Goal: Task Accomplishment & Management: Manage account settings

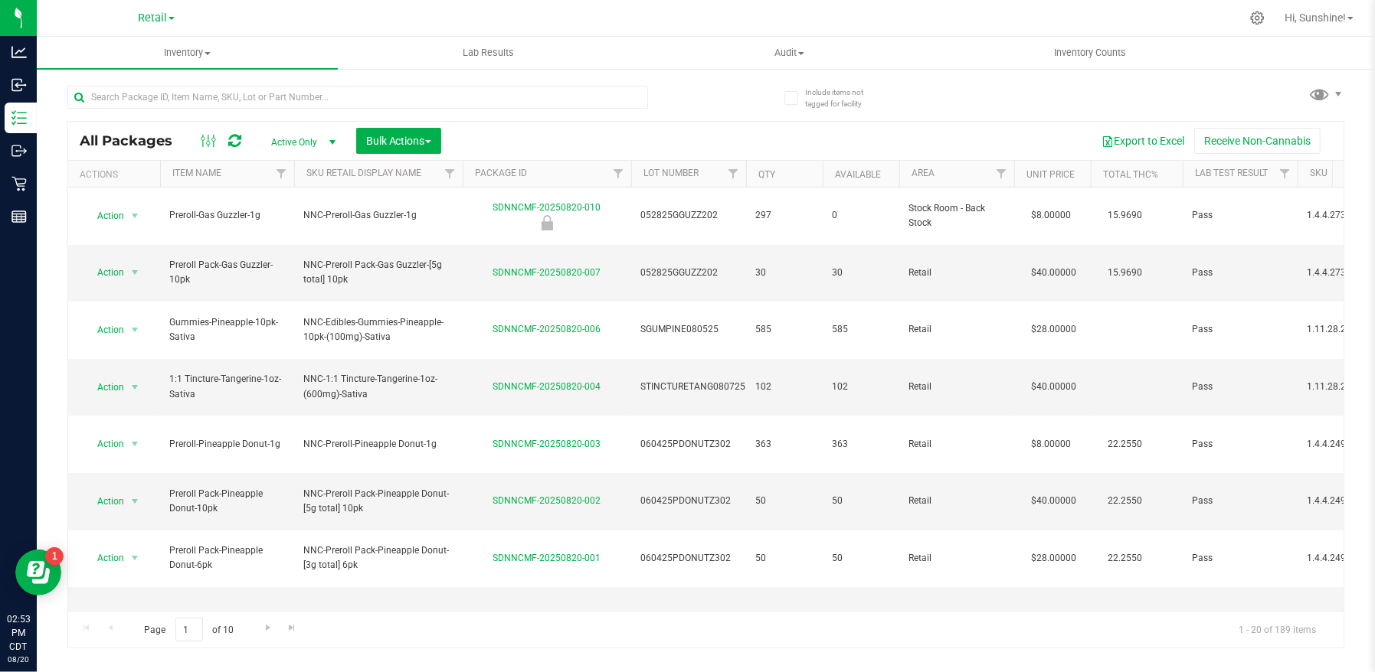
click at [136, 17] on div "Retail" at bounding box center [156, 18] width 224 height 24
click at [142, 21] on span "Retail" at bounding box center [152, 18] width 29 height 14
click at [138, 67] on link "Manufacturing" at bounding box center [156, 74] width 224 height 21
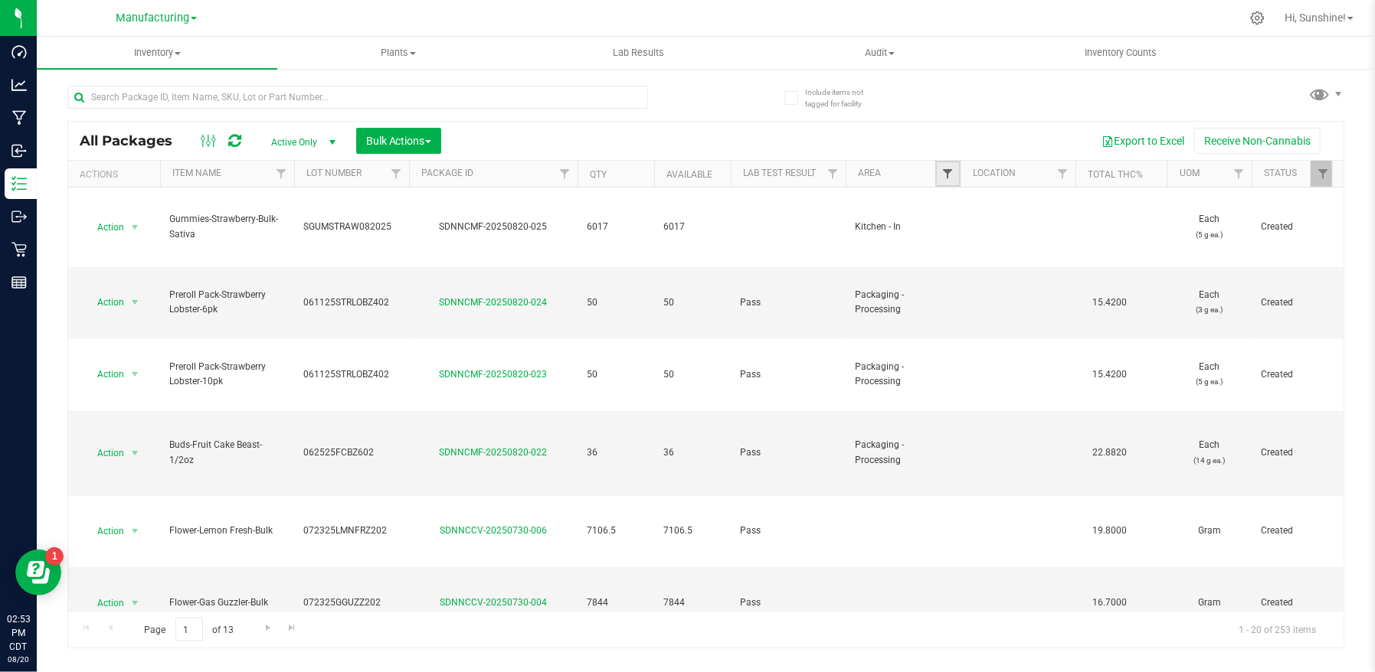
click at [947, 174] on span "Filter" at bounding box center [947, 174] width 12 height 12
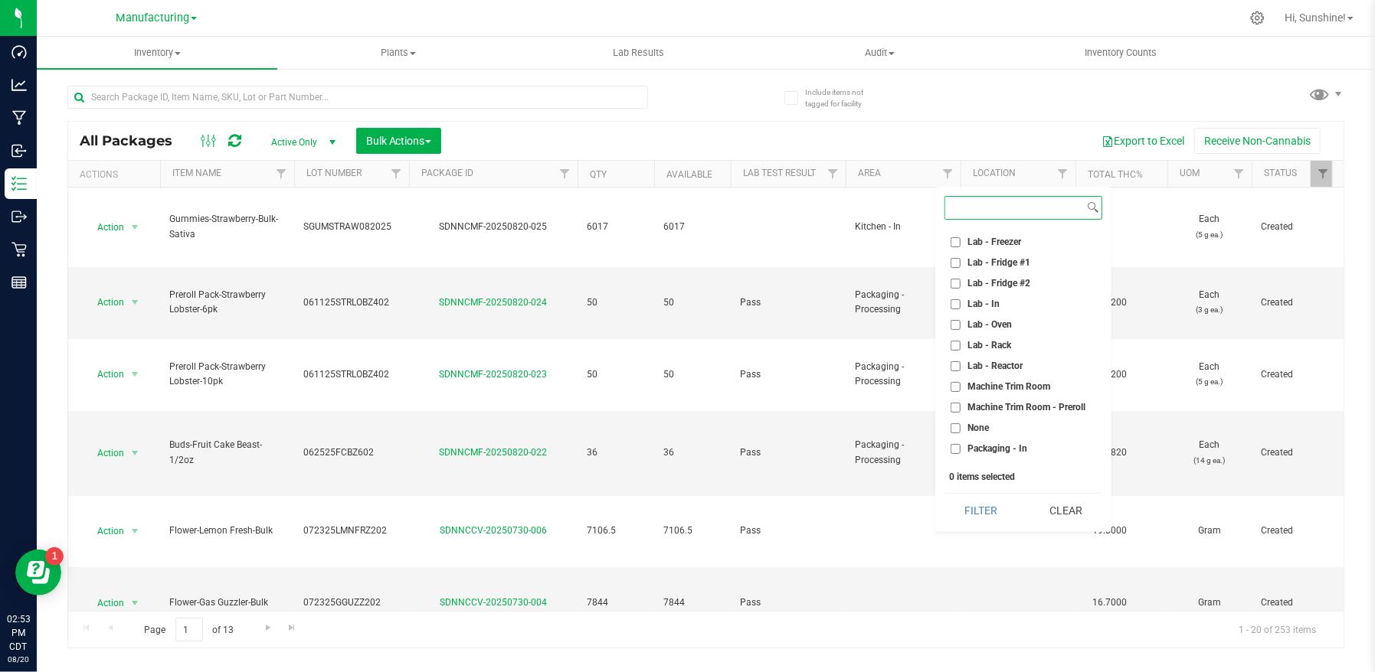
scroll to position [405, 0]
click at [956, 289] on input "Packaging - Out" at bounding box center [955, 289] width 10 height 10
checkbox input "true"
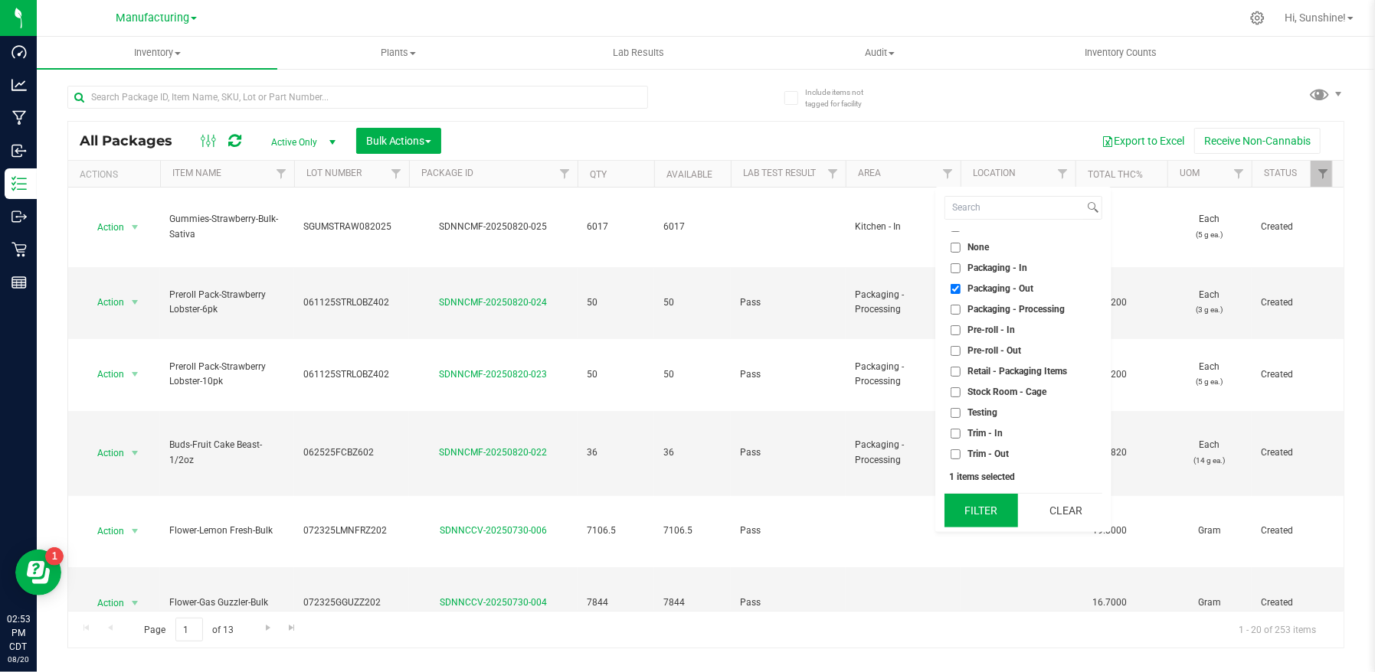
click at [960, 504] on button "Filter" at bounding box center [981, 511] width 74 height 34
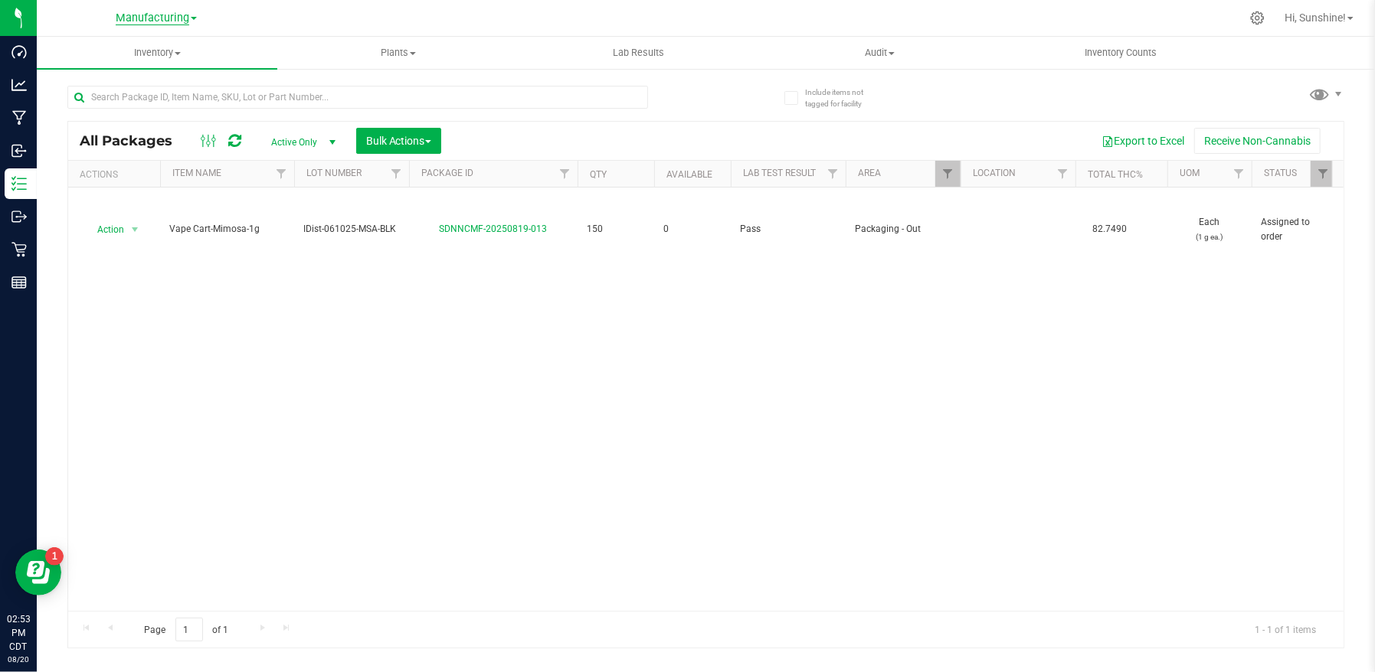
click at [175, 17] on span "Manufacturing" at bounding box center [153, 18] width 74 height 14
click at [154, 97] on link "Retail" at bounding box center [156, 94] width 224 height 21
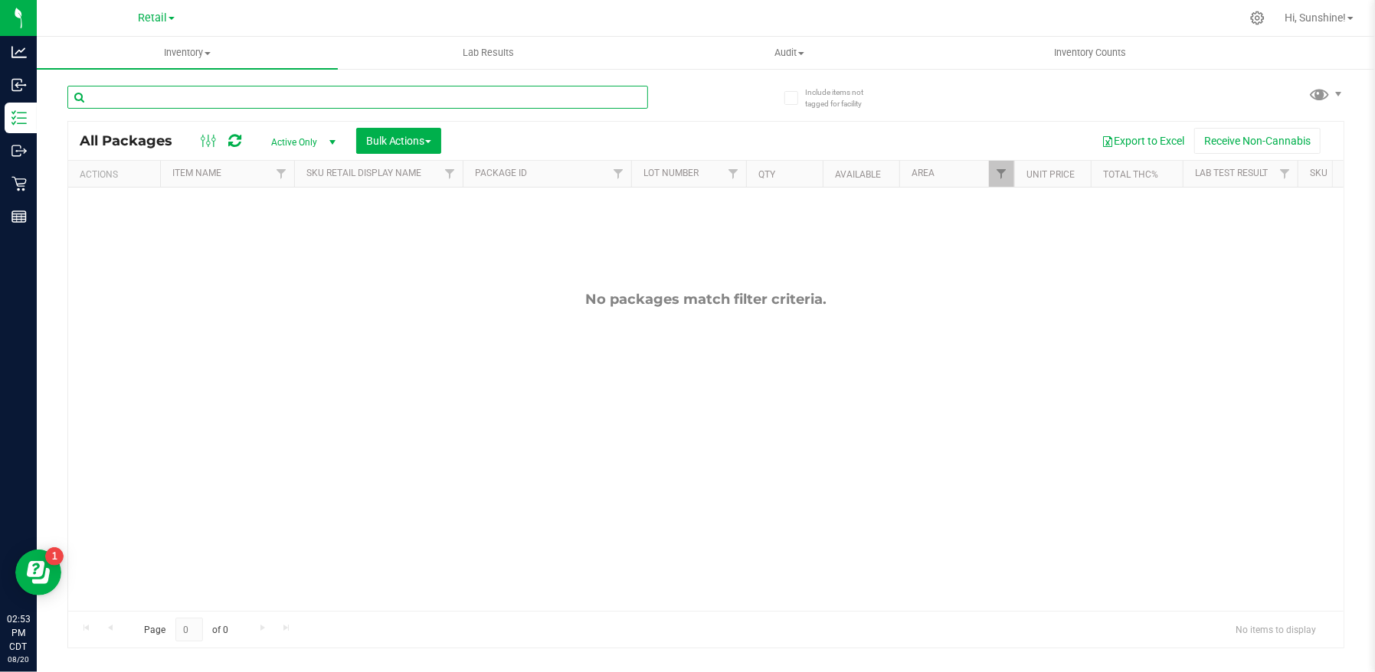
click at [219, 99] on input "text" at bounding box center [357, 97] width 581 height 23
type input "mimosa"
click at [183, 56] on span "Inventory" at bounding box center [187, 53] width 301 height 14
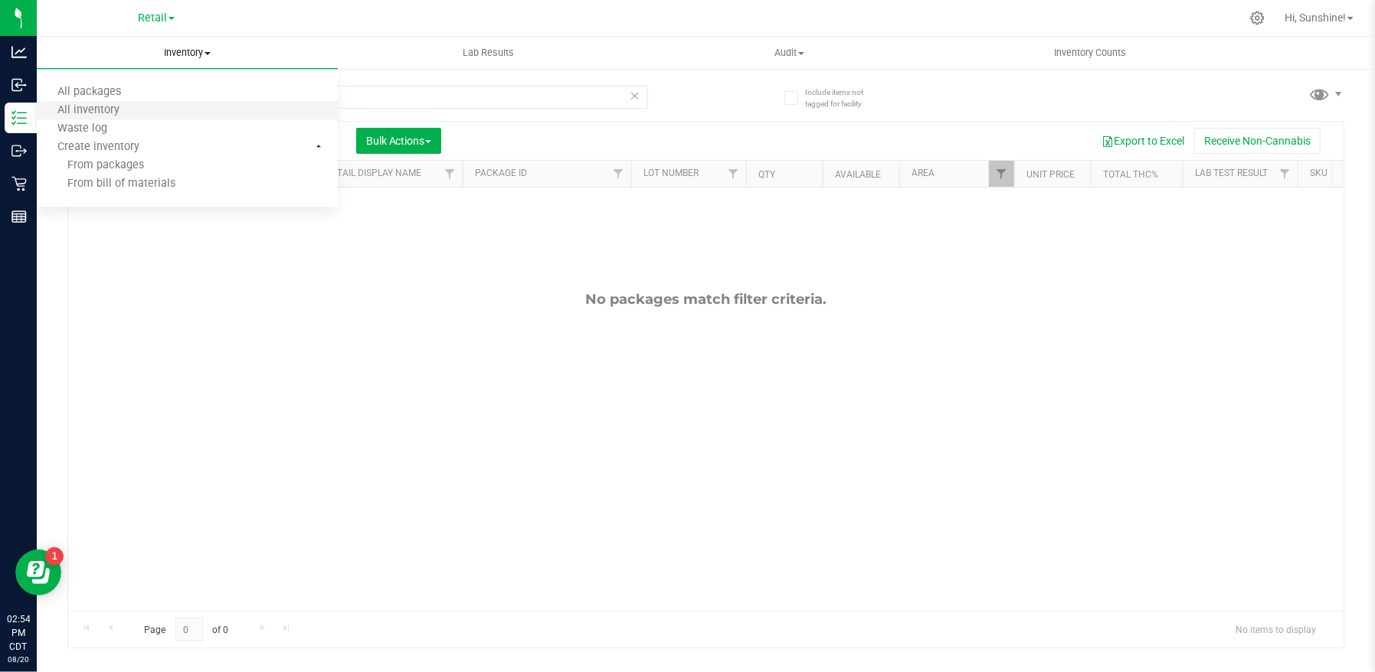
click at [161, 106] on li "All inventory" at bounding box center [187, 111] width 301 height 18
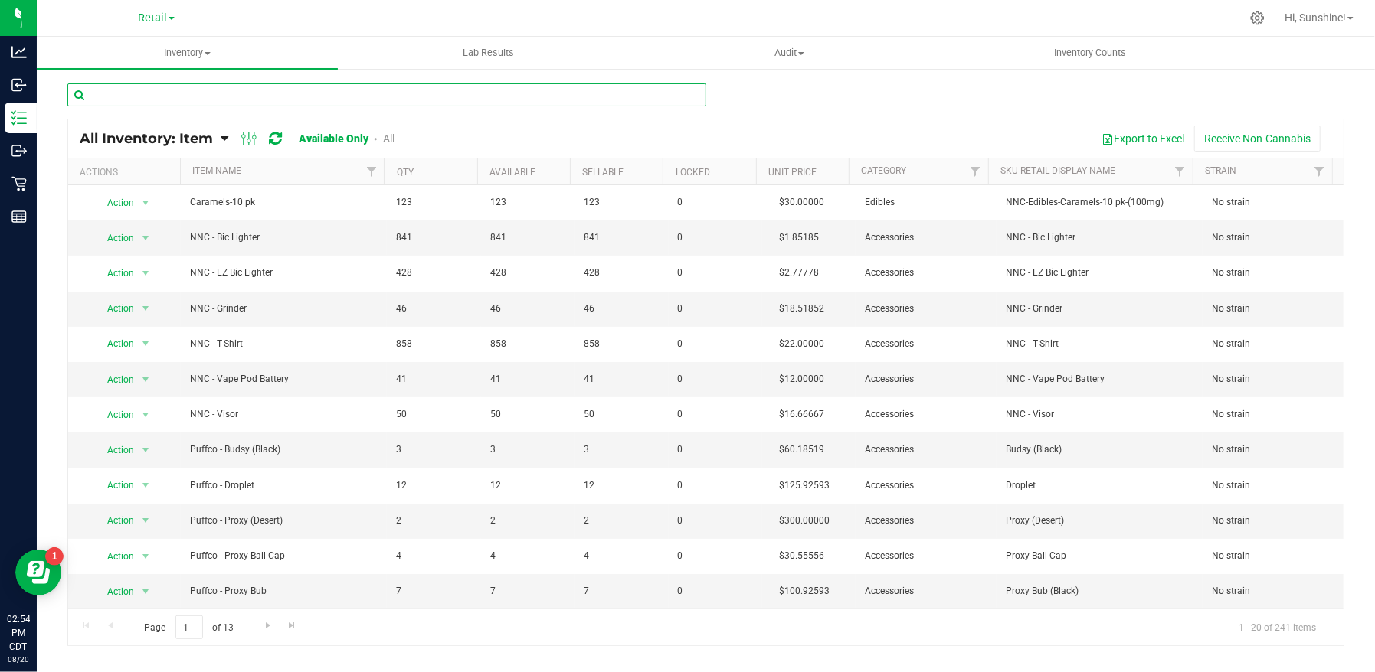
click at [197, 101] on input "text" at bounding box center [386, 94] width 639 height 23
type input "mimosa"
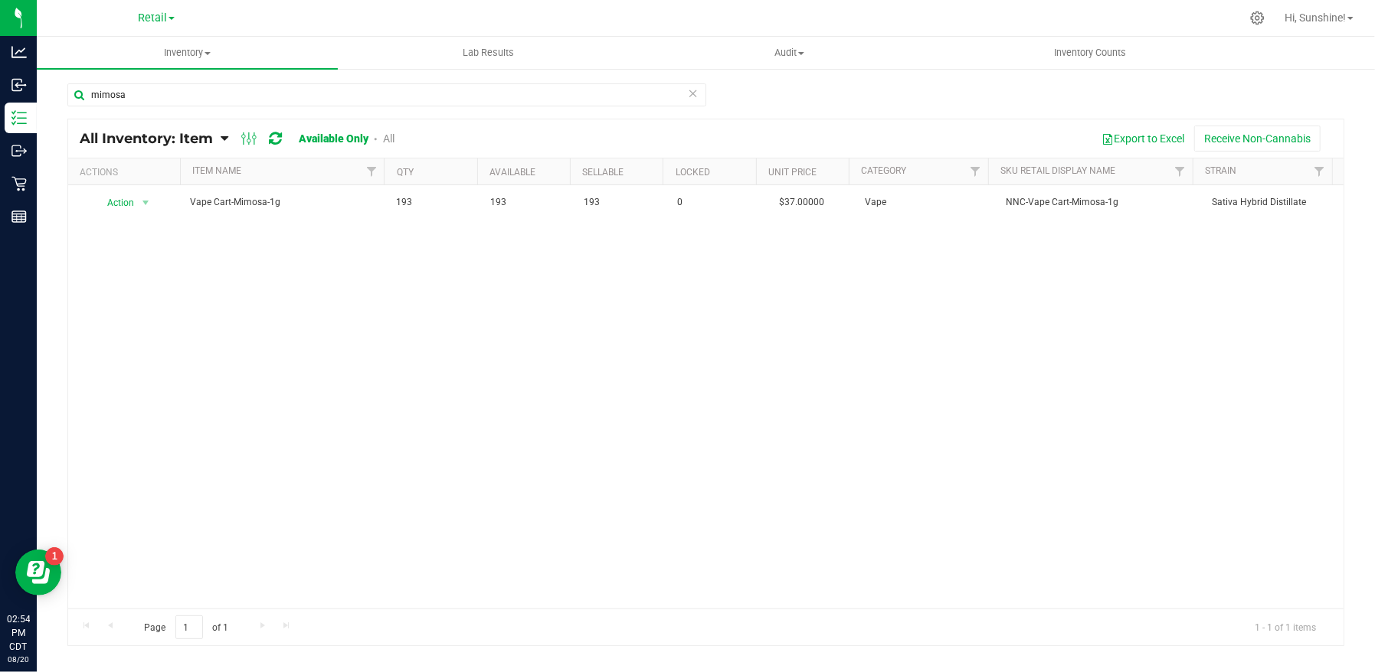
drag, startPoint x: 620, startPoint y: 439, endPoint x: 613, endPoint y: 458, distance: 20.3
click at [613, 458] on div "Action Action Global inventory View packages Vape Cart-Mimosa-1g 193 193 193 0 …" at bounding box center [705, 397] width 1275 height 424
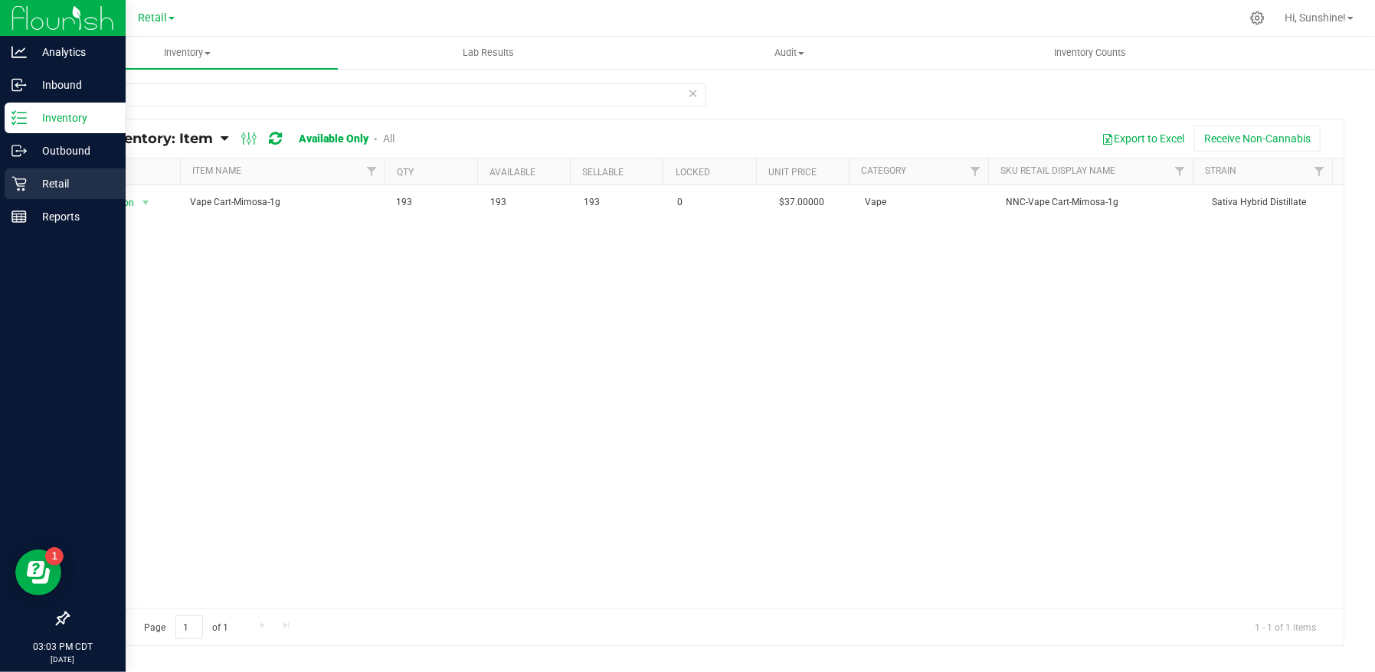
drag, startPoint x: 24, startPoint y: 185, endPoint x: 57, endPoint y: 183, distance: 33.7
click at [25, 185] on icon at bounding box center [18, 183] width 15 height 15
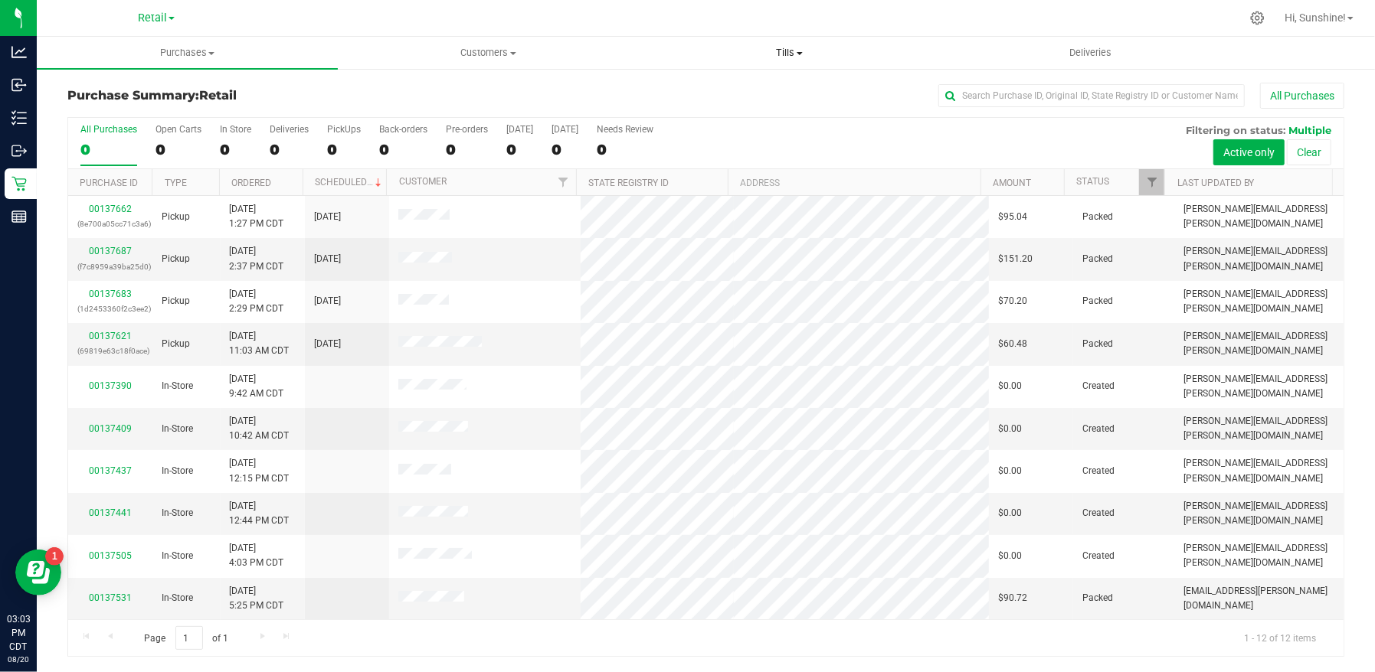
click at [789, 49] on span "Tills" at bounding box center [788, 53] width 299 height 14
click at [747, 92] on li "Manage tills" at bounding box center [789, 92] width 301 height 18
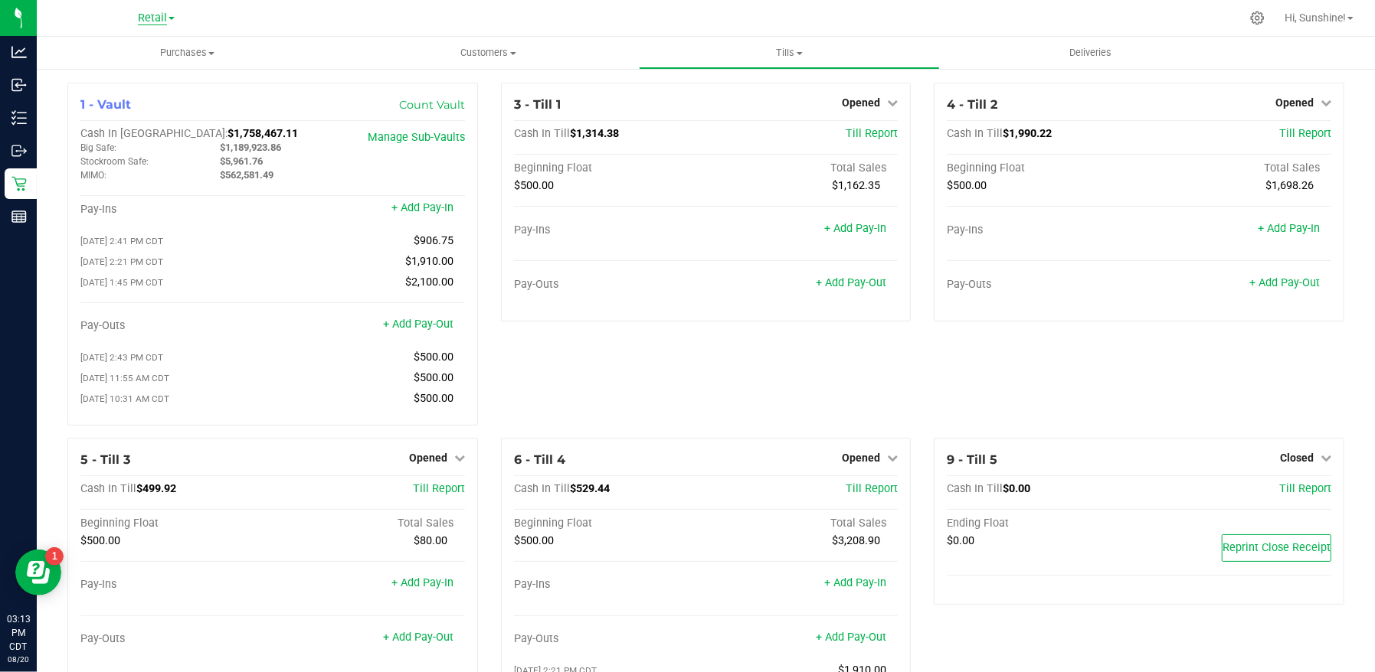
click at [156, 14] on span "Retail" at bounding box center [152, 18] width 29 height 14
click at [159, 69] on link "Manufacturing" at bounding box center [156, 74] width 224 height 21
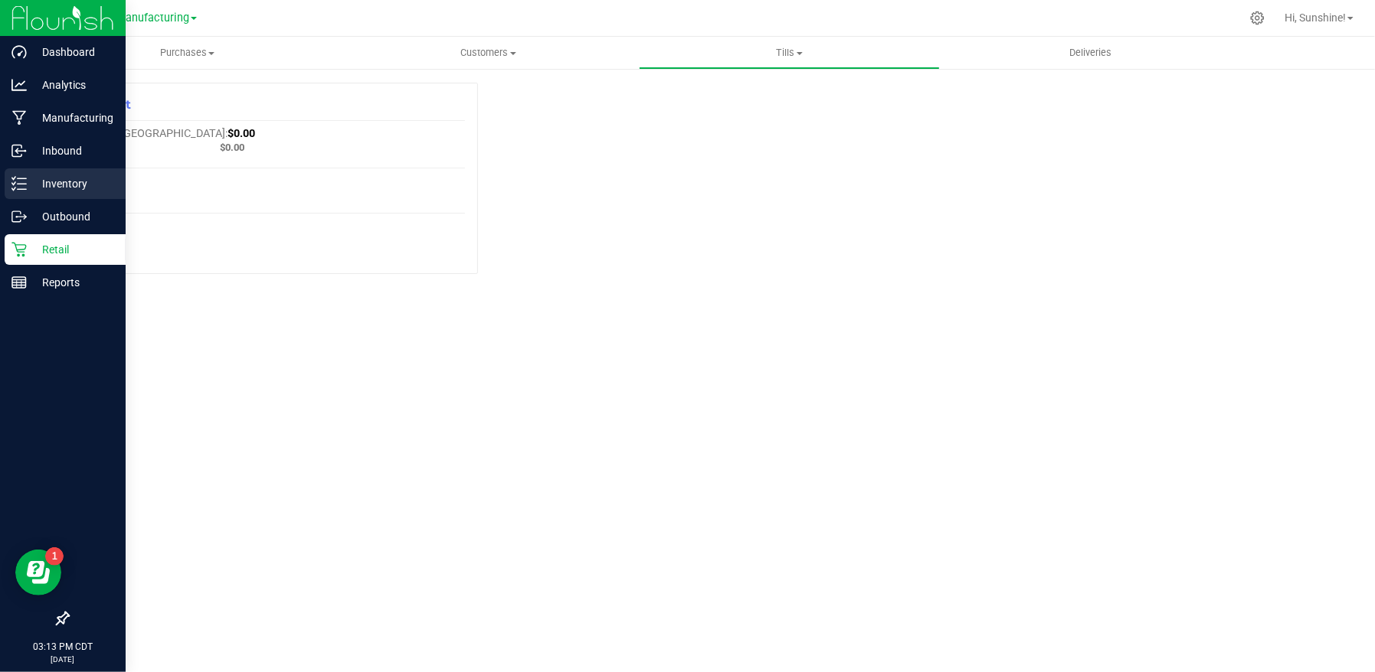
click at [15, 183] on icon at bounding box center [18, 183] width 15 height 15
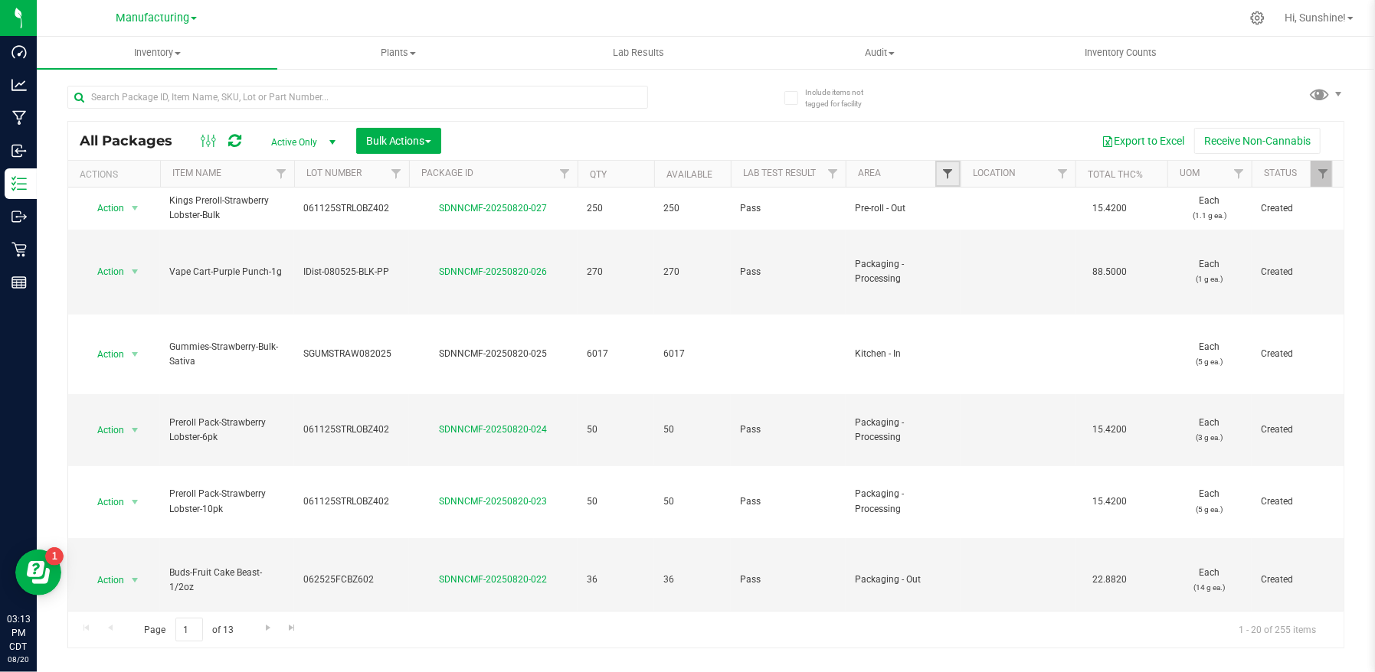
click at [950, 178] on span "Filter" at bounding box center [947, 174] width 12 height 12
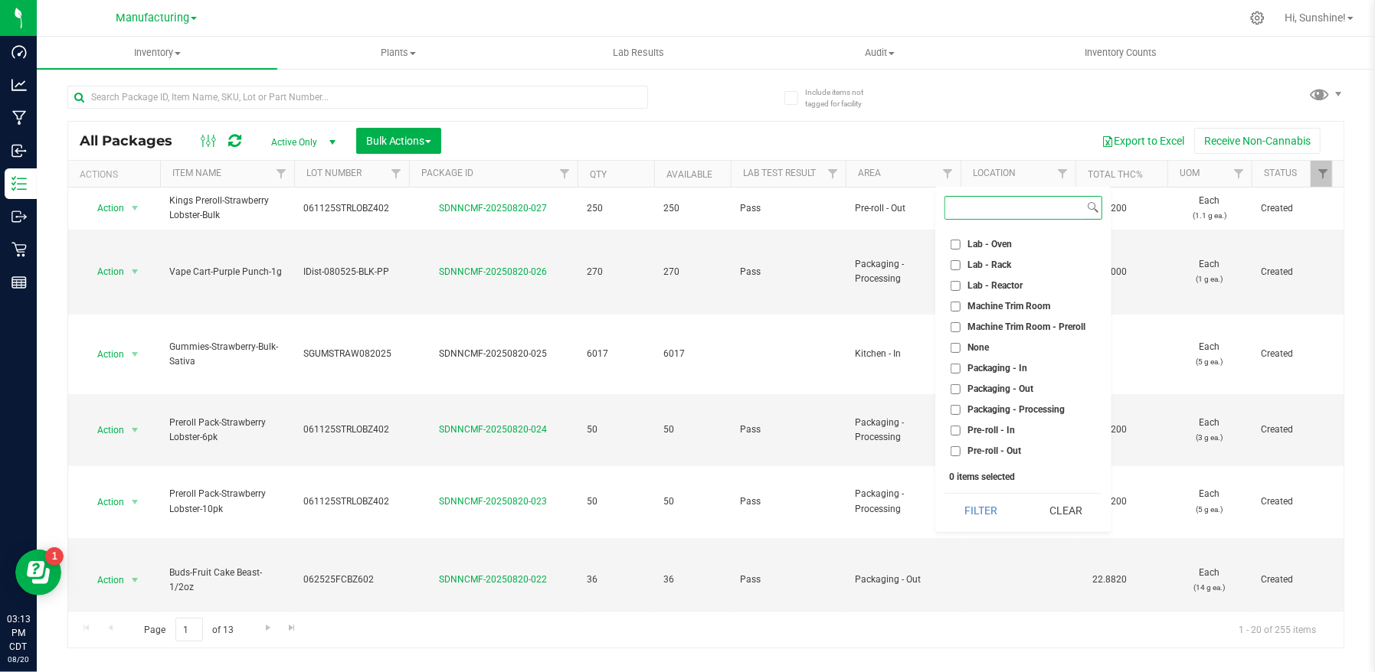
scroll to position [332, 0]
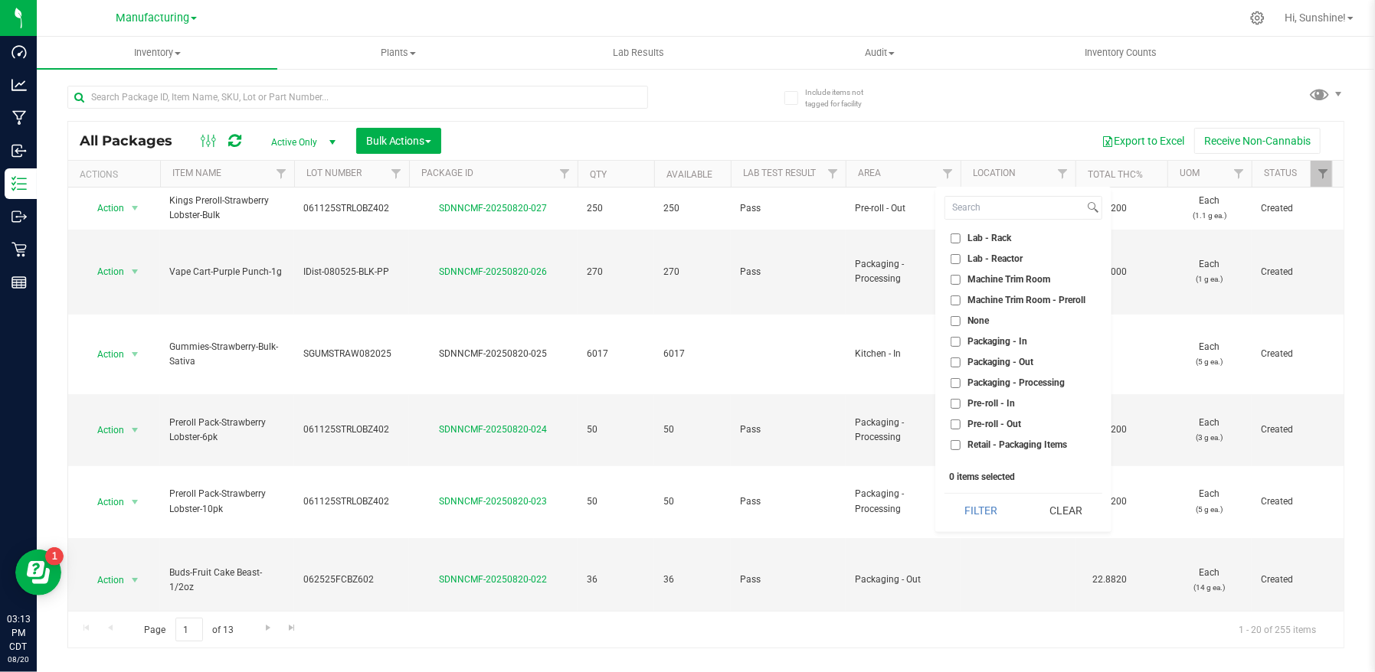
click at [952, 363] on input "Packaging - Out" at bounding box center [955, 363] width 10 height 10
checkbox input "true"
click at [961, 504] on button "Filter" at bounding box center [981, 511] width 74 height 34
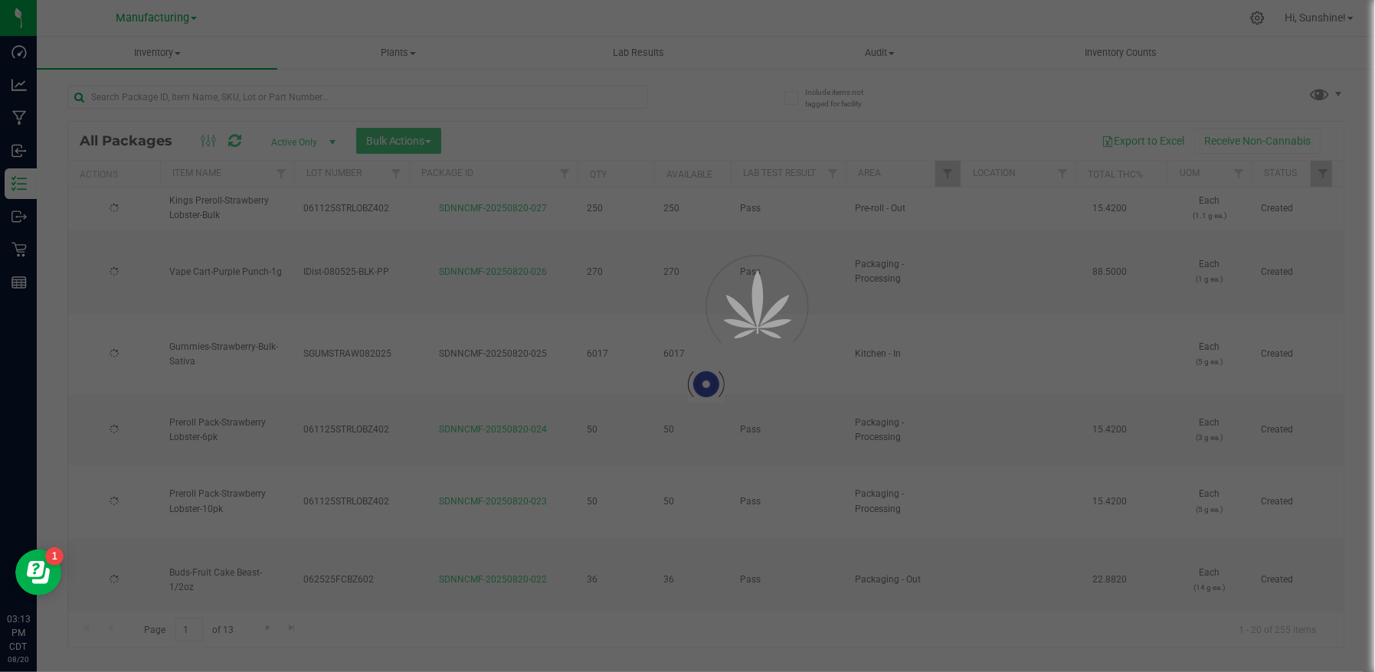
type input "[DATE]"
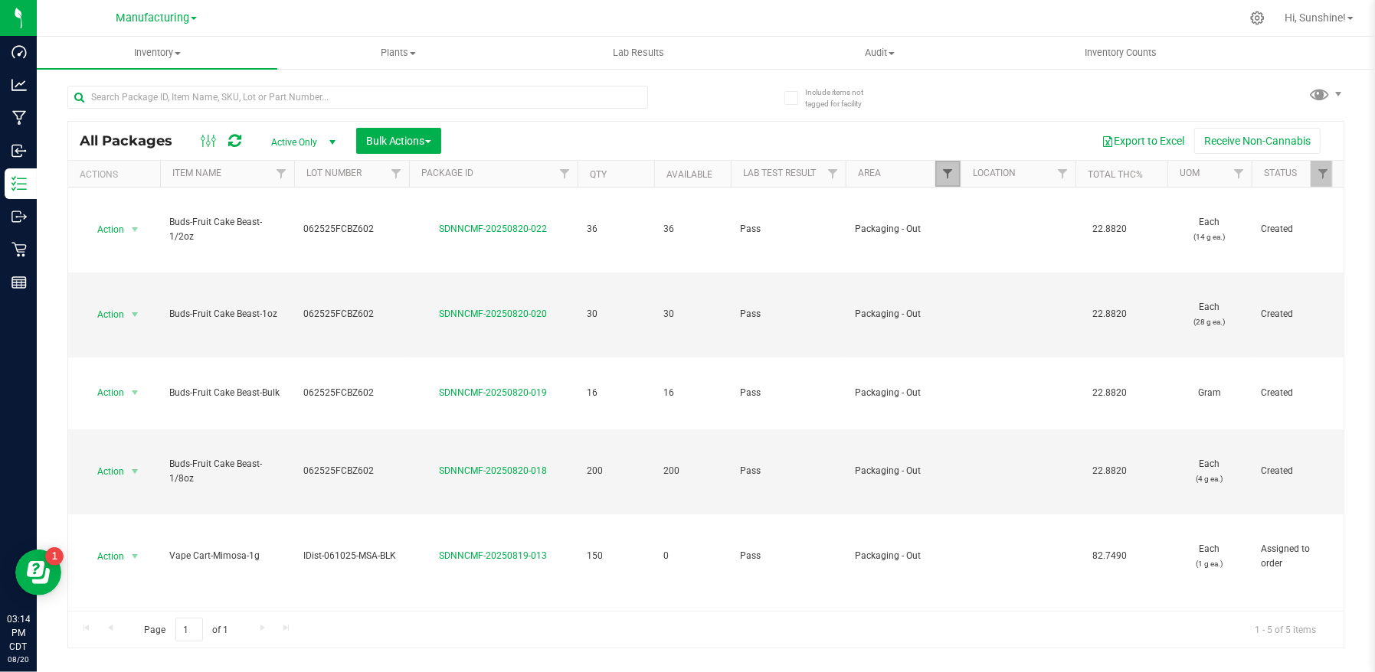
click at [947, 174] on span "Filter" at bounding box center [947, 174] width 12 height 12
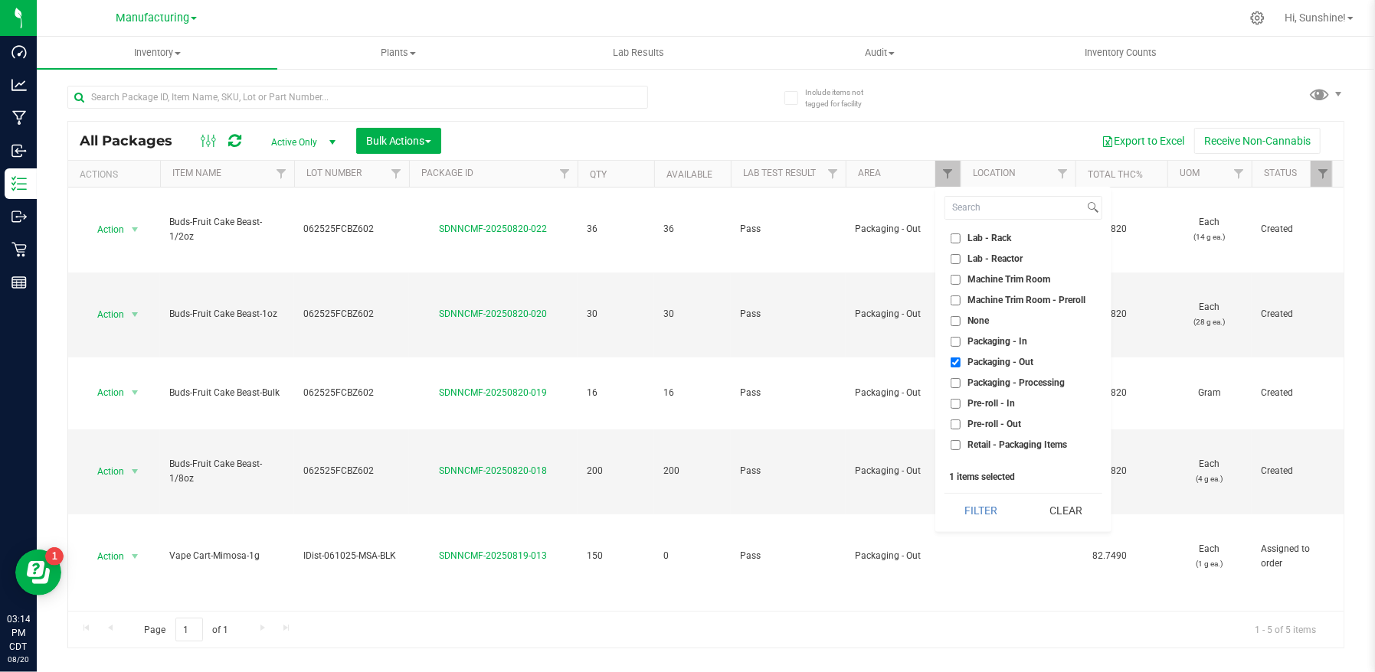
click at [954, 383] on input "Packaging - Processing" at bounding box center [955, 383] width 10 height 10
checkbox input "true"
click at [948, 359] on li "Packaging - Out" at bounding box center [1023, 363] width 158 height 16
click at [969, 512] on button "Filter" at bounding box center [981, 511] width 74 height 34
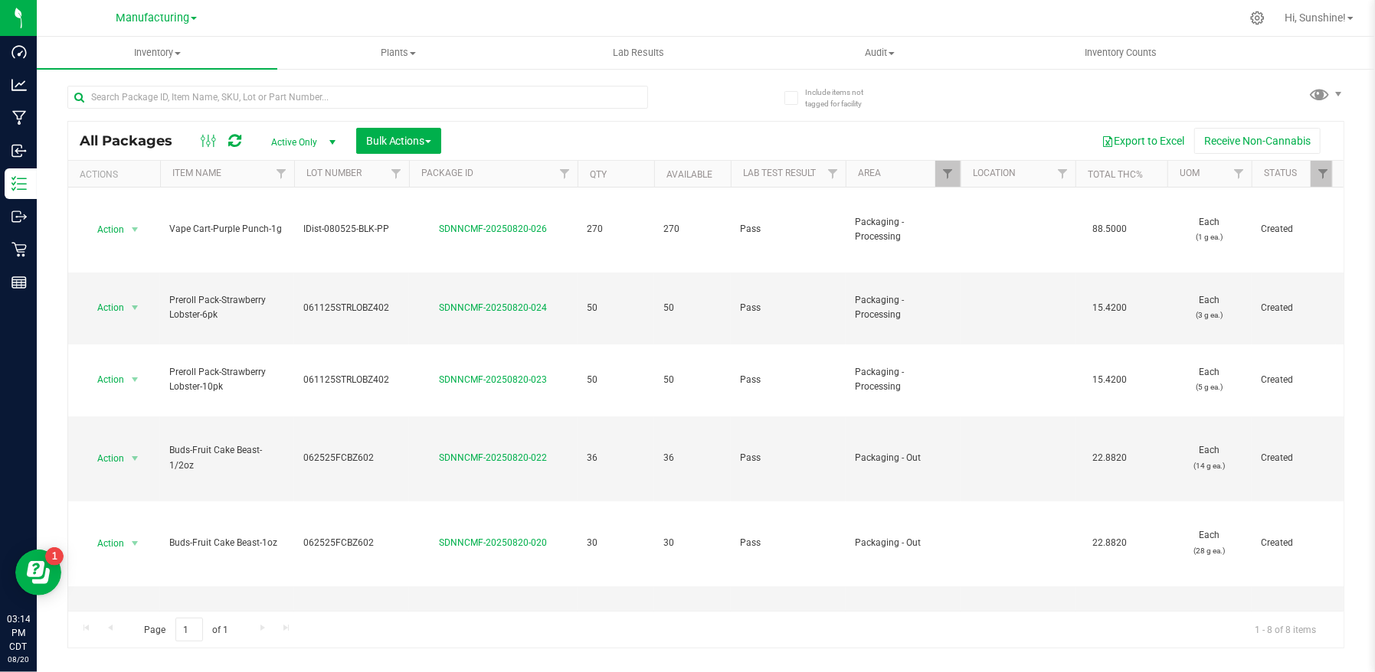
drag, startPoint x: 729, startPoint y: 19, endPoint x: 689, endPoint y: 19, distance: 40.6
click at [729, 19] on div at bounding box center [757, 18] width 966 height 30
drag, startPoint x: 382, startPoint y: 398, endPoint x: 277, endPoint y: 404, distance: 105.1
copy tr "062525FCBZ602"
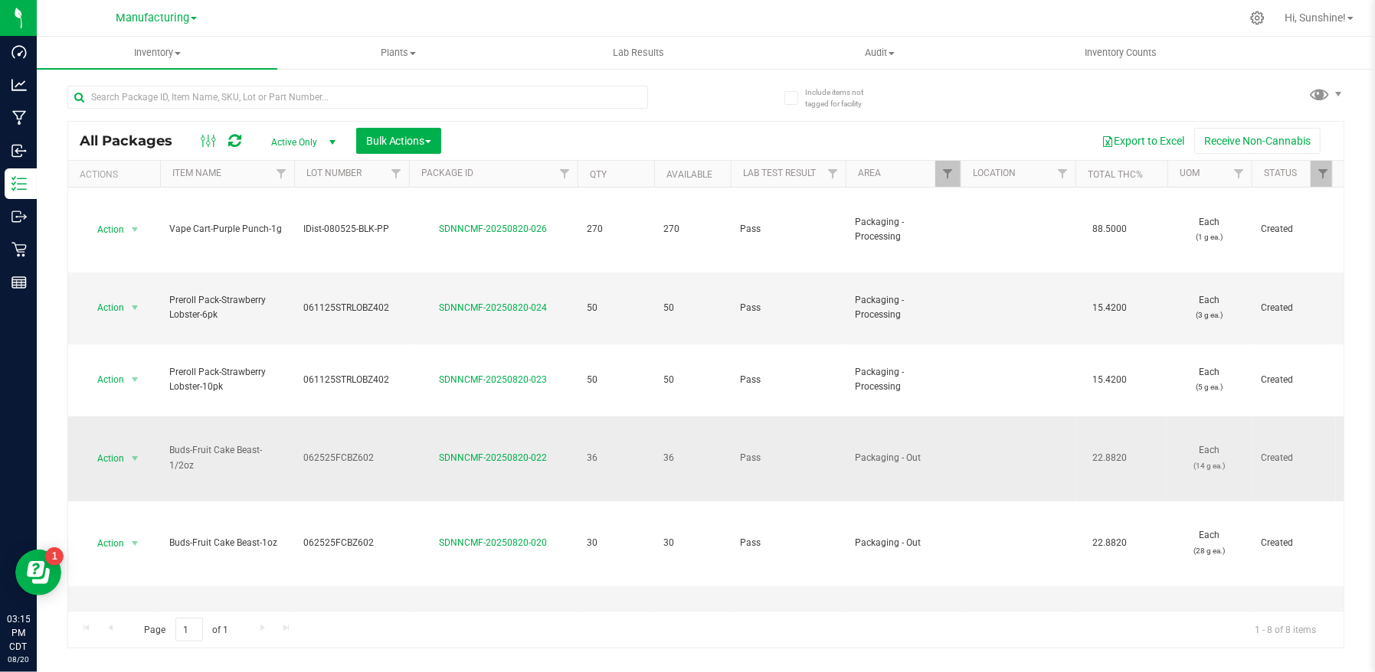
click at [378, 426] on td "062525FCBZ602" at bounding box center [351, 459] width 115 height 85
drag, startPoint x: 384, startPoint y: 397, endPoint x: 279, endPoint y: 399, distance: 104.9
click at [962, 100] on div "All Packages Active Only Active Only Lab Samples Locked All Bulk Actions Add to…" at bounding box center [705, 359] width 1277 height 577
click at [532, 453] on link "SDNNCMF-20250820-022" at bounding box center [494, 458] width 108 height 11
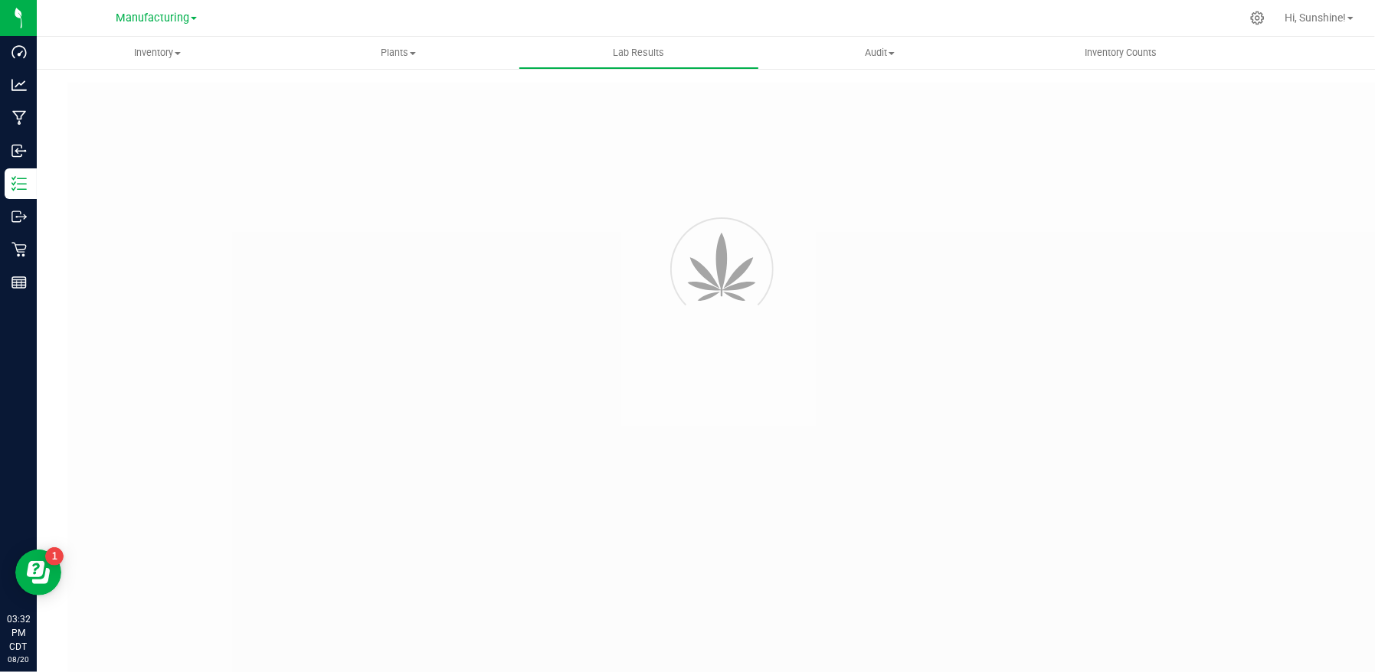
type input "SDNNCCV-20250702-002"
type input "AAGX288"
type input "SDNNCCV-20250702-002"
type input "07/21/2025 4:01 PM"
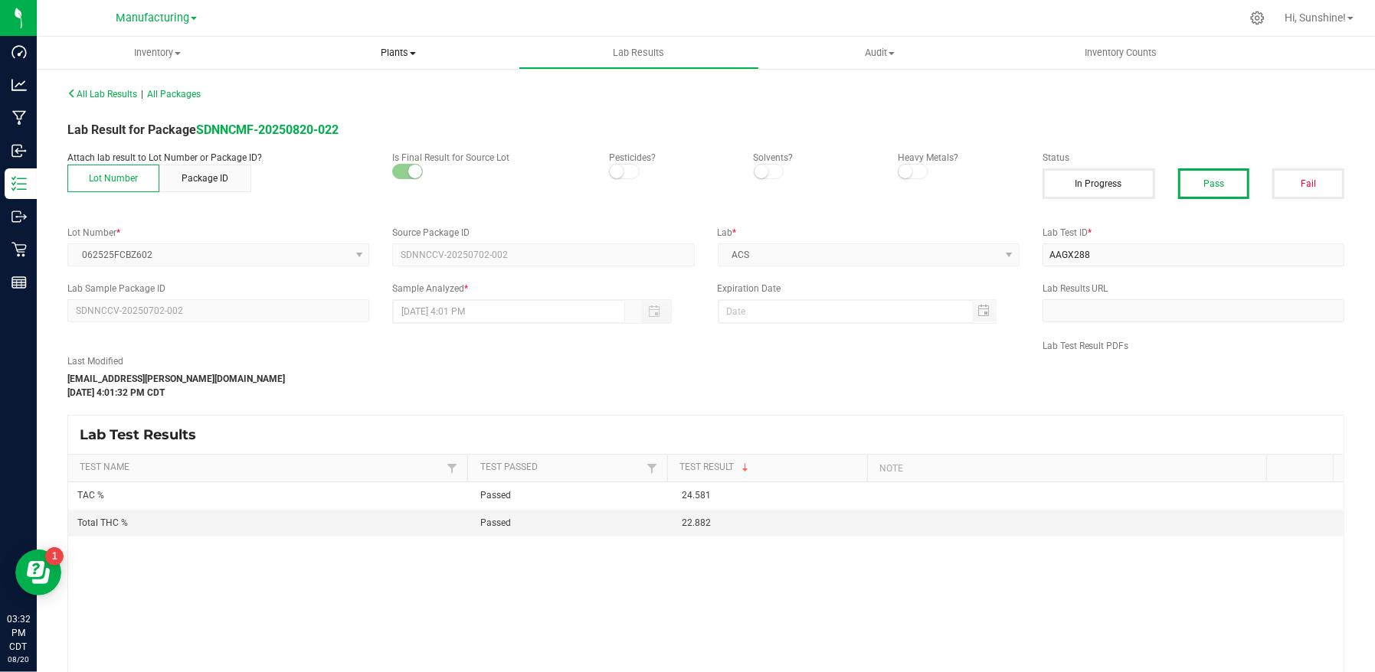
click at [393, 54] on span "Plants" at bounding box center [397, 53] width 239 height 14
click at [671, 111] on div "All Lab Results | All Packages" at bounding box center [706, 94] width 1300 height 38
click at [112, 97] on span "All Lab Results" at bounding box center [102, 94] width 70 height 11
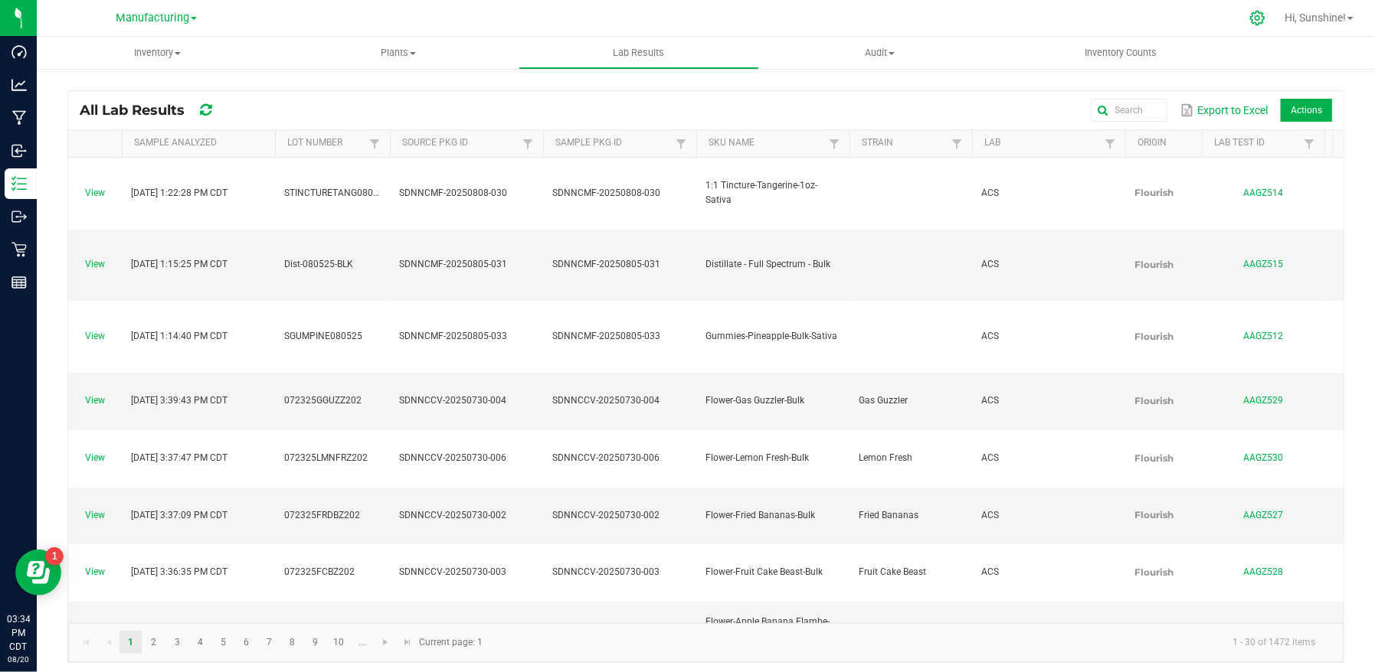
click at [1257, 19] on icon at bounding box center [1257, 18] width 16 height 16
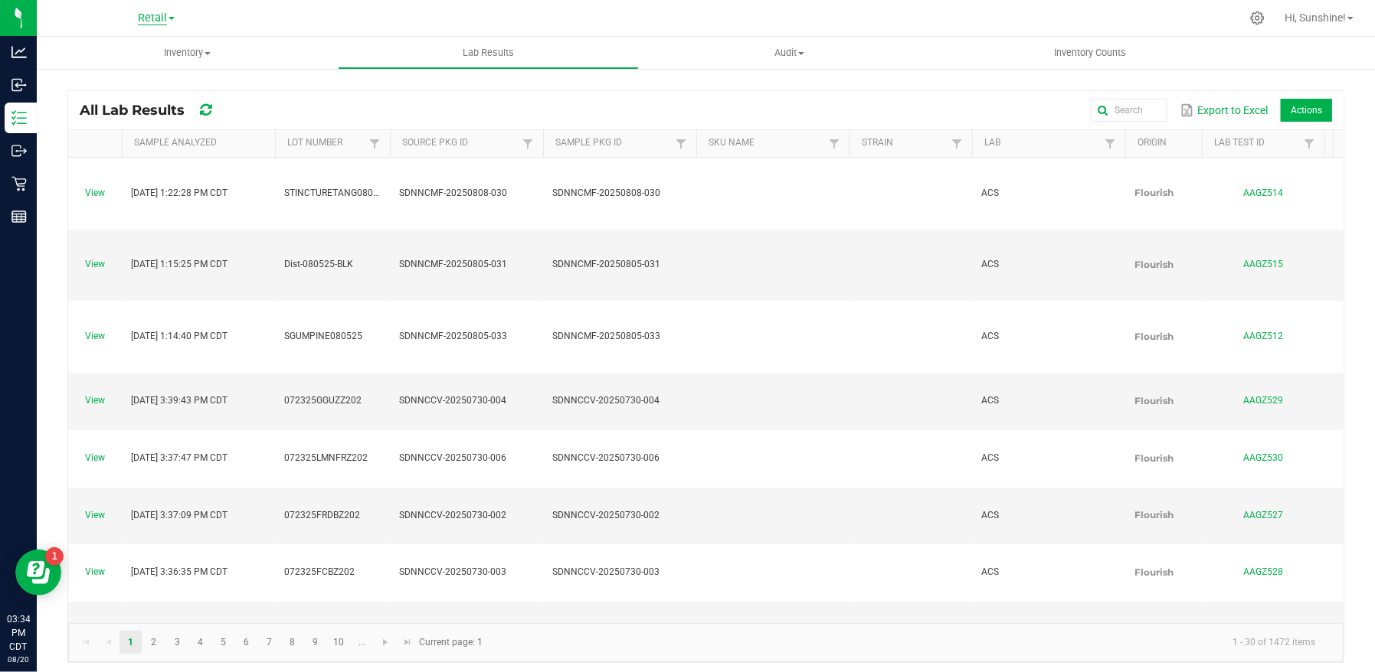
click at [162, 21] on span "Retail" at bounding box center [152, 18] width 29 height 14
click at [165, 67] on link "Manufacturing" at bounding box center [156, 74] width 224 height 21
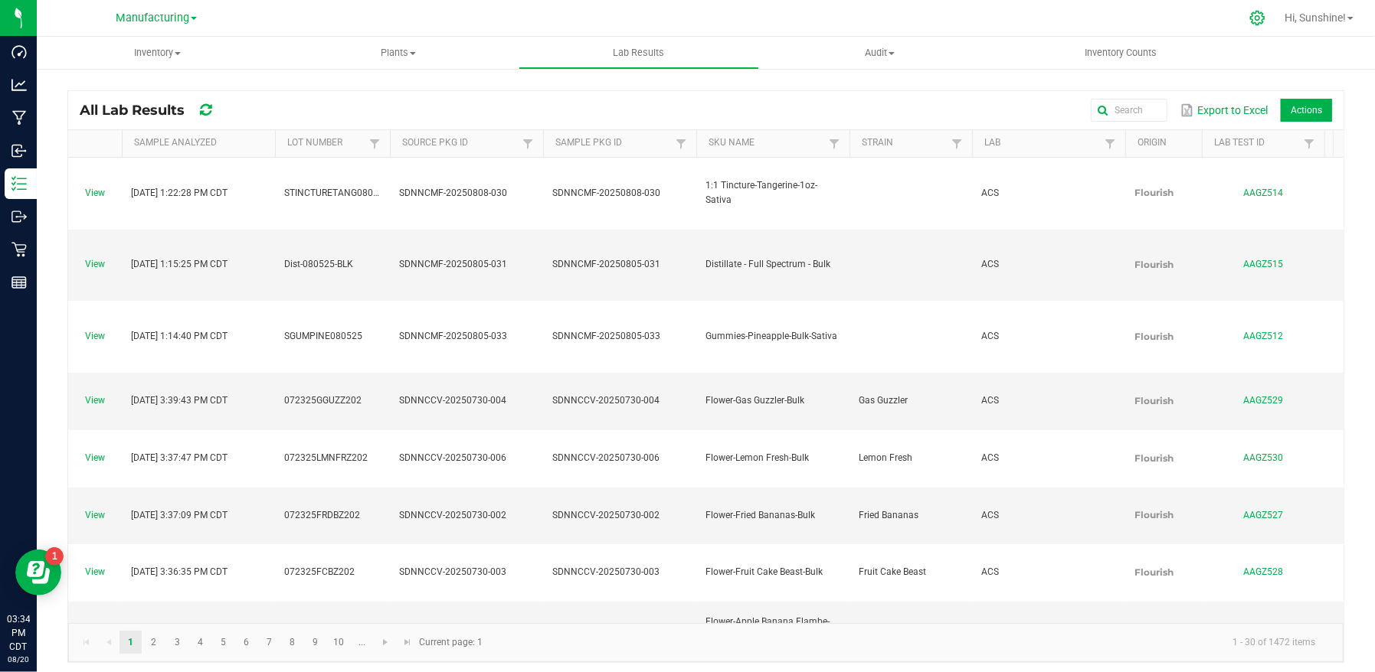
click at [1254, 21] on icon at bounding box center [1257, 18] width 16 height 16
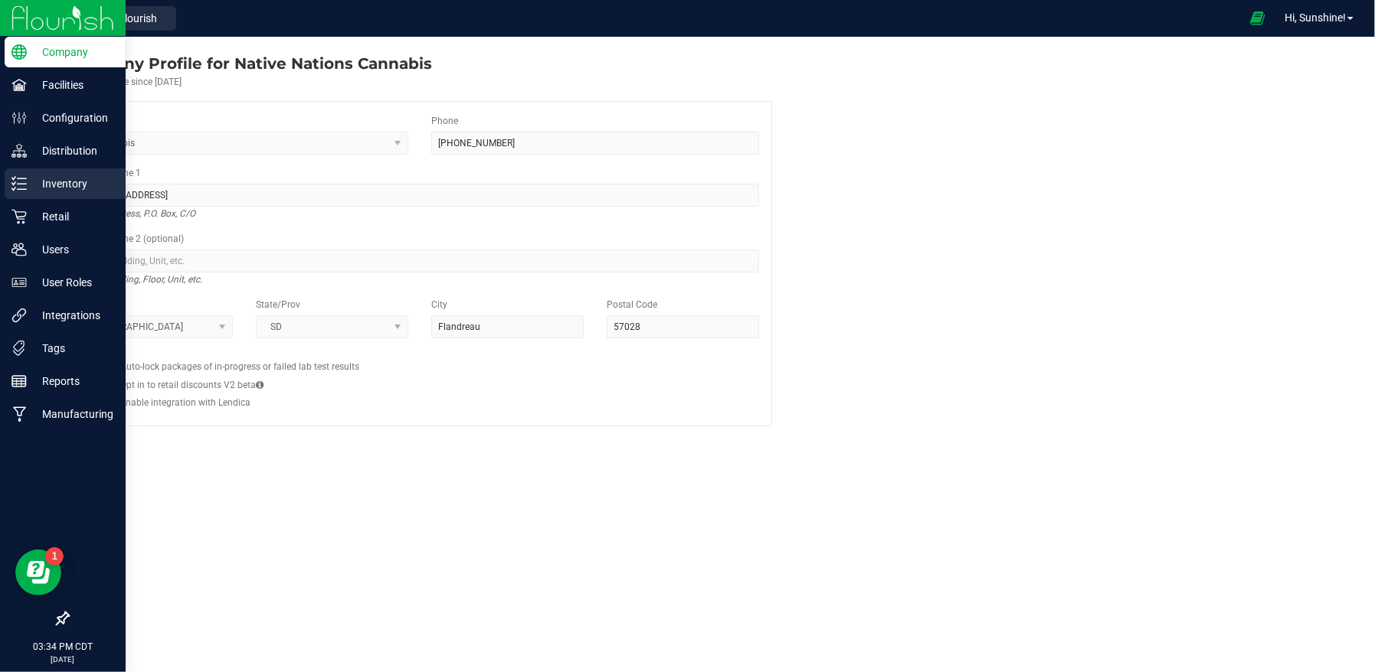
click at [57, 185] on p "Inventory" at bounding box center [73, 184] width 92 height 18
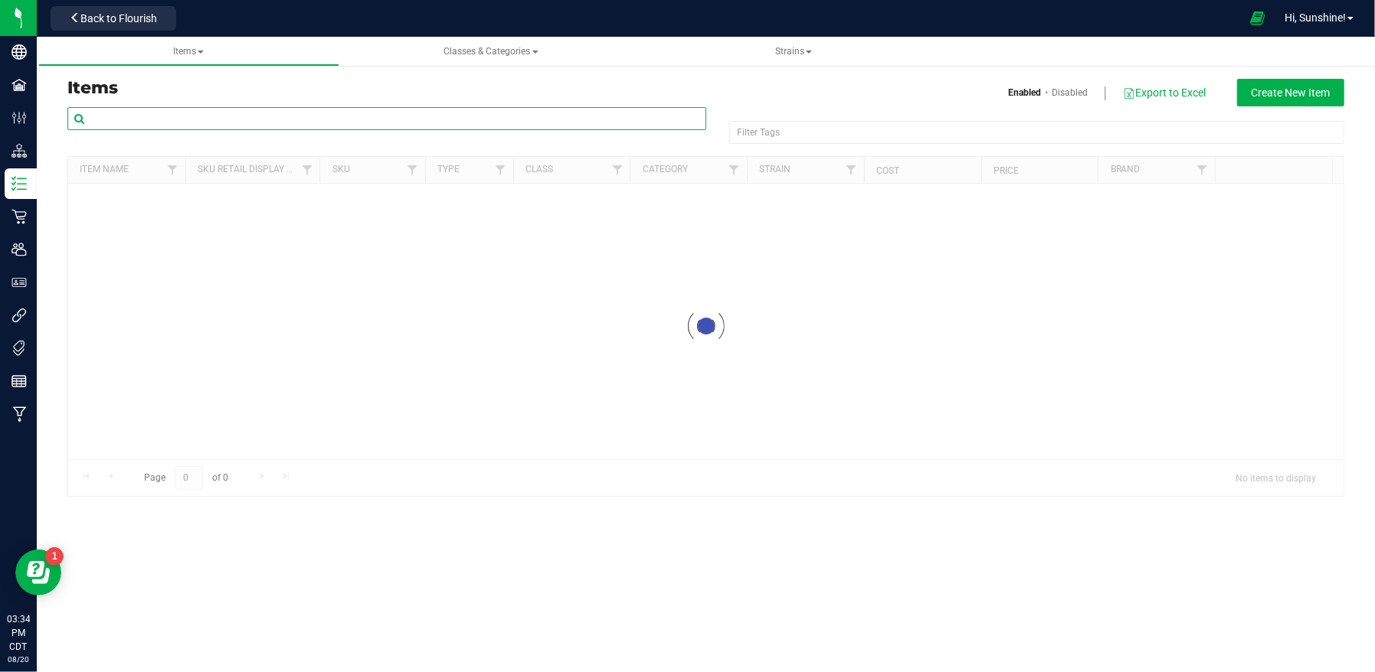
click at [207, 114] on input "text" at bounding box center [386, 118] width 639 height 23
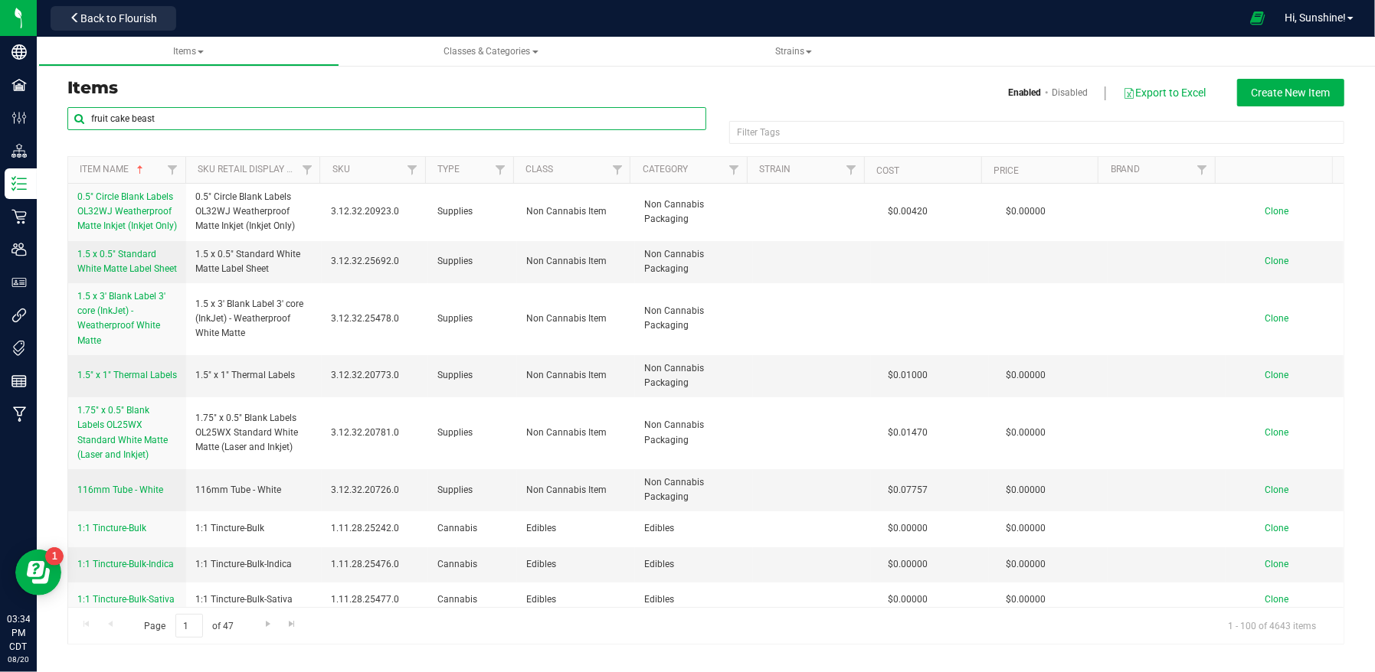
type input "fruit cake beast"
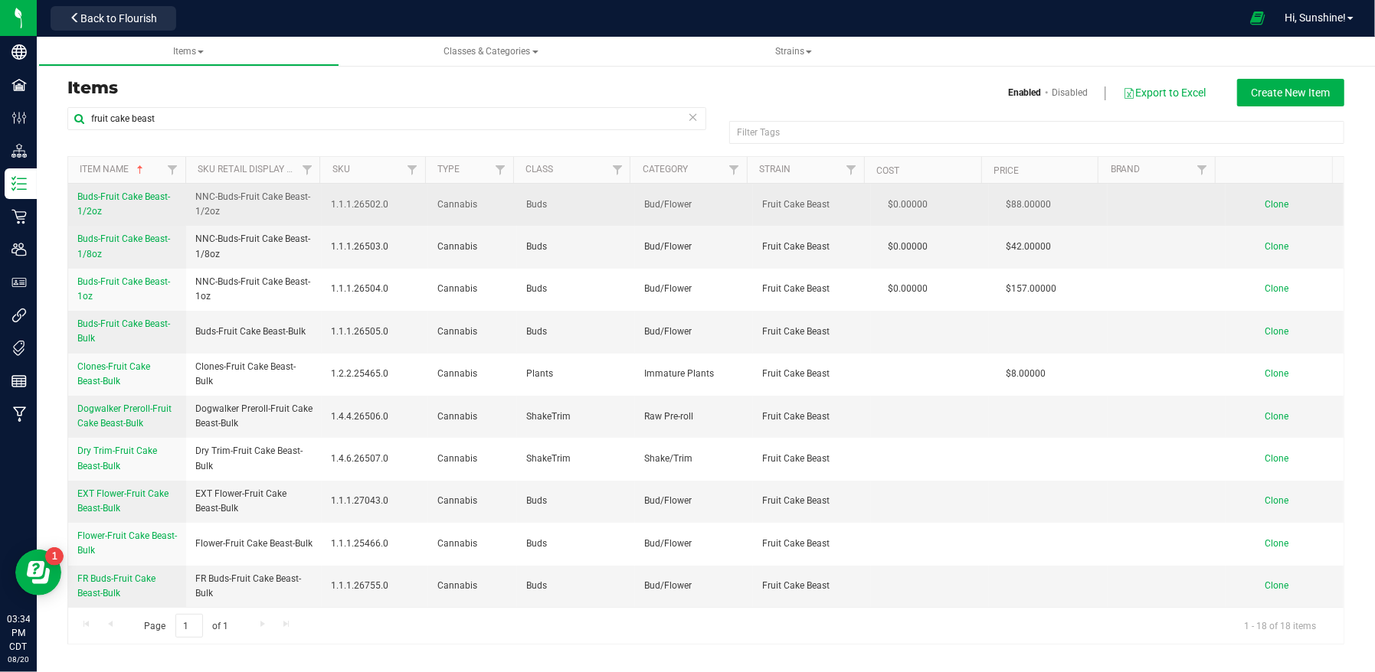
click at [90, 196] on span "Buds-Fruit Cake Beast-1/2oz" at bounding box center [123, 203] width 93 height 25
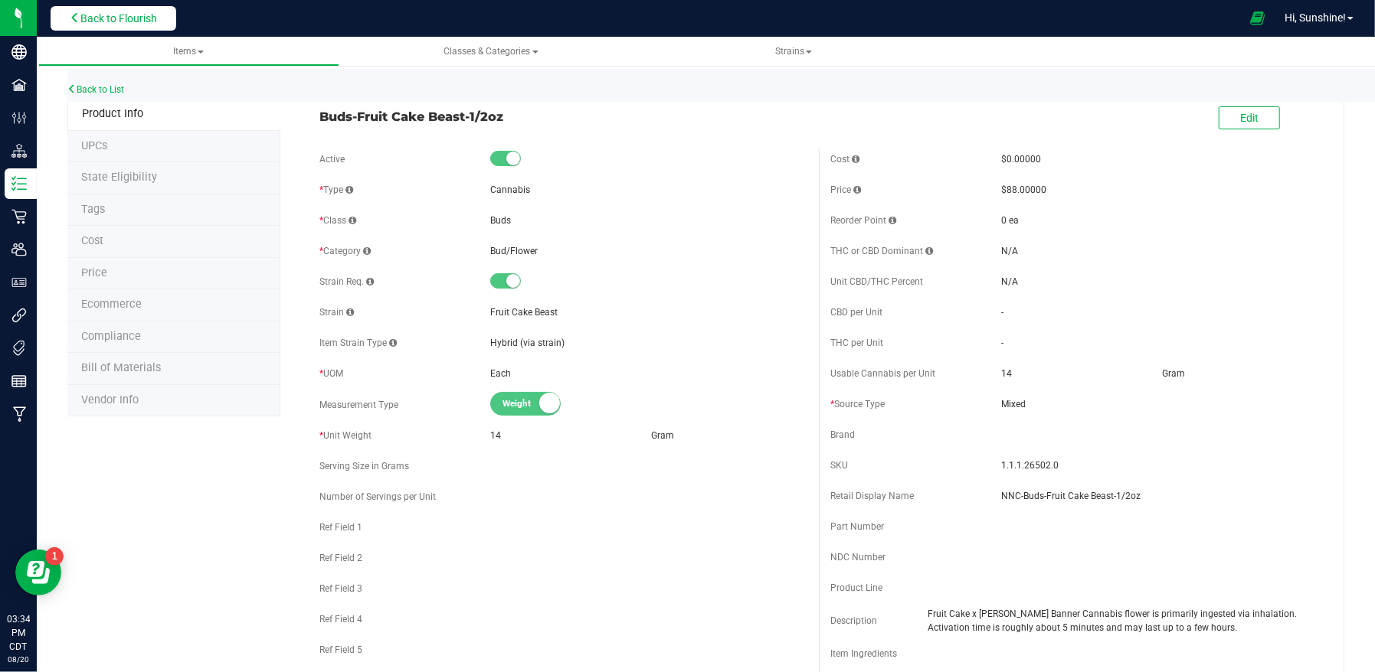
click at [100, 26] on button "Back to Flourish" at bounding box center [114, 18] width 126 height 25
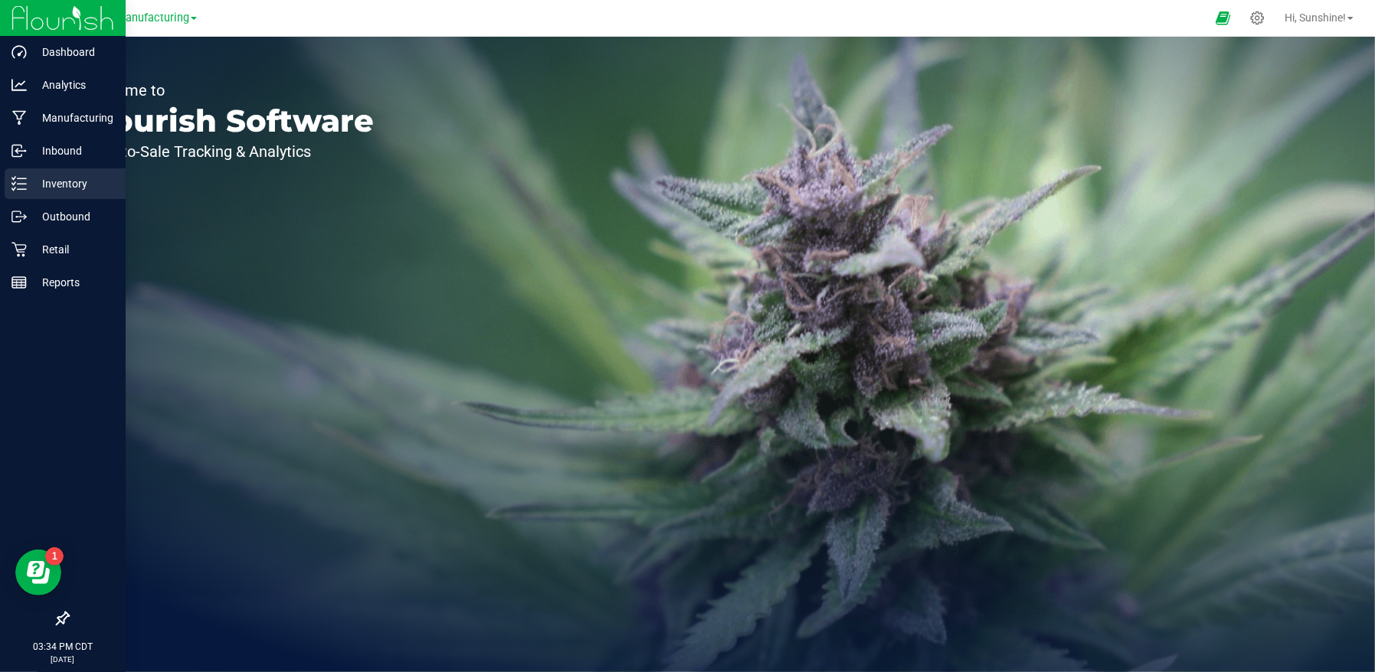
click at [49, 184] on p "Inventory" at bounding box center [73, 184] width 92 height 18
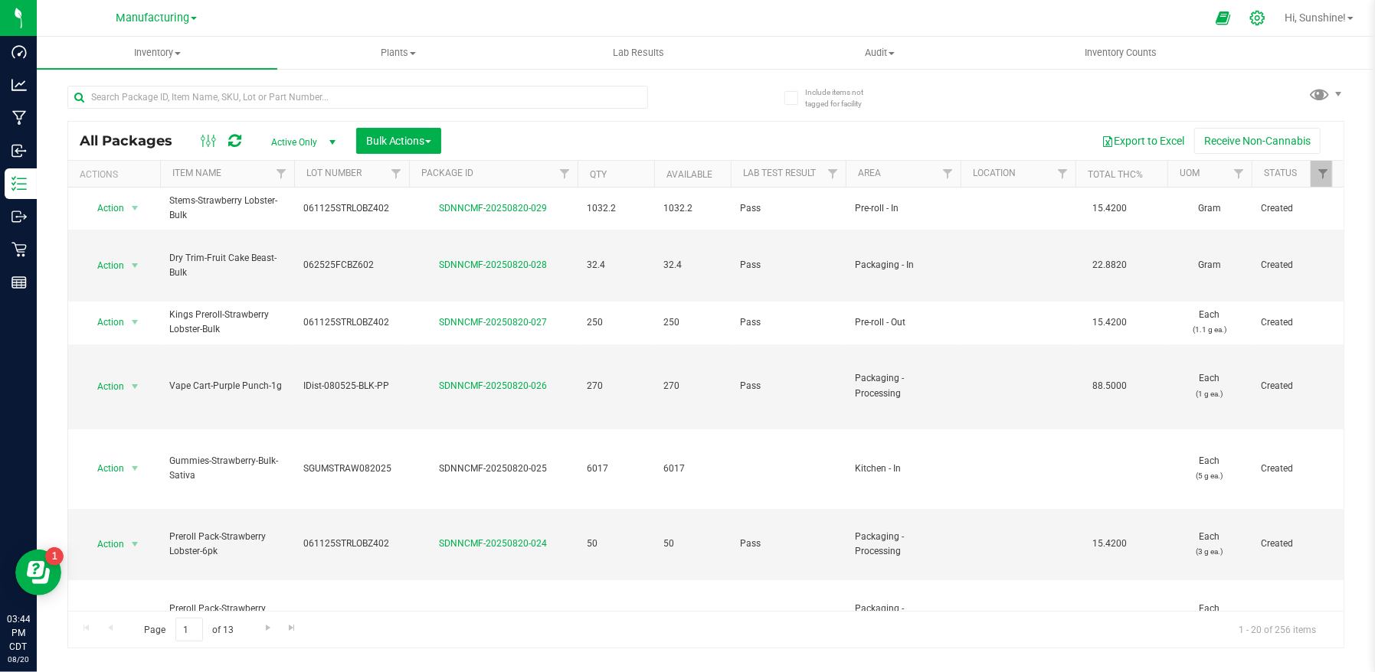
click at [1254, 15] on icon at bounding box center [1257, 18] width 15 height 15
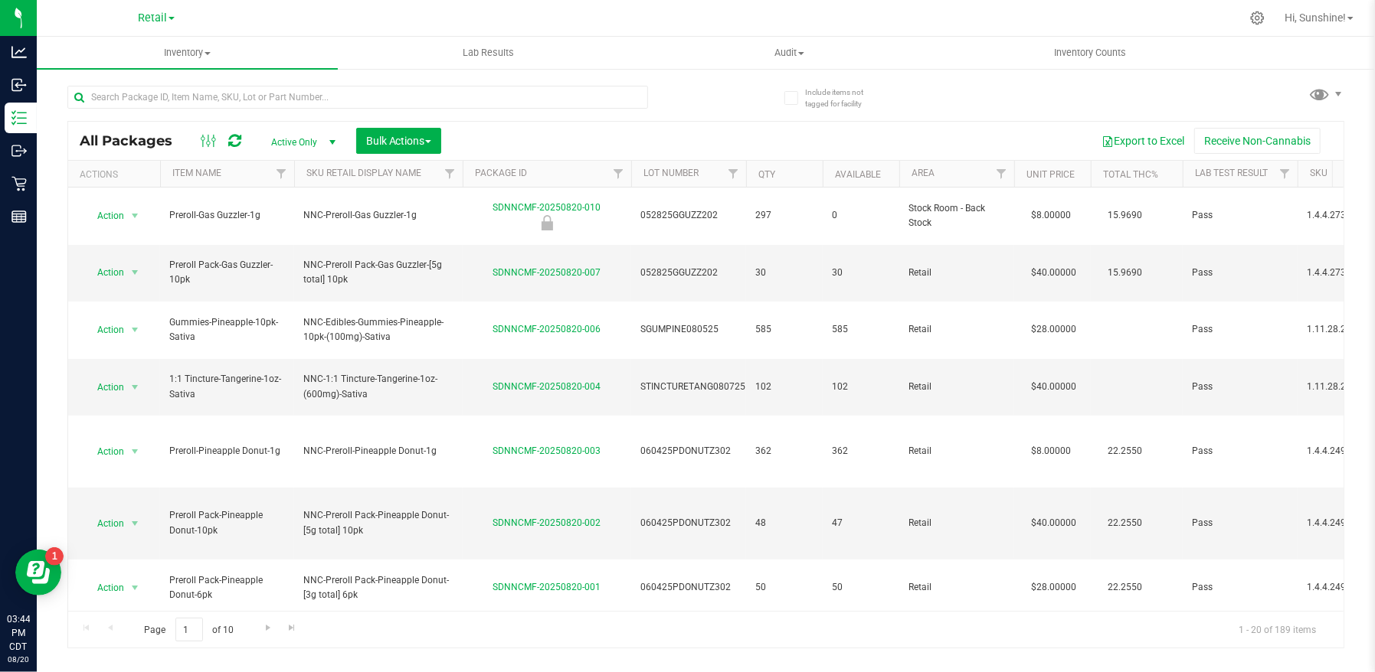
click at [134, 17] on div "Retail Cultivation Manufacturing Retail" at bounding box center [156, 18] width 224 height 24
click at [156, 18] on span "Retail" at bounding box center [152, 18] width 29 height 14
click at [159, 75] on link "Manufacturing" at bounding box center [156, 74] width 224 height 21
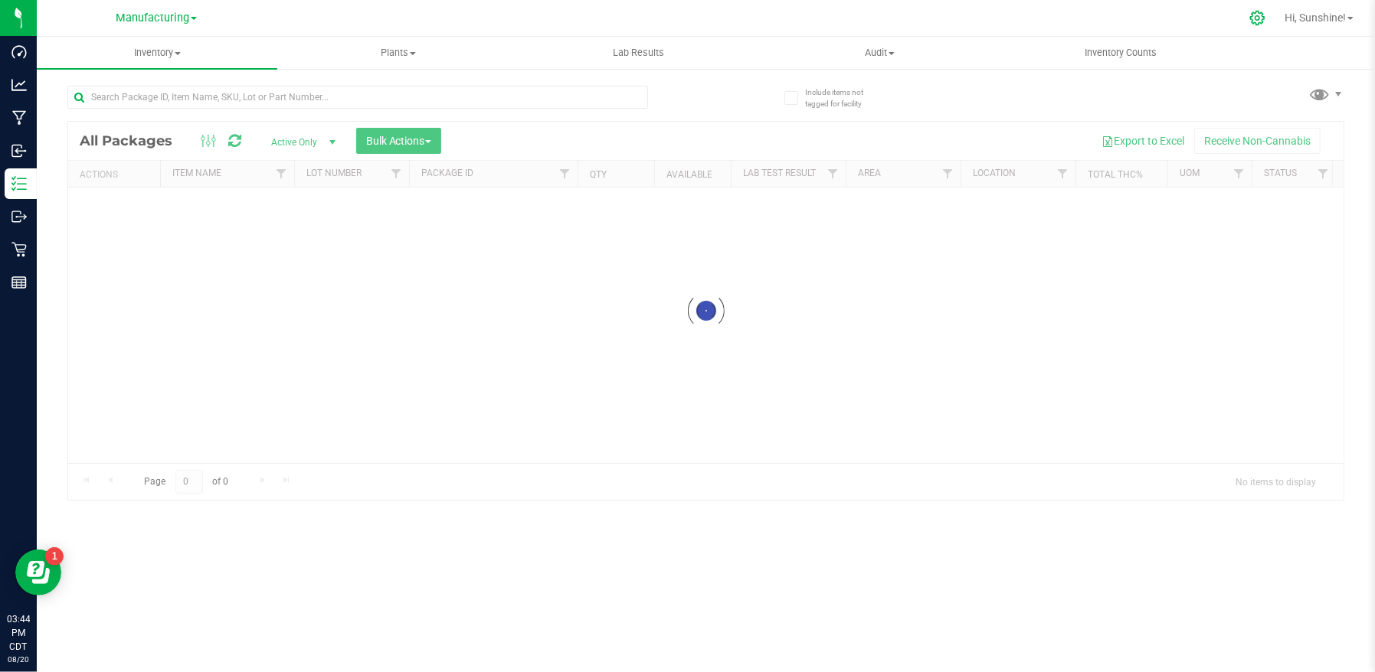
click at [1259, 12] on icon at bounding box center [1257, 18] width 16 height 16
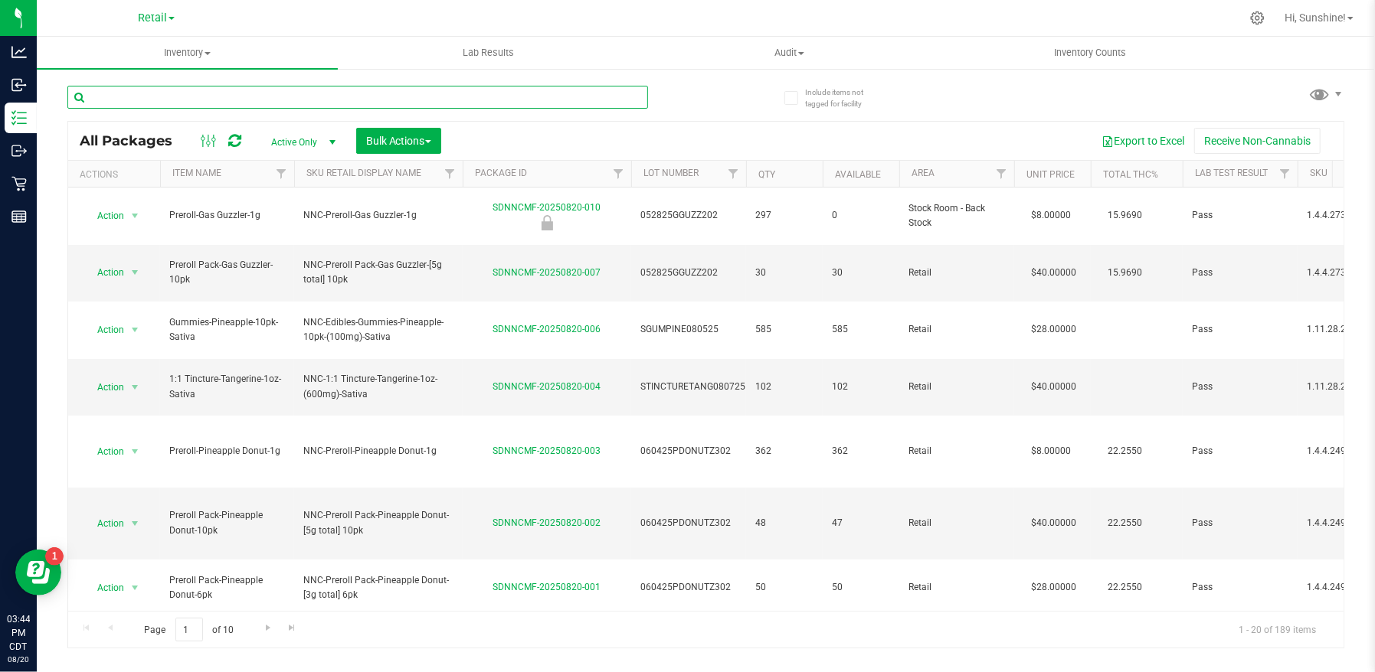
click at [223, 92] on input "text" at bounding box center [357, 97] width 581 height 23
type input "fruit cake beast"
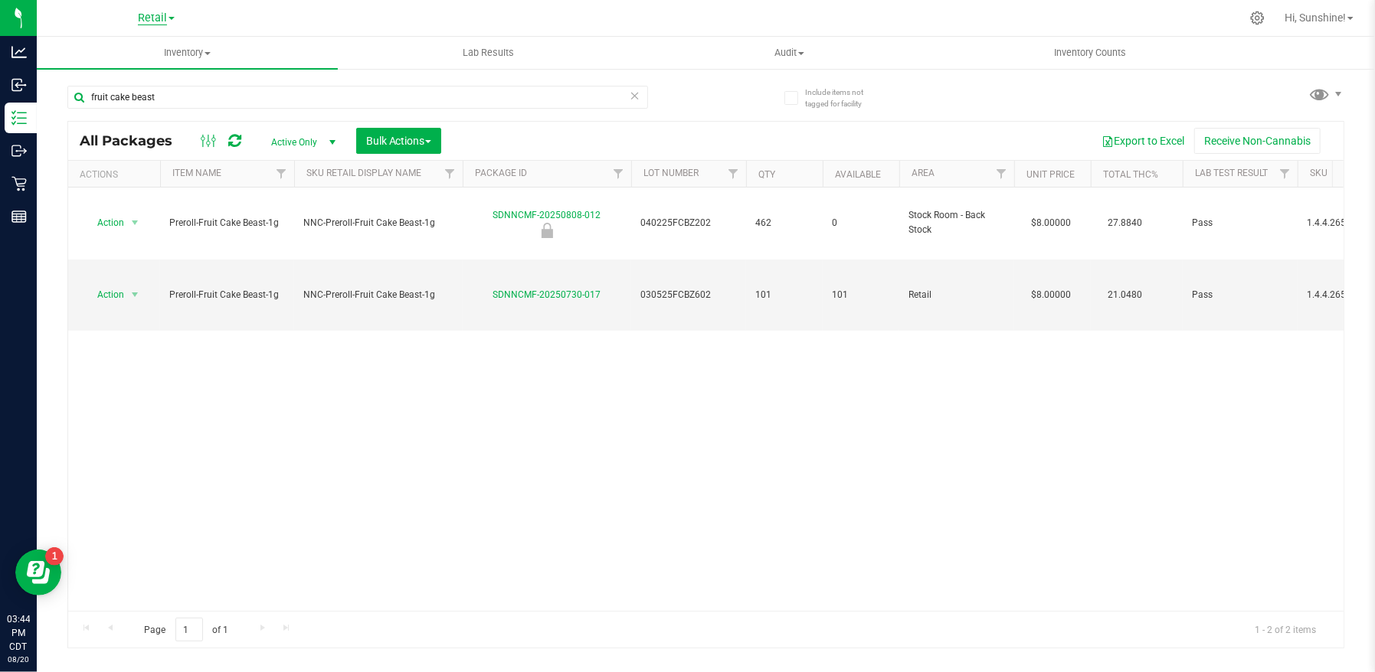
click at [155, 24] on span "Retail" at bounding box center [152, 18] width 29 height 14
click at [156, 78] on link "Manufacturing" at bounding box center [156, 74] width 224 height 21
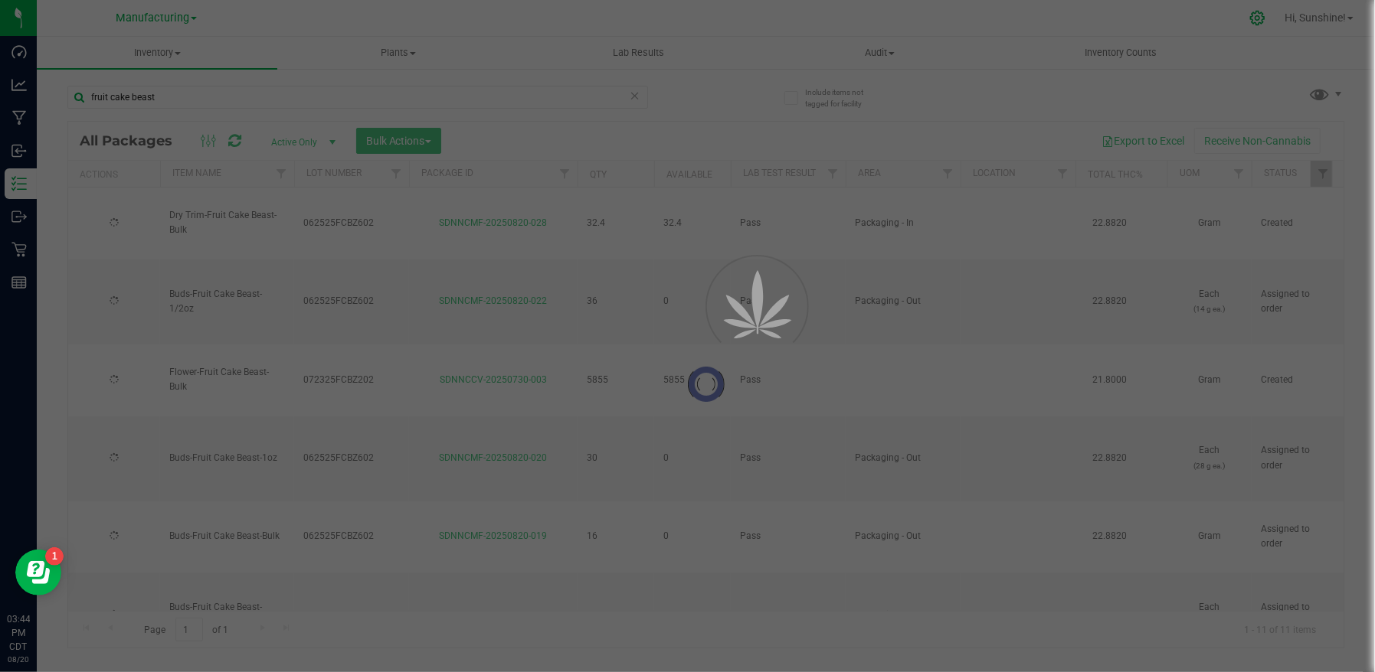
click at [1253, 14] on icon at bounding box center [1257, 18] width 16 height 16
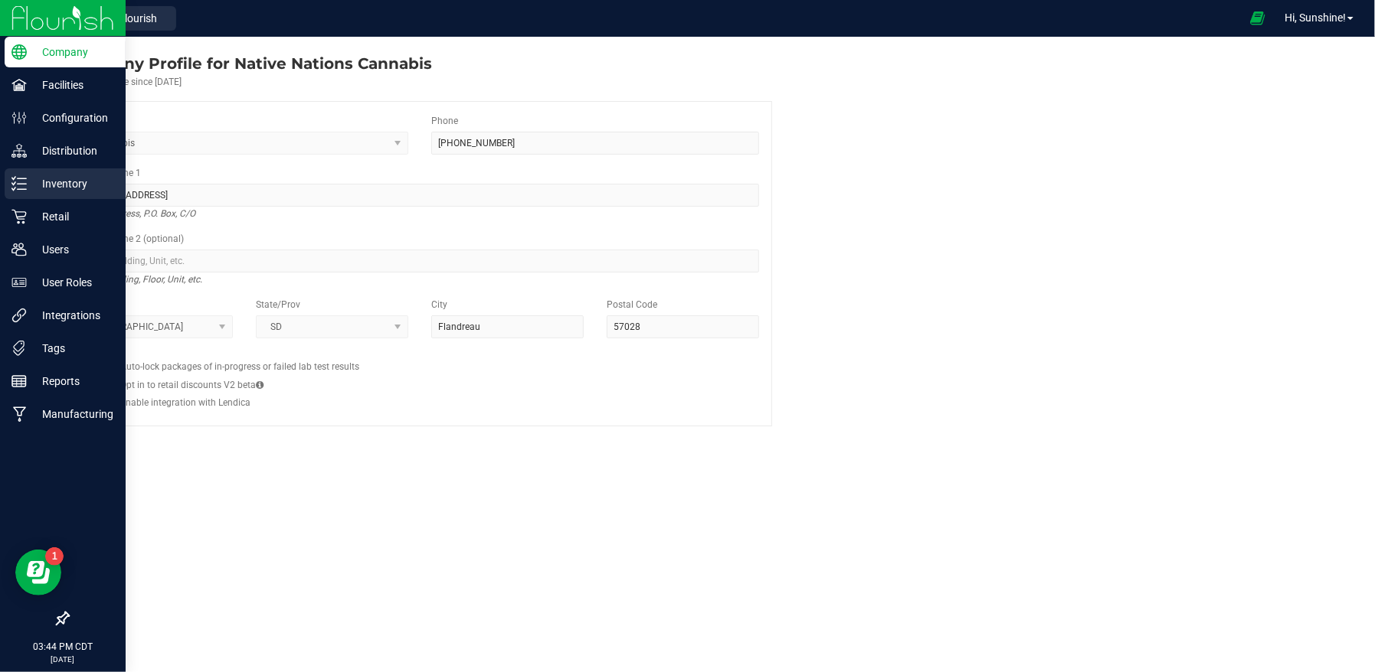
click at [25, 189] on line at bounding box center [22, 189] width 8 height 0
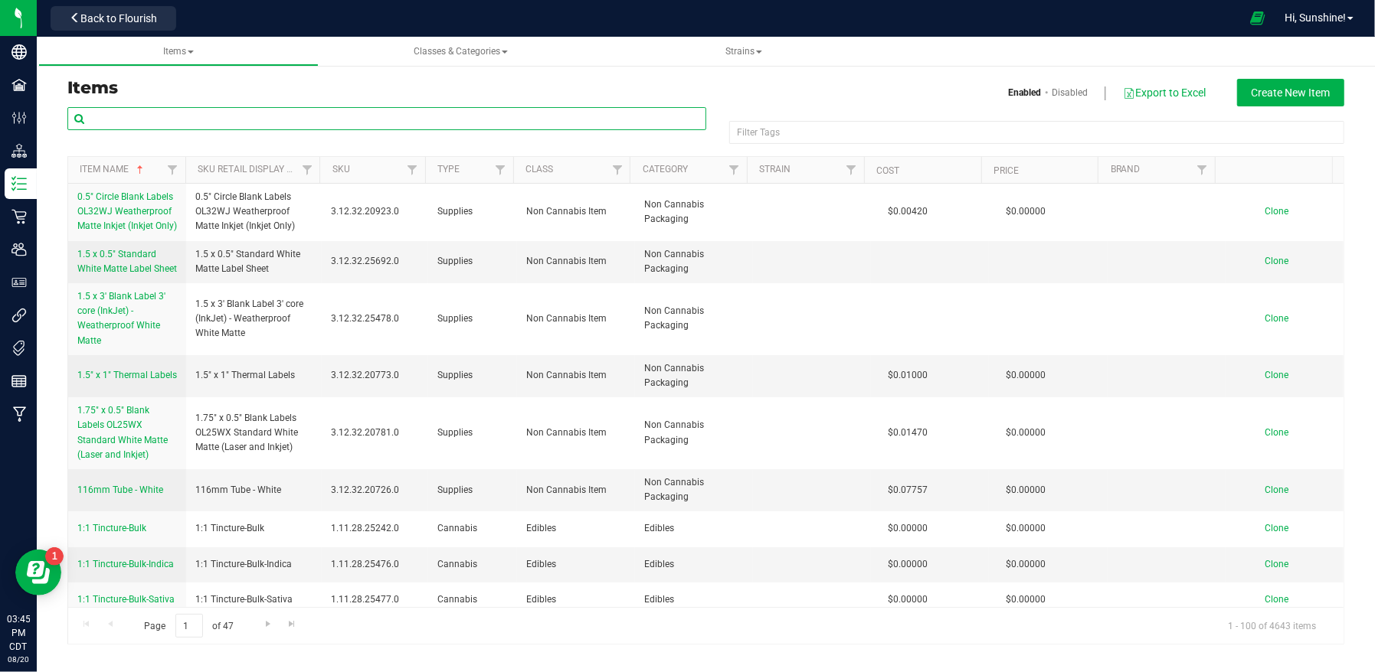
click at [221, 119] on input "text" at bounding box center [386, 118] width 639 height 23
type input "fruit cake beast"
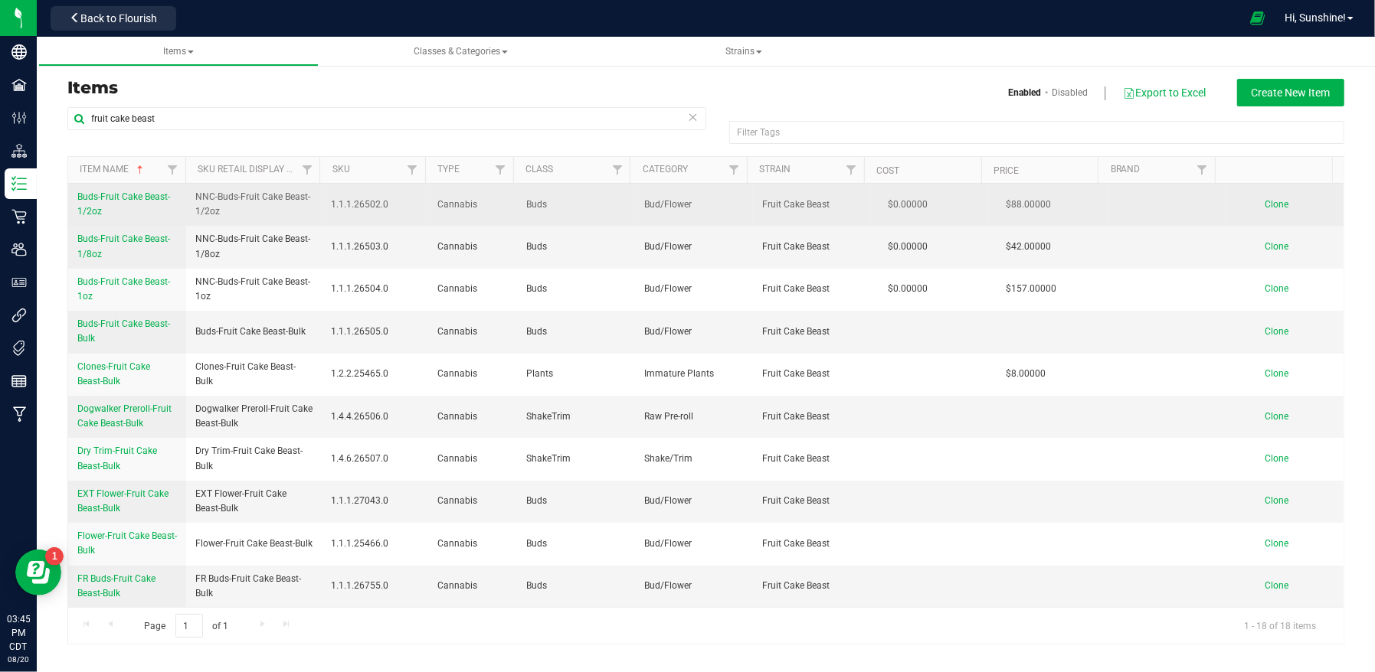
click at [87, 201] on span "Buds-Fruit Cake Beast-1/2oz" at bounding box center [123, 203] width 93 height 25
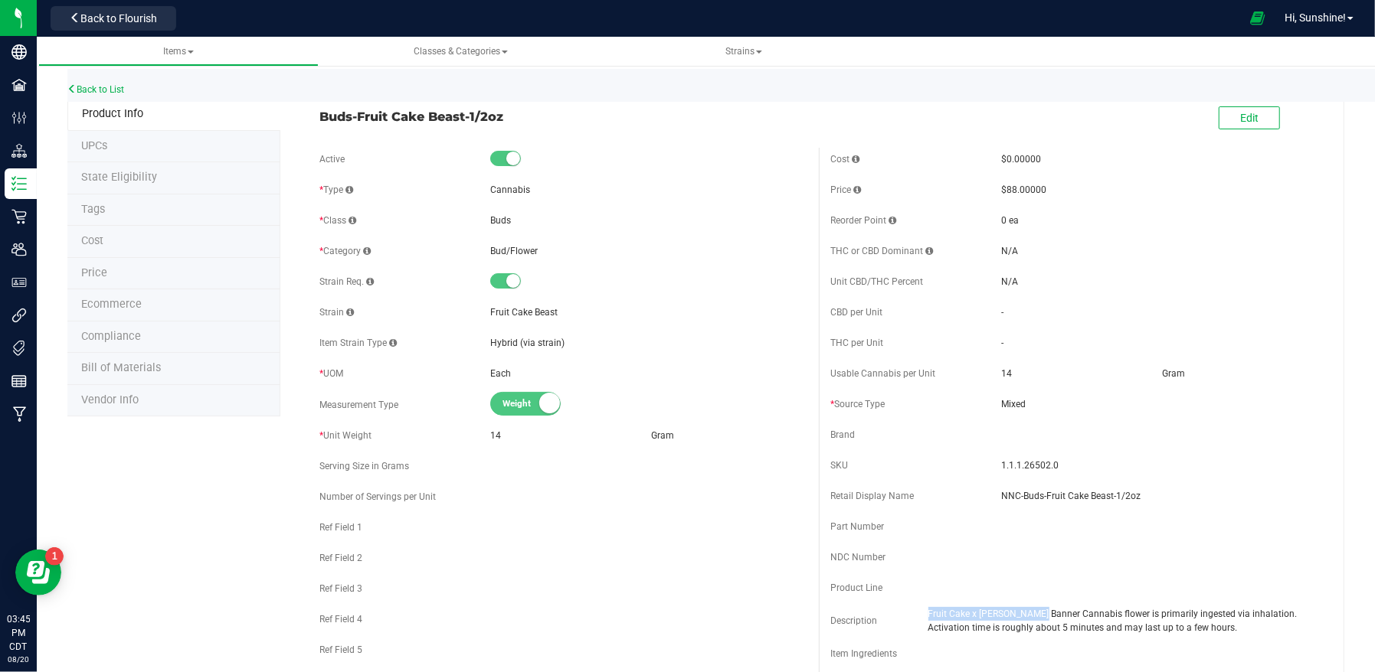
drag, startPoint x: 924, startPoint y: 613, endPoint x: 1035, endPoint y: 615, distance: 110.3
click at [1035, 615] on div "Description Fruit Cake x [PERSON_NAME] Banner Cannabis flower is primarily inge…" at bounding box center [1074, 621] width 488 height 28
copy div "Fruit Cake x [PERSON_NAME]"
click at [744, 199] on div "* Type Cannabis" at bounding box center [563, 189] width 488 height 23
click at [122, 21] on span "Back to Flourish" at bounding box center [118, 18] width 77 height 12
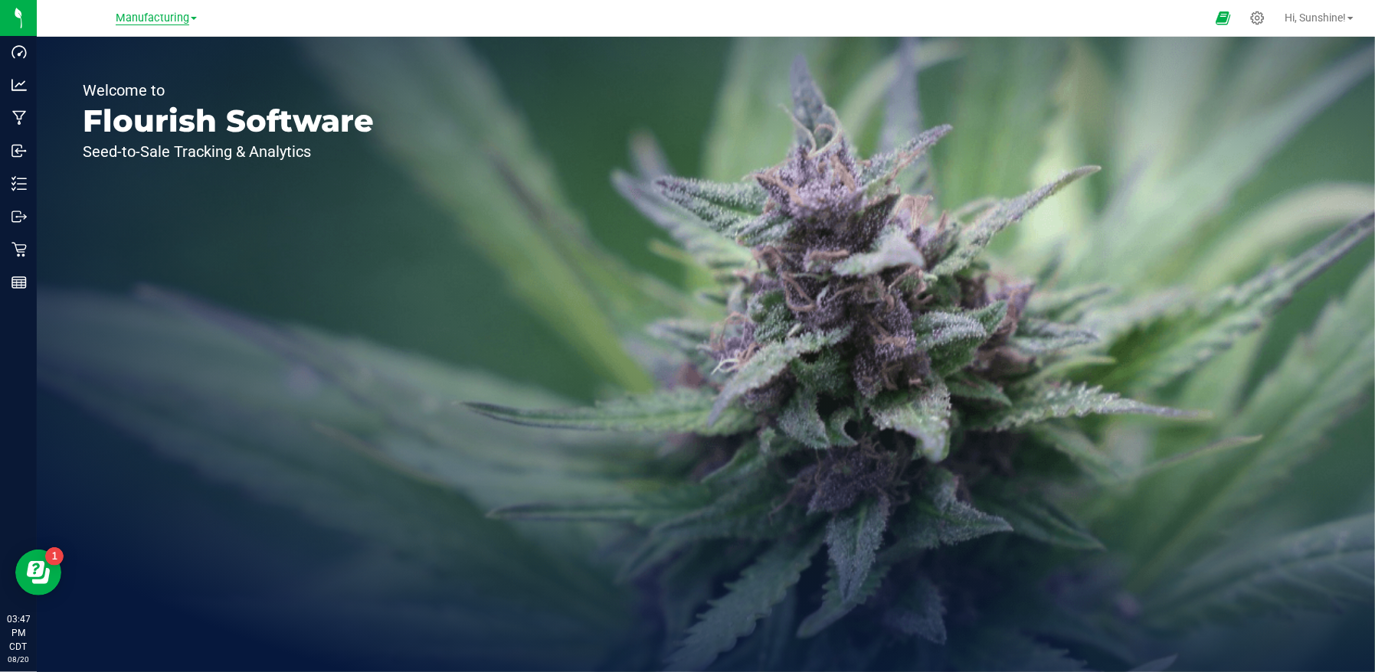
click at [162, 20] on span "Manufacturing" at bounding box center [153, 18] width 74 height 14
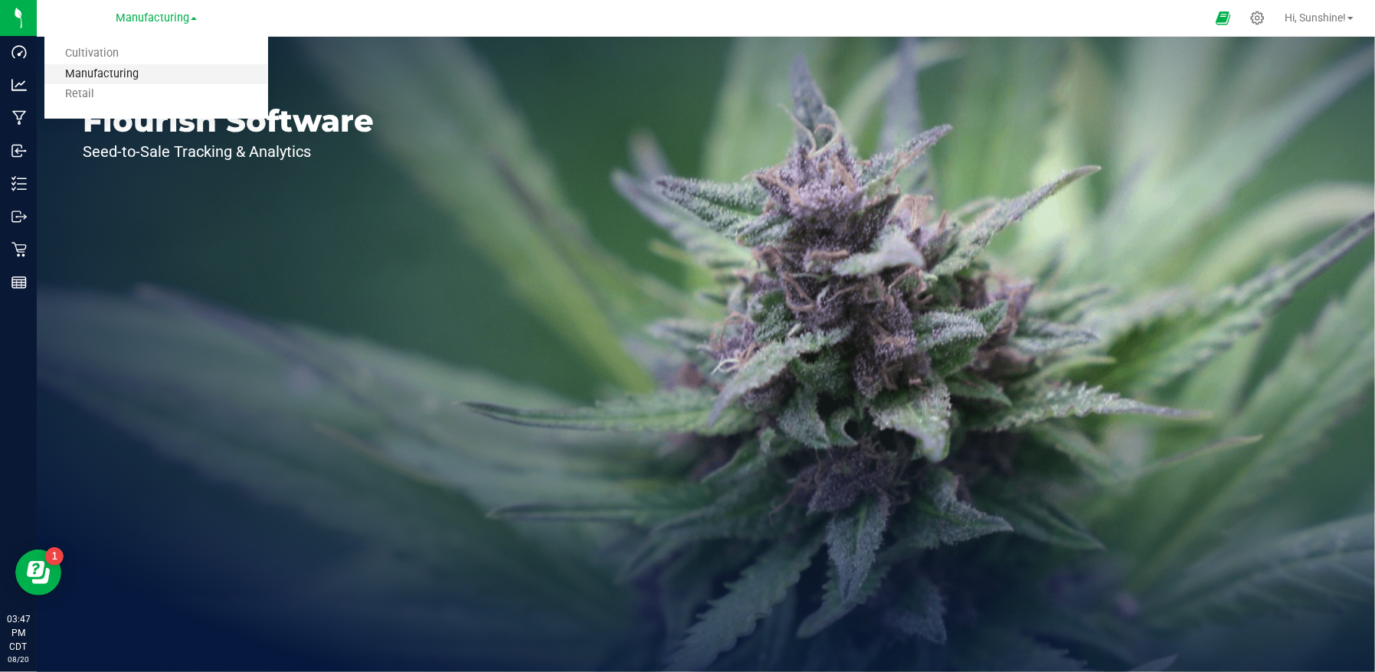
click at [154, 73] on link "Manufacturing" at bounding box center [156, 74] width 224 height 21
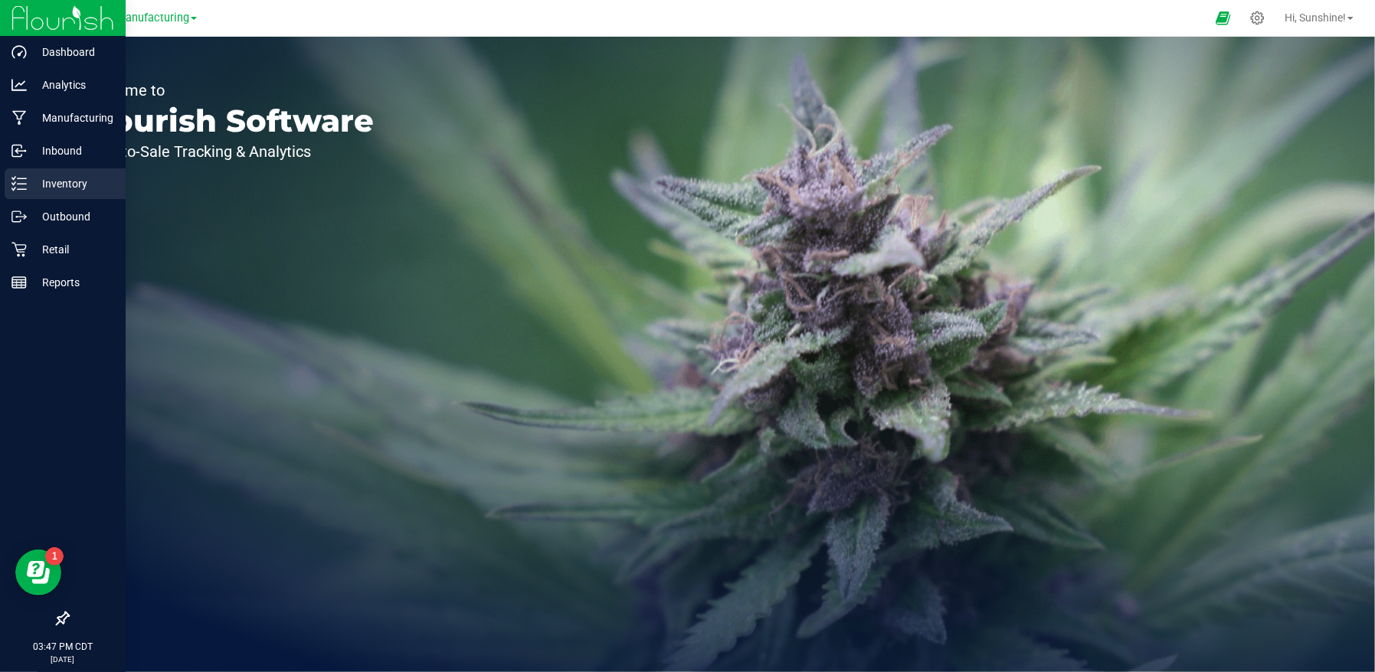
click at [65, 182] on p "Inventory" at bounding box center [73, 184] width 92 height 18
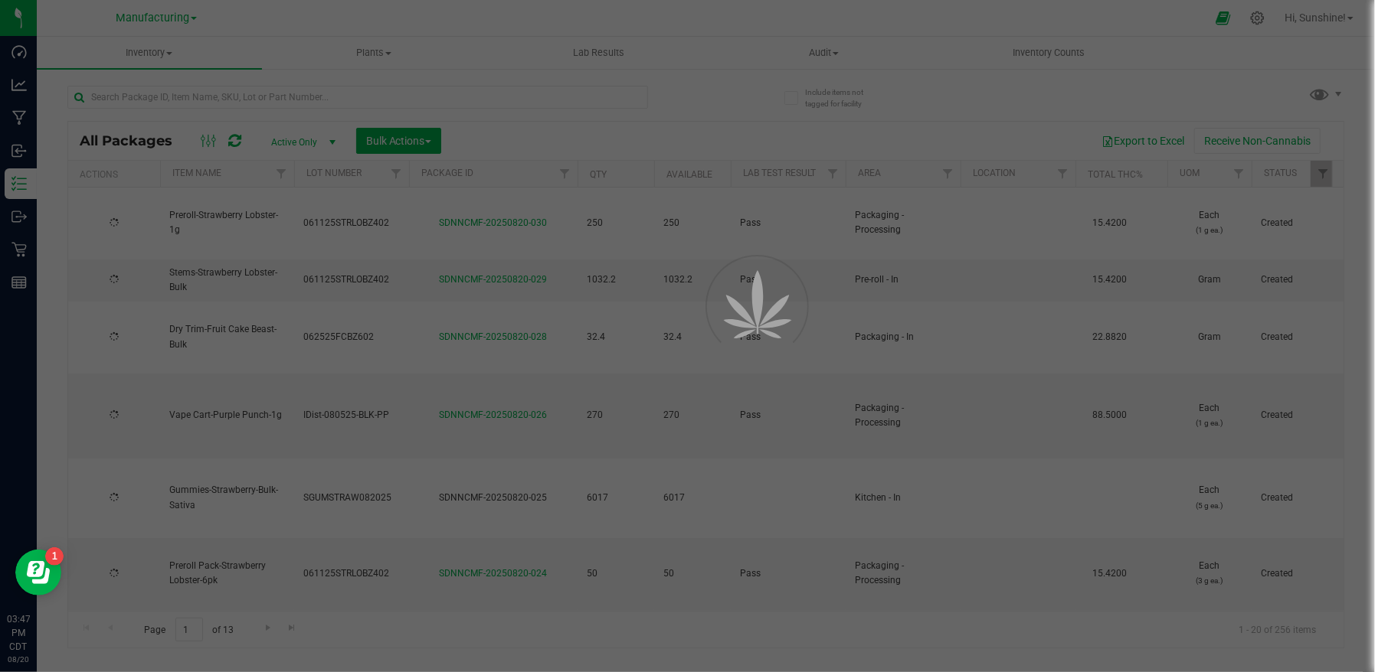
click at [262, 18] on div "Manufacturing Cultivation Manufacturing Retail" at bounding box center [156, 18] width 224 height 24
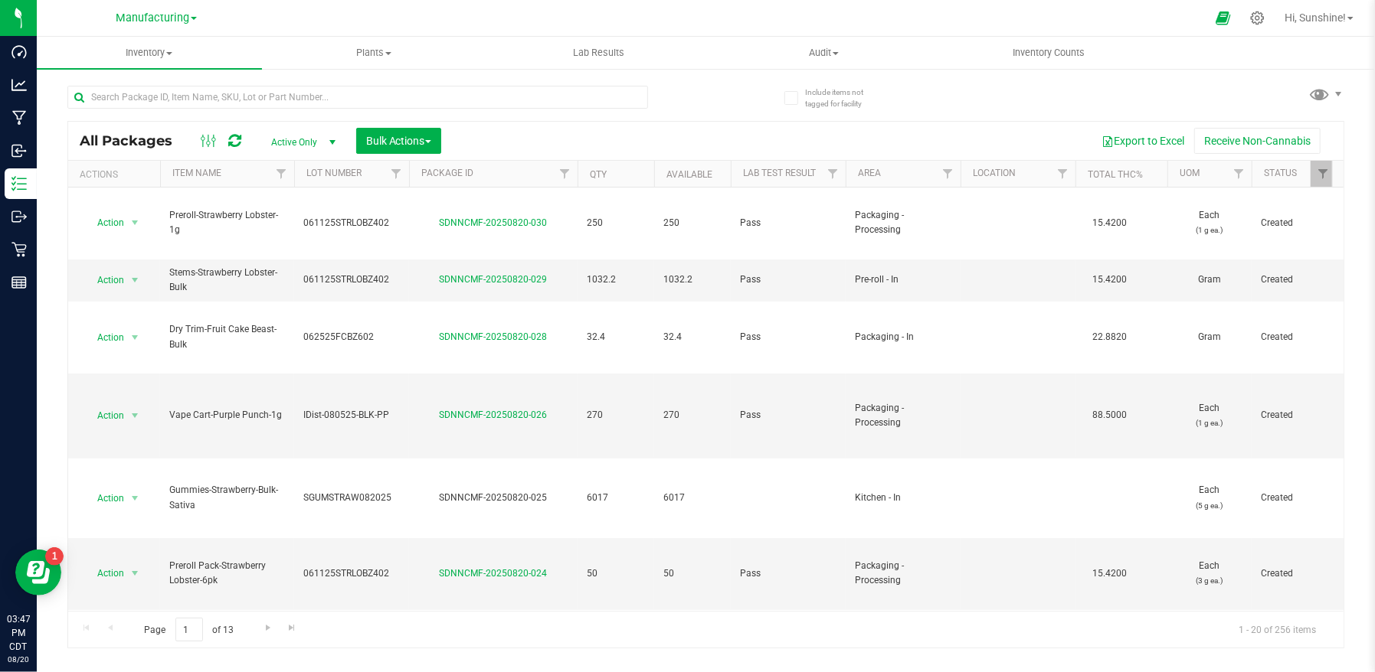
click at [744, 92] on div "All Packages Active Only Active Only Lab Samples Locked All Bulk Actions Add to…" at bounding box center [705, 359] width 1277 height 577
click at [733, 100] on div "All Packages Active Only Active Only Lab Samples Locked All Bulk Actions Add to…" at bounding box center [705, 359] width 1277 height 577
click at [715, 80] on div "All Packages Active Only Active Only Lab Samples Locked All Bulk Actions Add to…" at bounding box center [705, 359] width 1277 height 577
click at [718, 76] on div "All Packages Active Only Active Only Lab Samples Locked All Bulk Actions Add to…" at bounding box center [705, 359] width 1277 height 577
click at [950, 177] on span "Filter" at bounding box center [947, 174] width 12 height 12
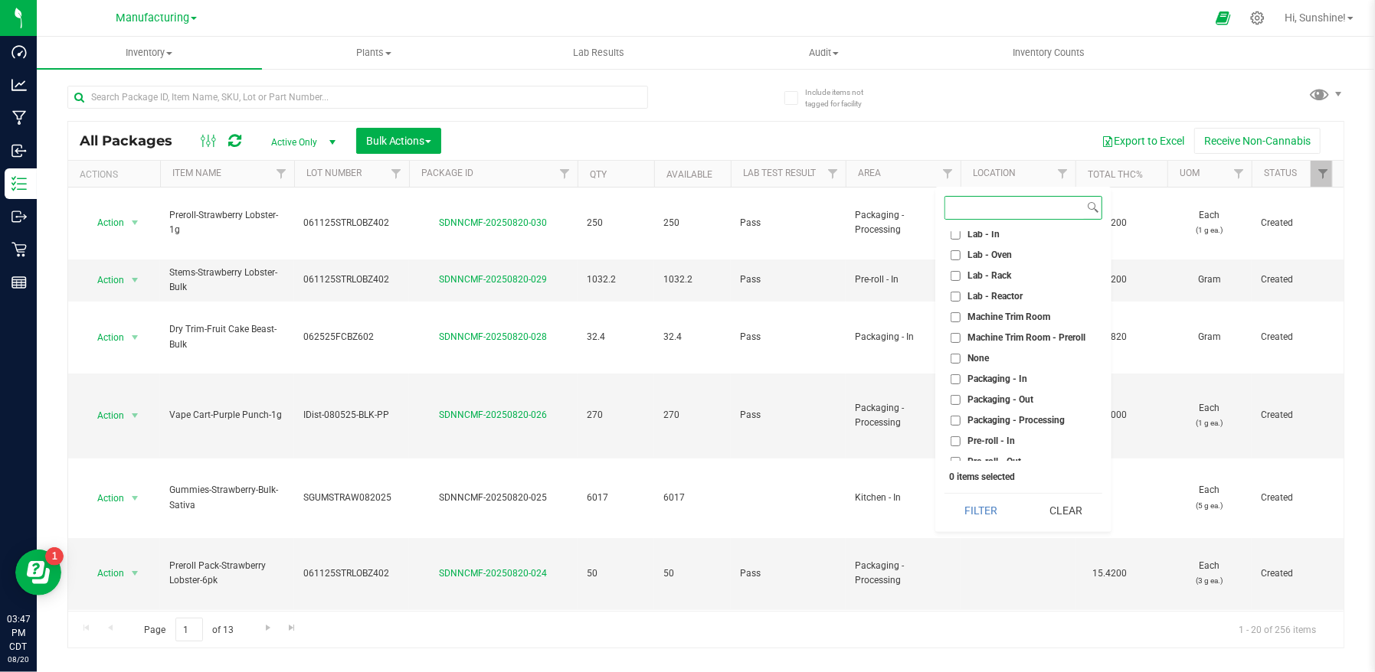
scroll to position [300, 0]
click at [955, 400] on li "Packaging - Out" at bounding box center [1023, 394] width 158 height 16
click at [959, 394] on input "Packaging - Out" at bounding box center [955, 394] width 10 height 10
checkbox input "true"
click at [959, 504] on button "Filter" at bounding box center [981, 511] width 74 height 34
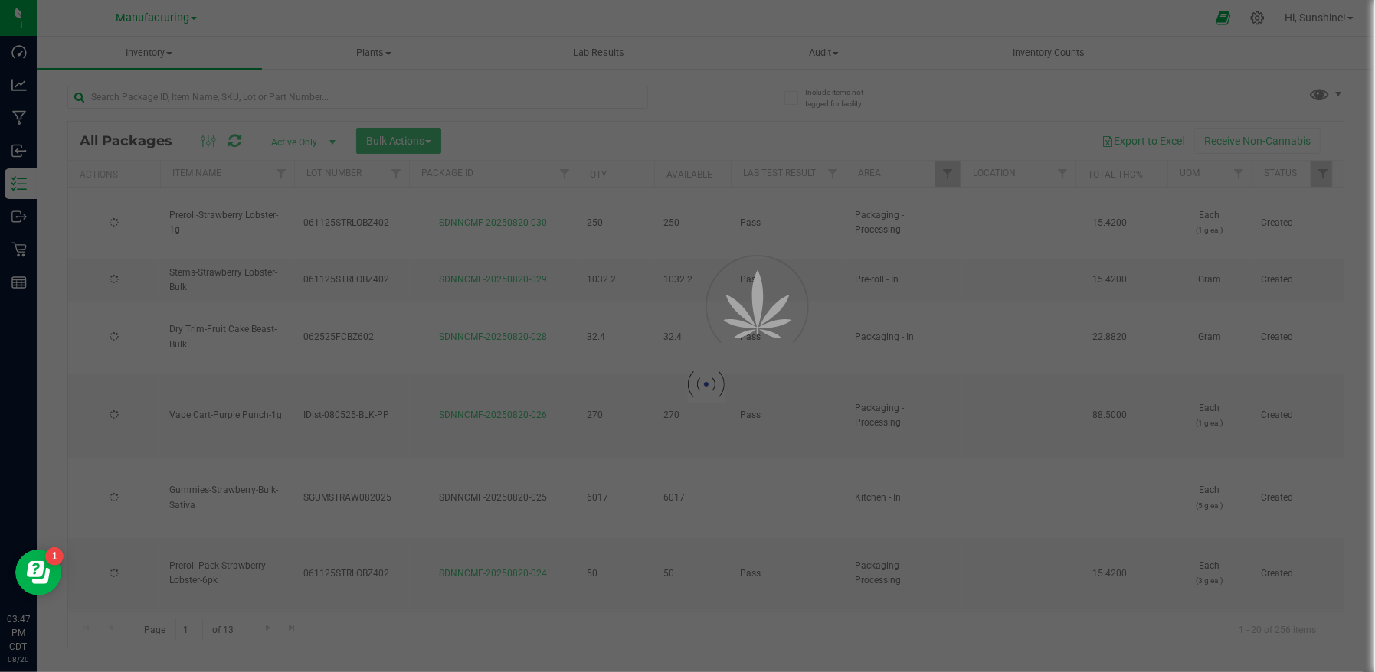
type input "[DATE]"
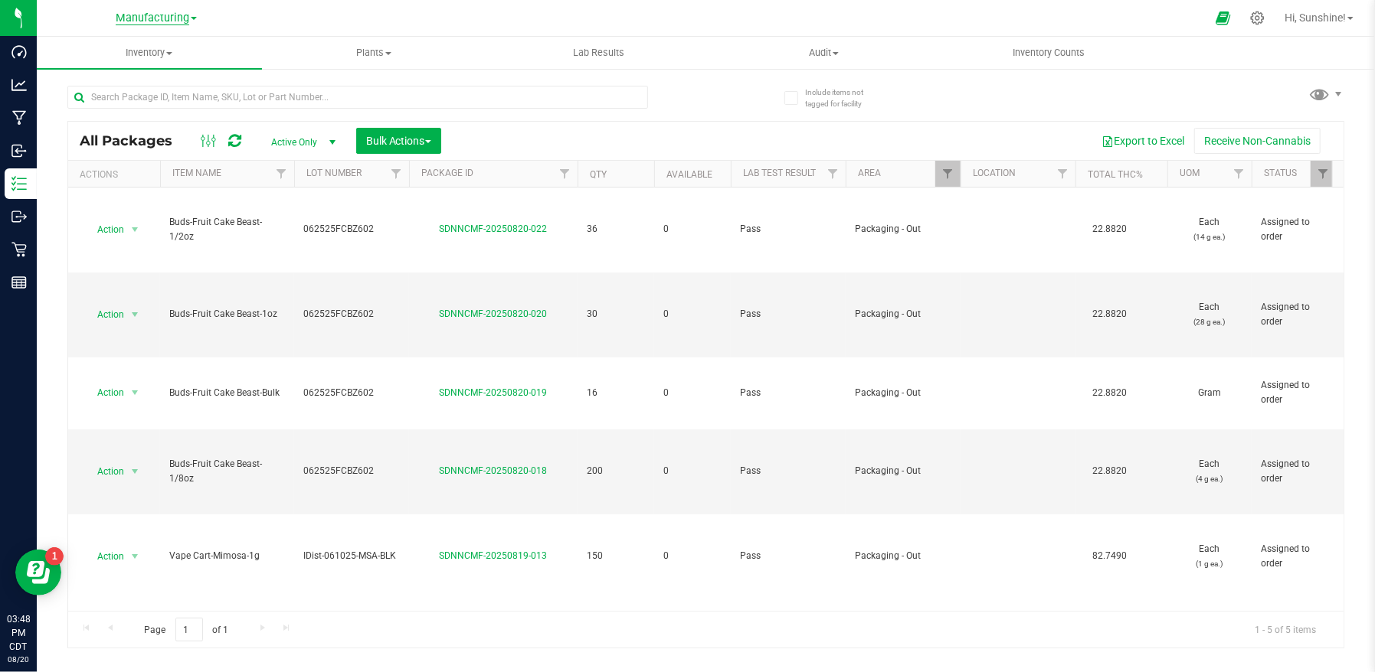
click at [144, 20] on span "Manufacturing" at bounding box center [153, 18] width 74 height 14
click at [145, 75] on link "Manufacturing" at bounding box center [156, 74] width 224 height 21
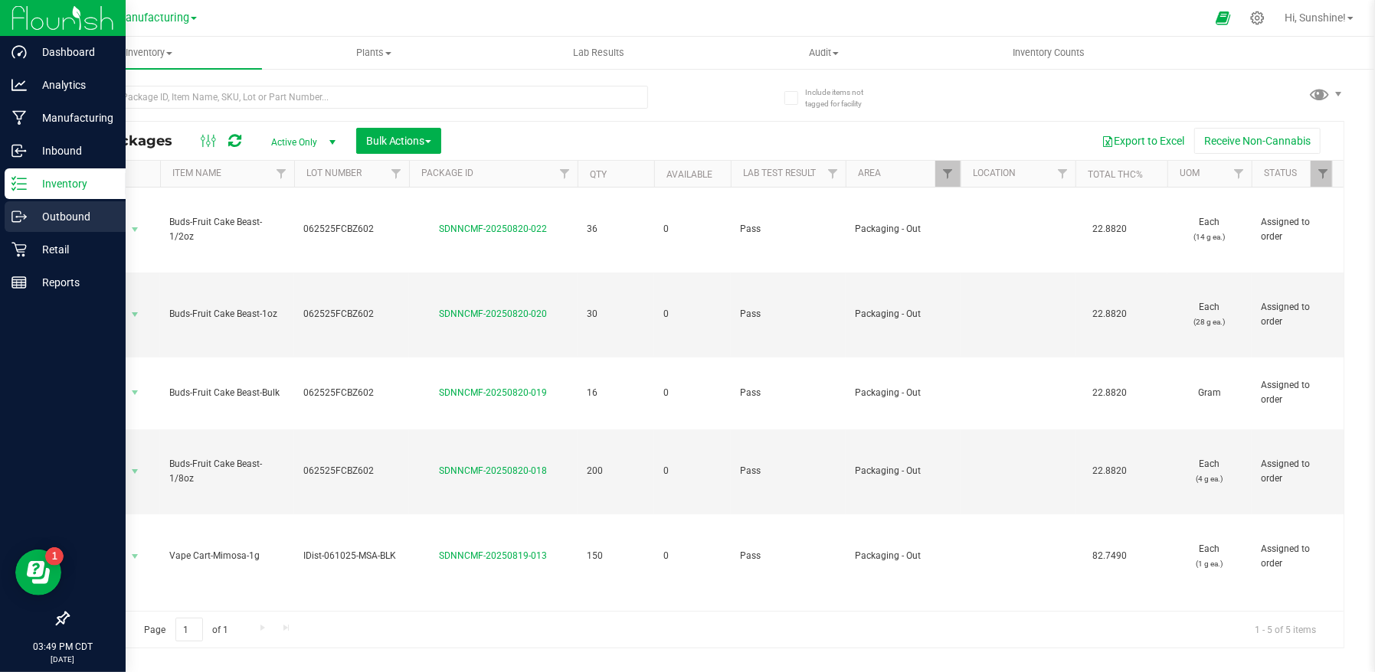
click at [35, 218] on p "Outbound" at bounding box center [73, 217] width 92 height 18
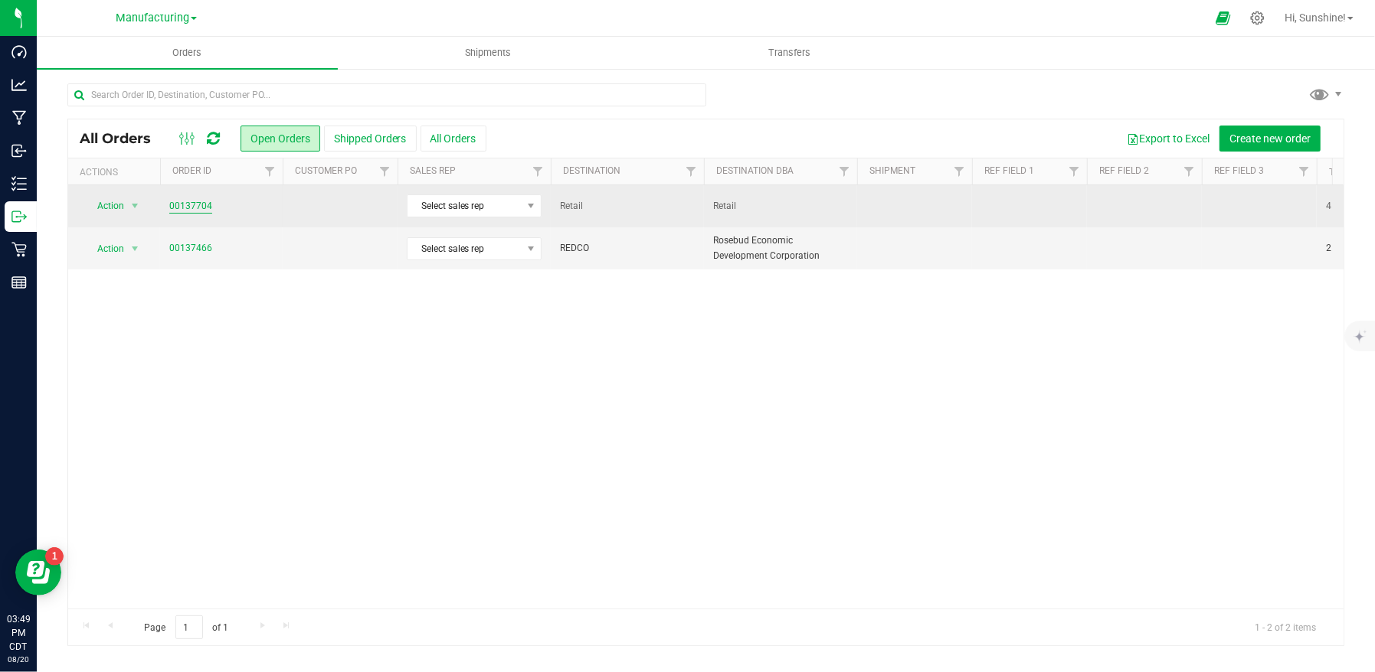
click at [184, 210] on link "00137704" at bounding box center [190, 206] width 43 height 15
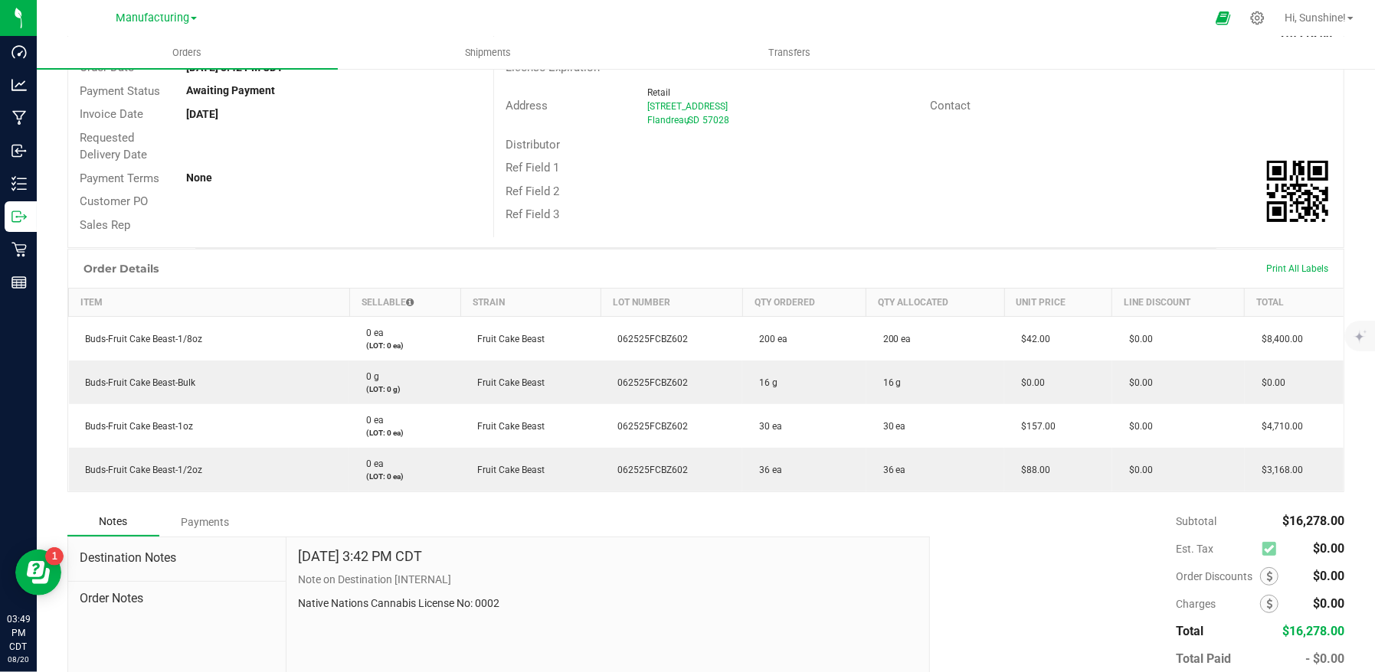
scroll to position [156, 0]
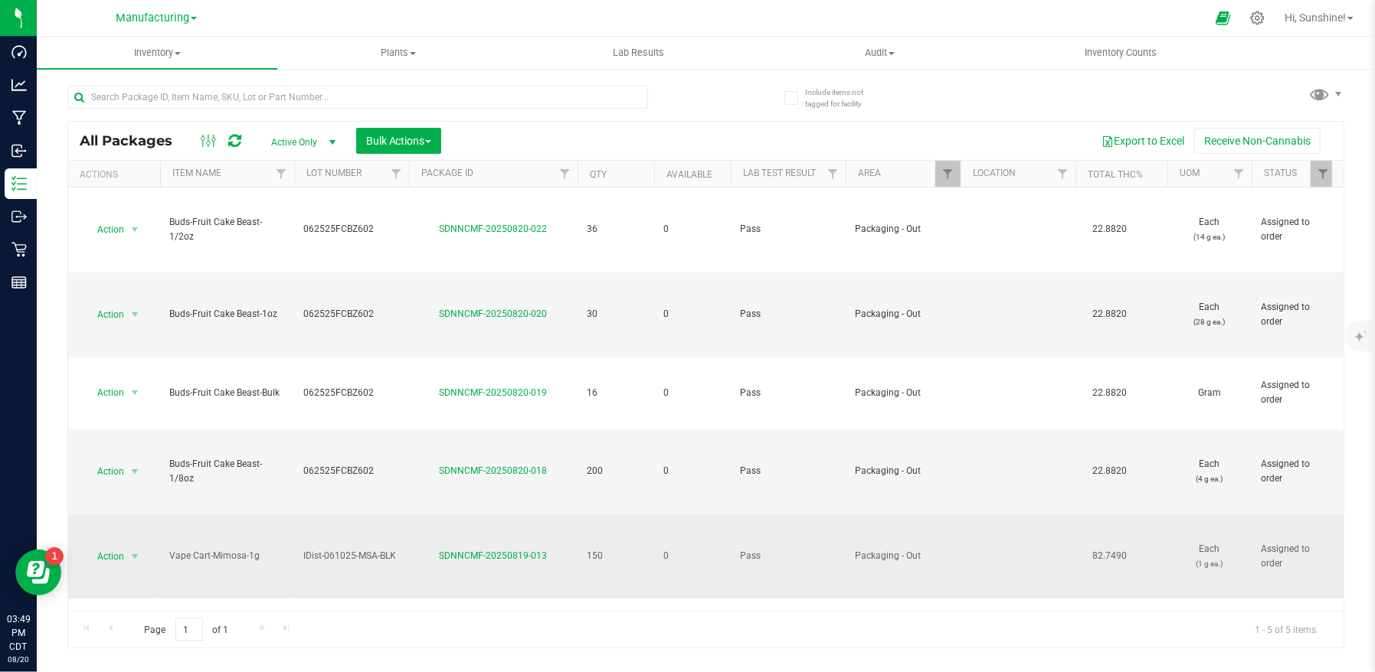
click at [983, 529] on td at bounding box center [1017, 557] width 115 height 84
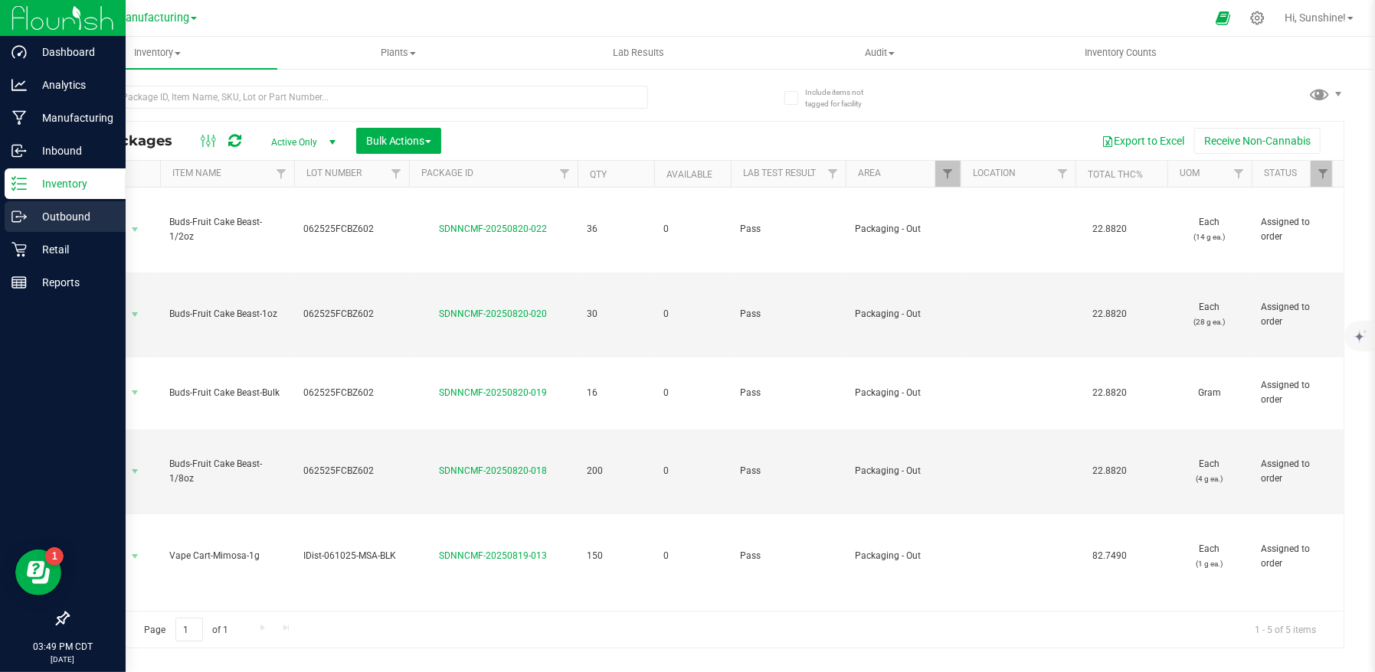
click at [79, 224] on p "Outbound" at bounding box center [73, 217] width 92 height 18
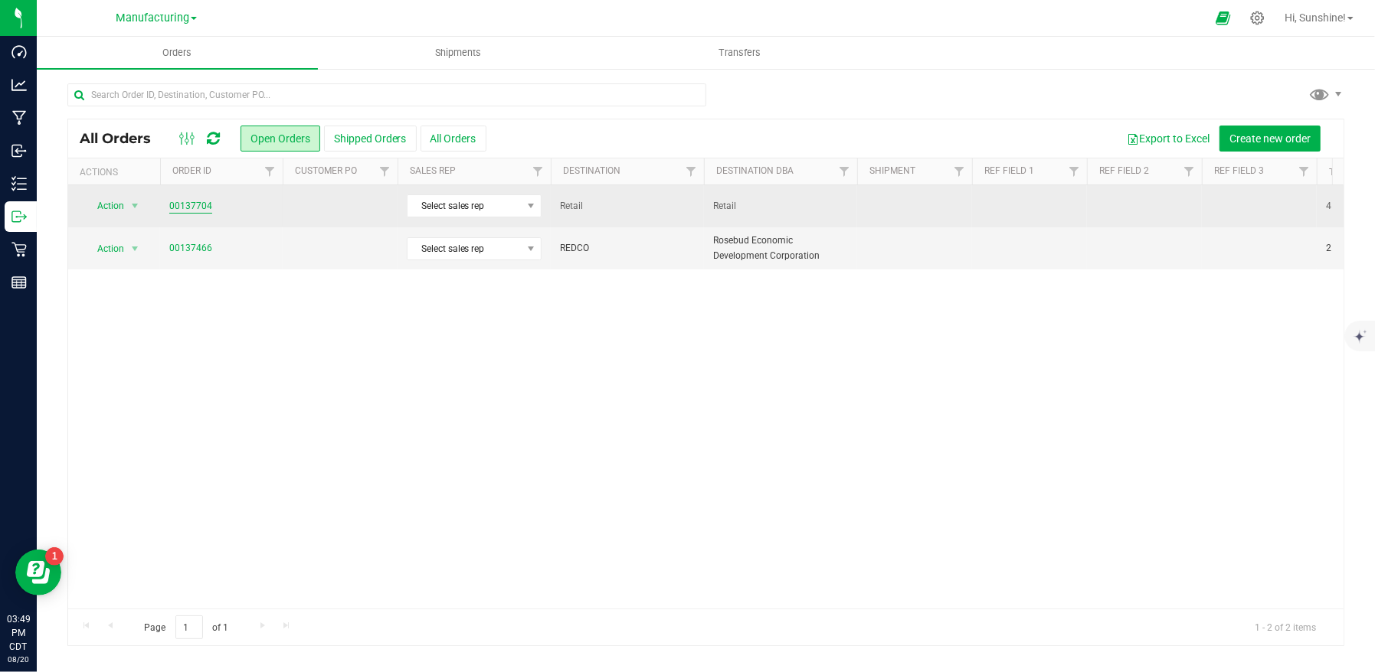
click at [191, 205] on link "00137704" at bounding box center [190, 206] width 43 height 15
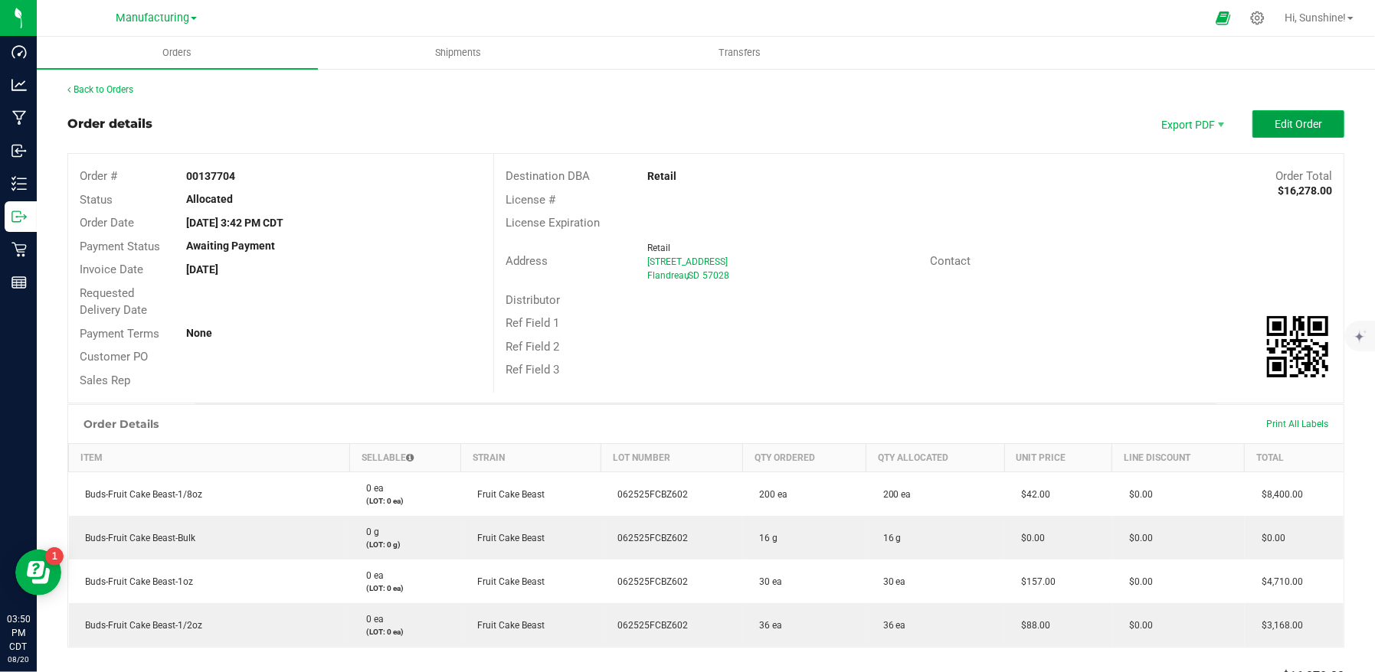
click at [1283, 128] on span "Edit Order" at bounding box center [1297, 124] width 47 height 12
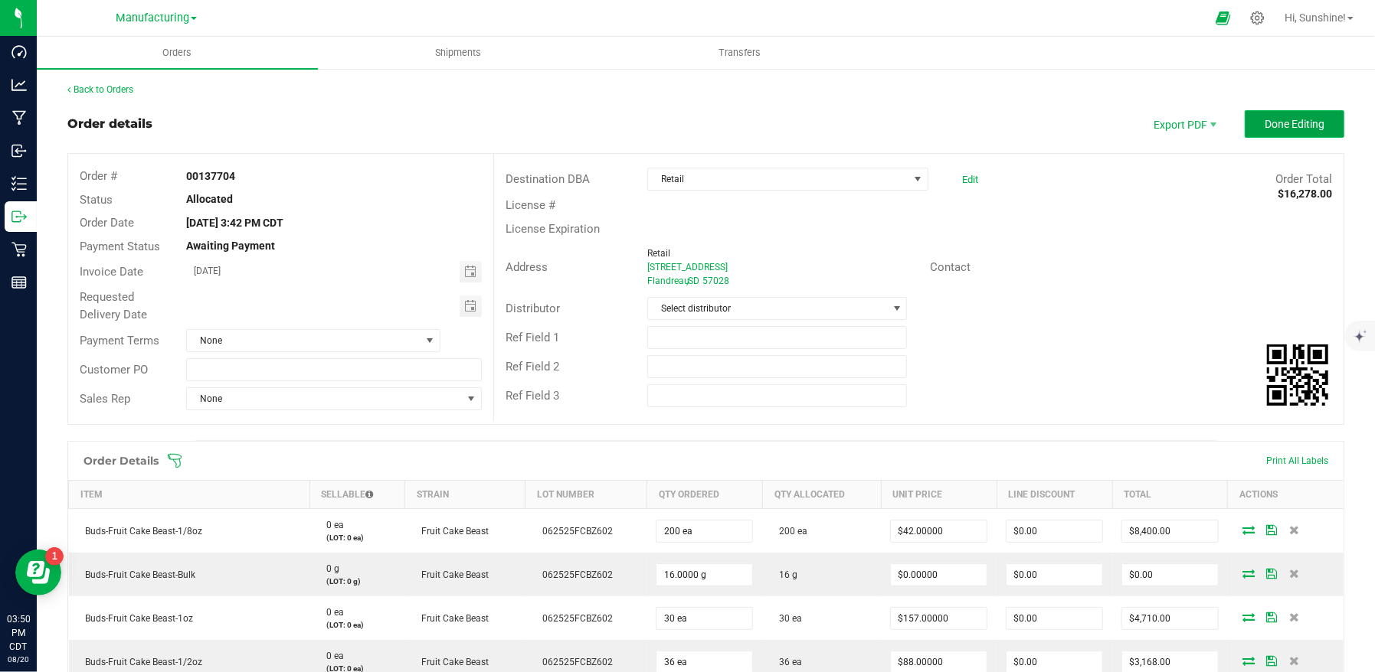
click at [1300, 126] on span "Done Editing" at bounding box center [1294, 124] width 60 height 12
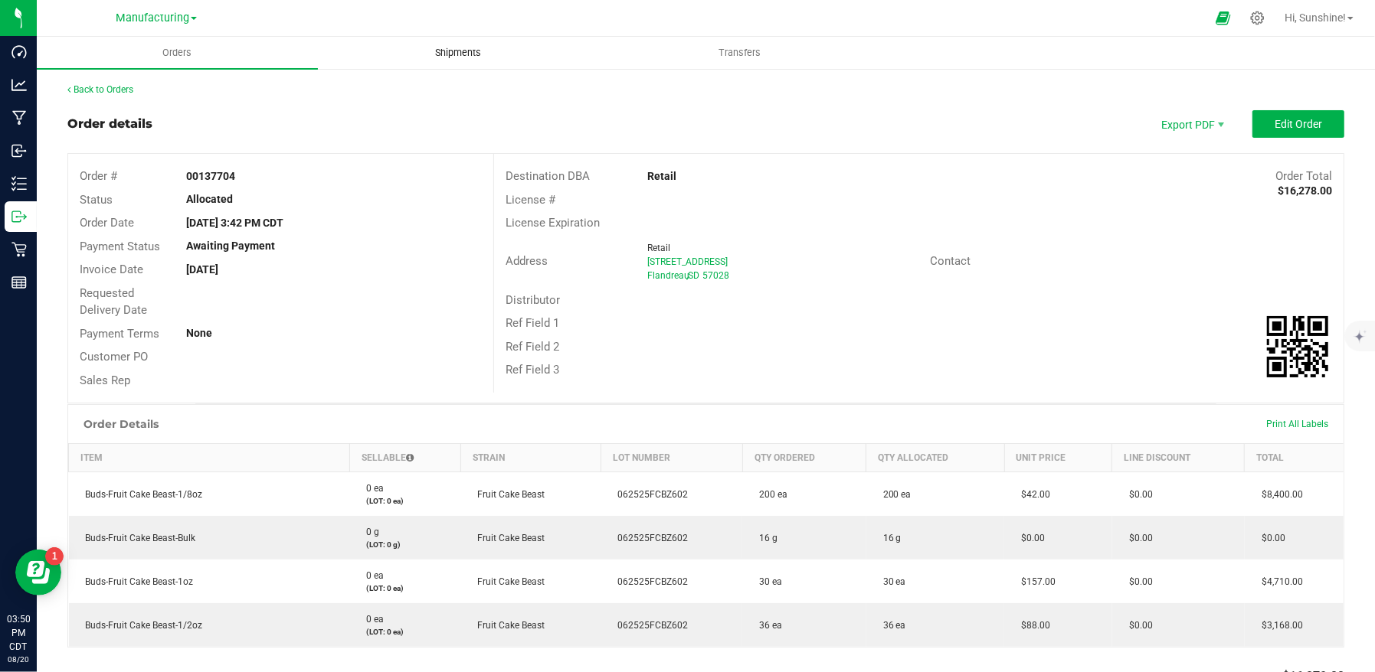
click at [454, 54] on span "Shipments" at bounding box center [457, 53] width 87 height 14
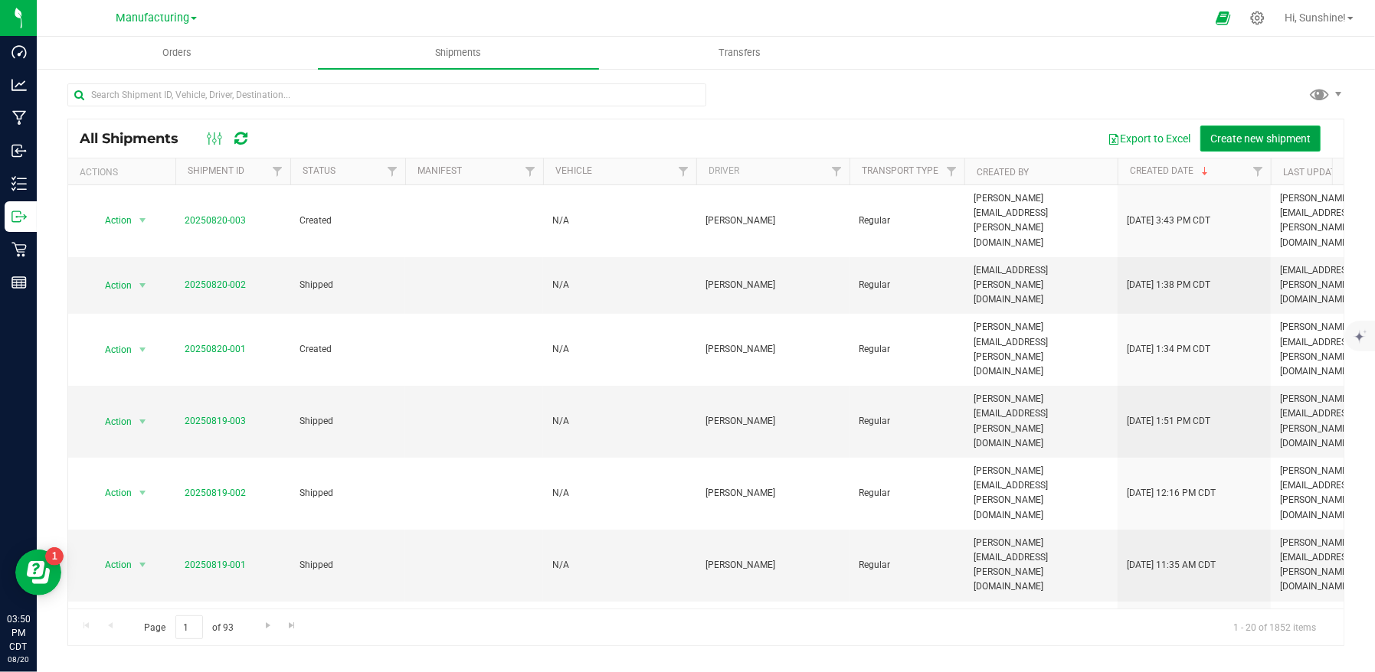
click at [1279, 141] on span "Create new shipment" at bounding box center [1260, 138] width 100 height 12
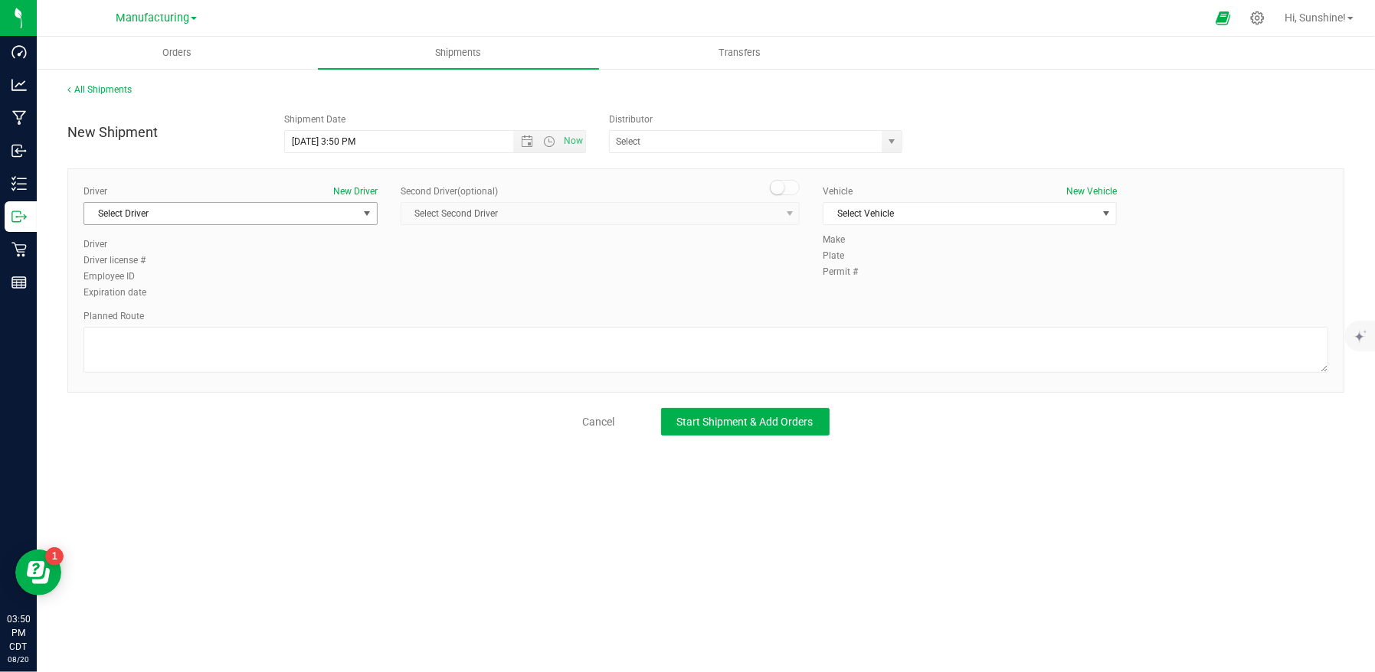
click at [227, 205] on span "Select Driver" at bounding box center [220, 213] width 273 height 21
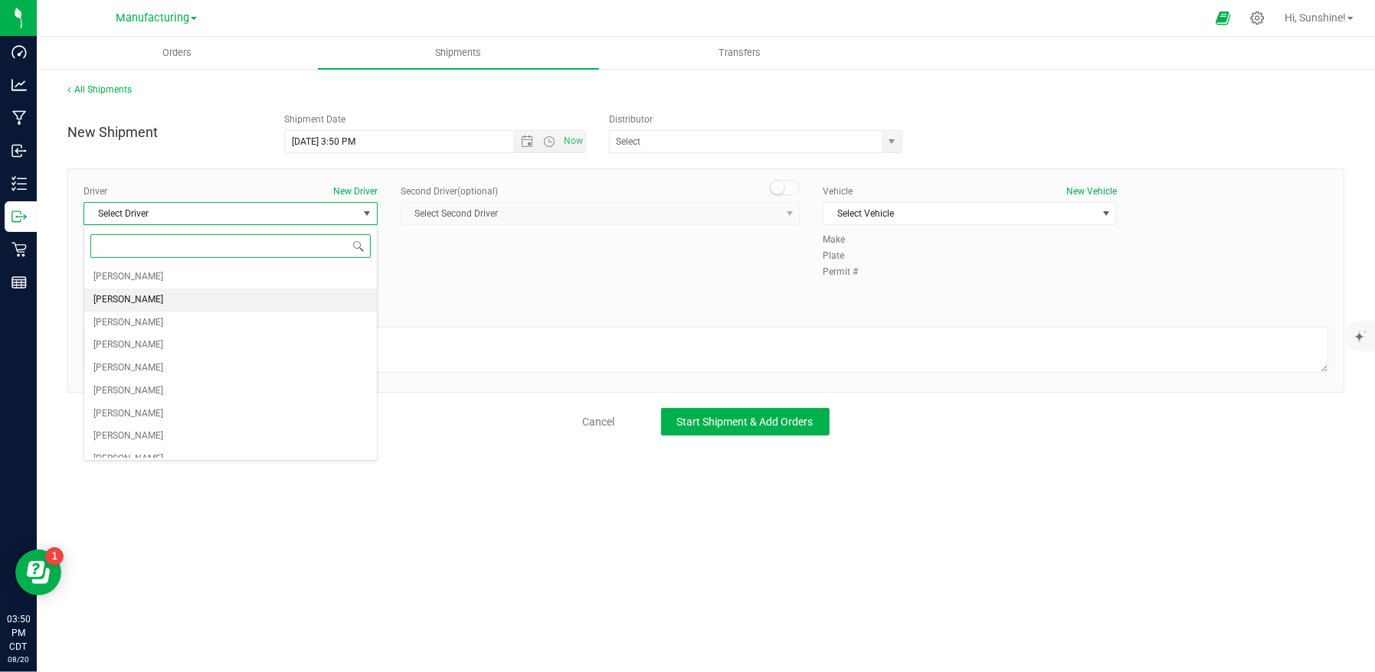
click at [204, 294] on li "[PERSON_NAME]" at bounding box center [230, 300] width 293 height 23
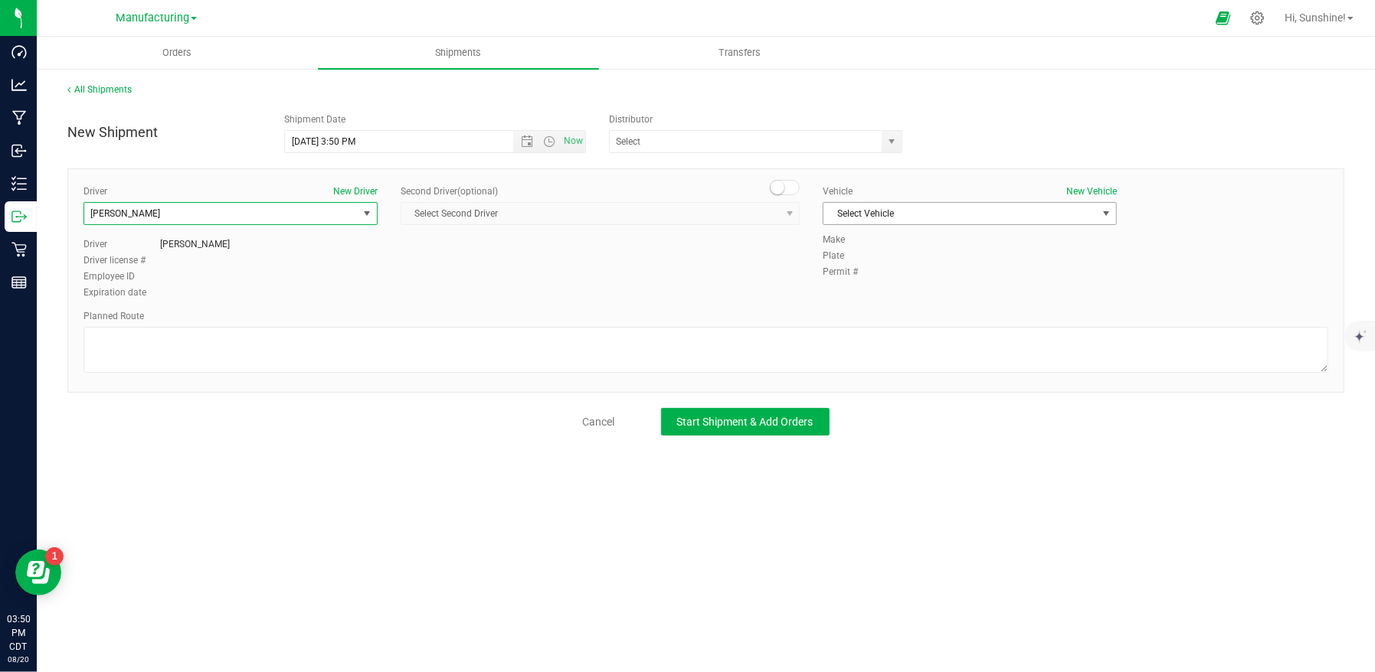
click at [895, 218] on span "Select Vehicle" at bounding box center [959, 213] width 273 height 21
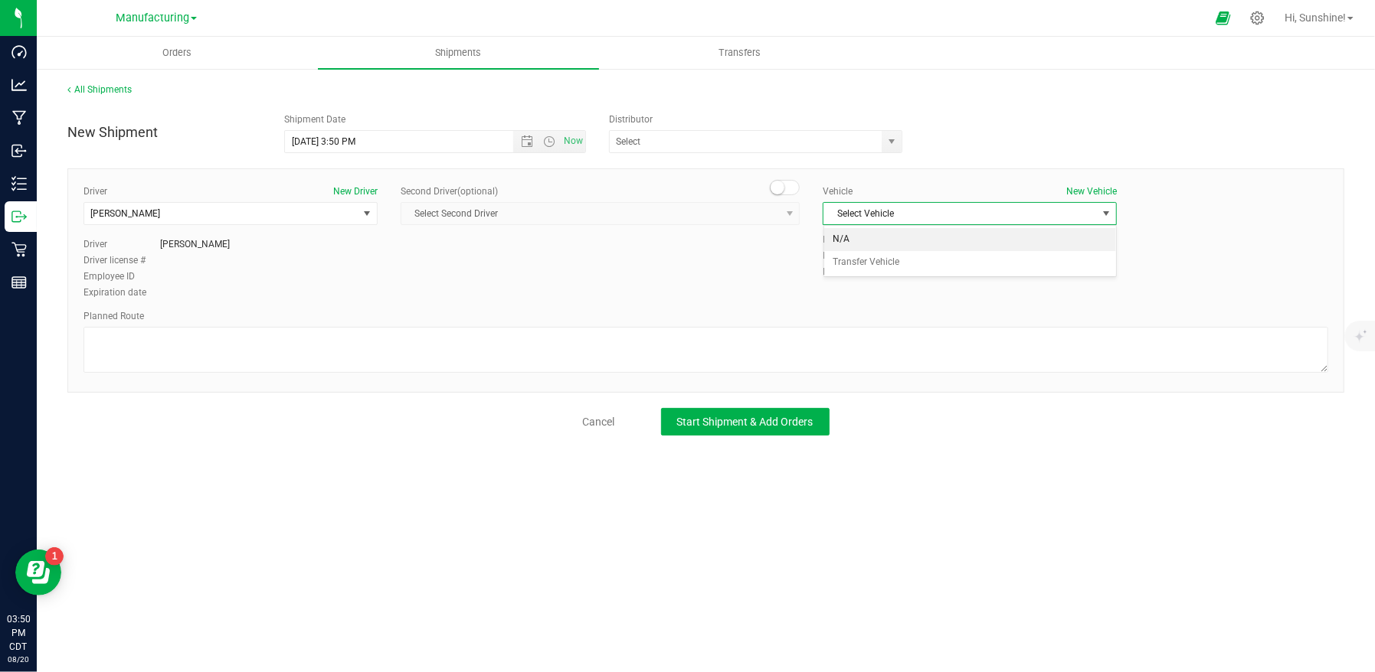
click at [895, 244] on li "N/A" at bounding box center [970, 239] width 293 height 23
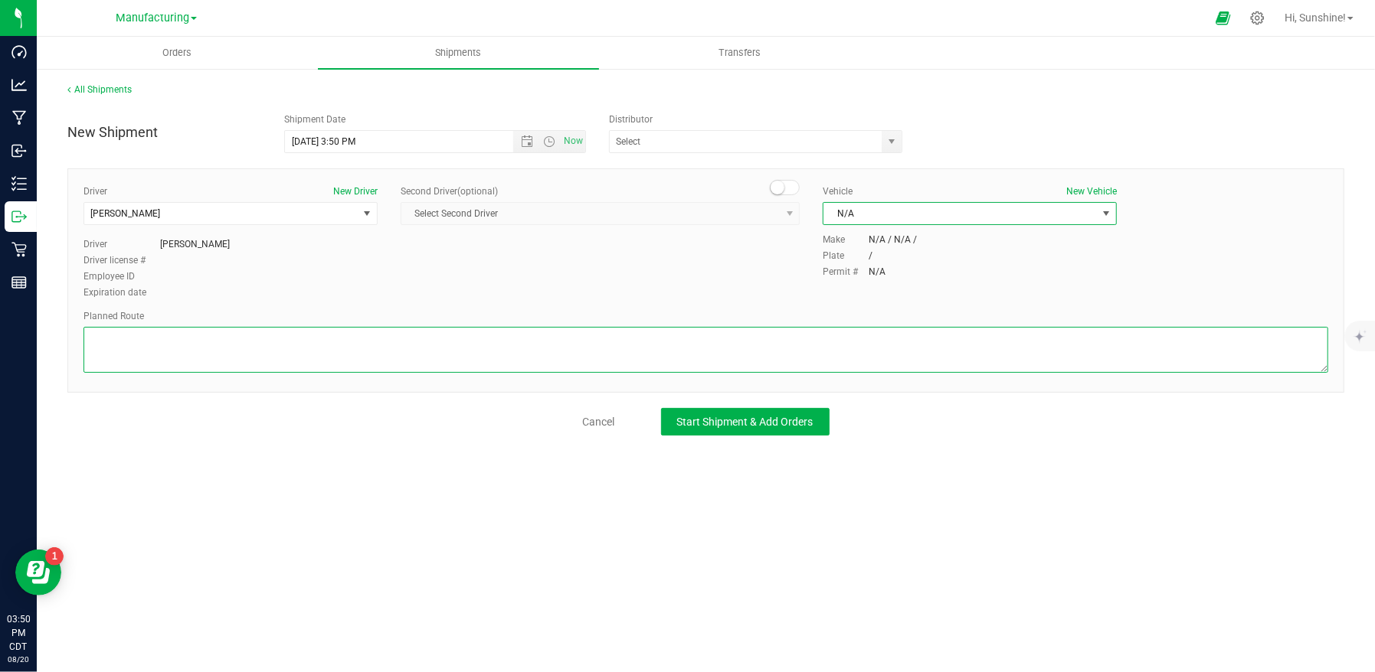
click at [195, 346] on textarea at bounding box center [705, 350] width 1245 height 46
type textarea "packaging to stockroom"
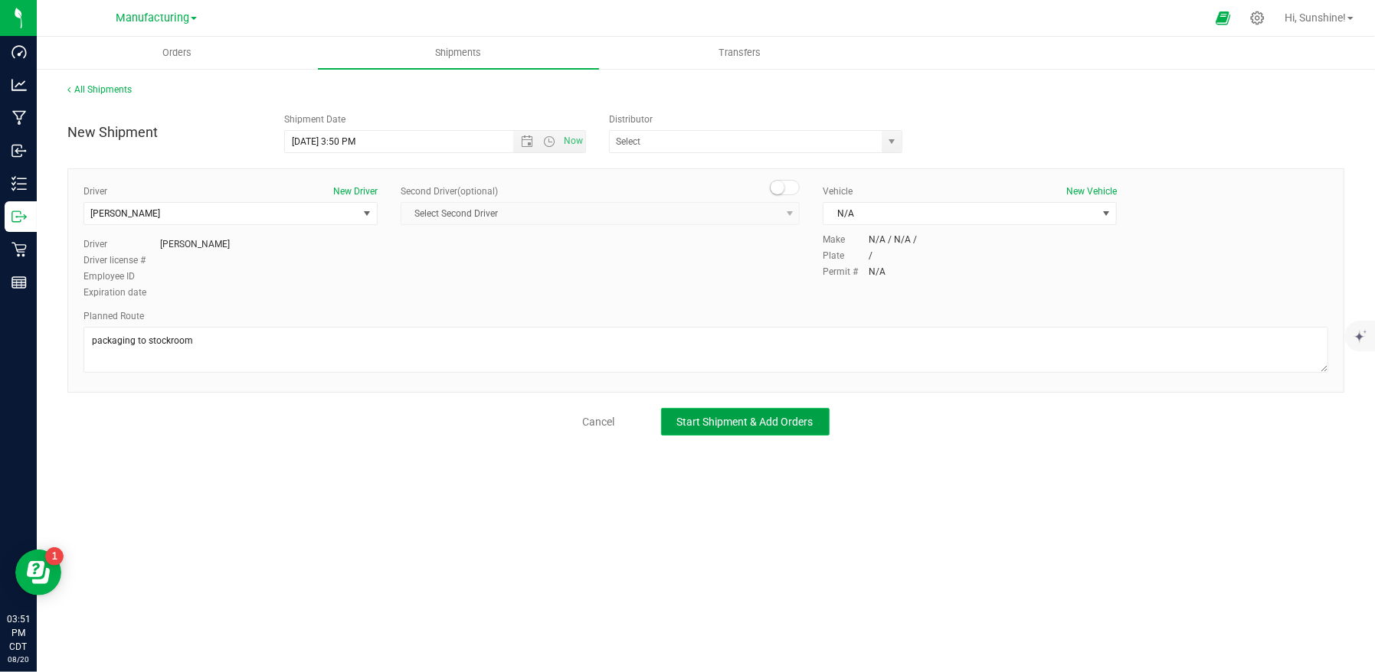
click at [704, 424] on span "Start Shipment & Add Orders" at bounding box center [745, 422] width 136 height 12
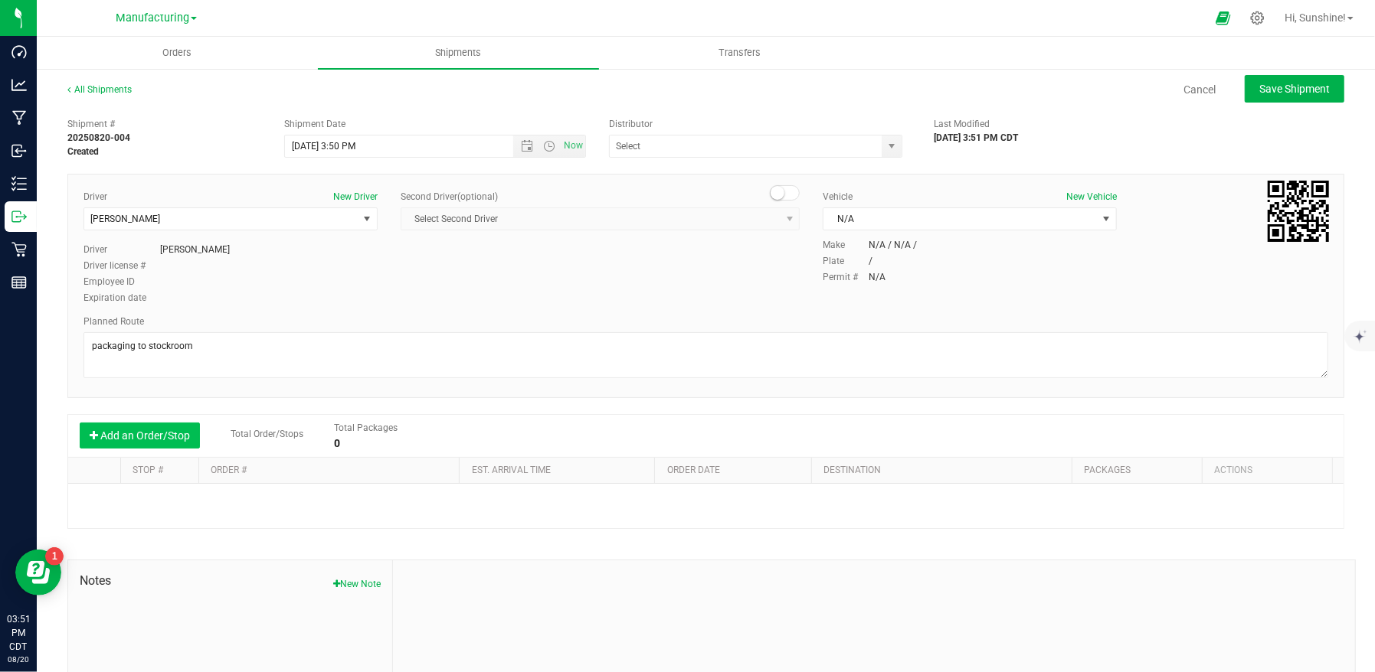
click at [123, 433] on button "Add an Order/Stop" at bounding box center [140, 436] width 120 height 26
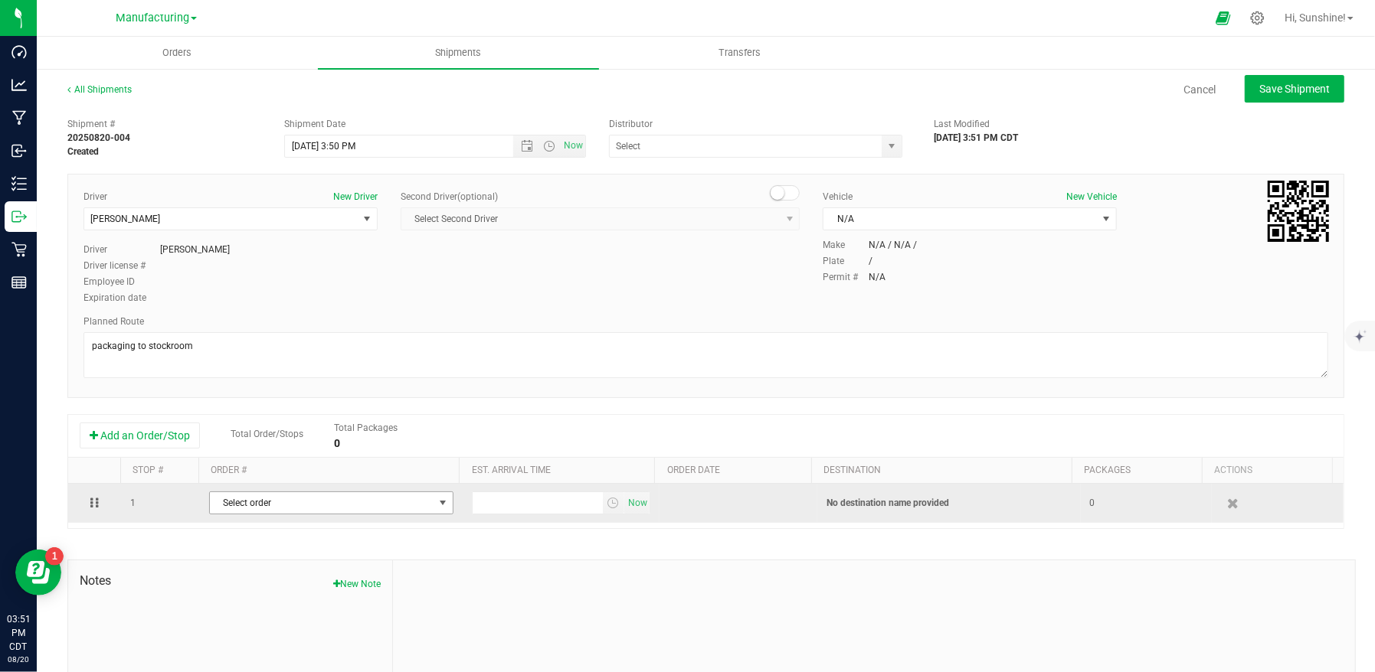
click at [240, 502] on span "Select order" at bounding box center [322, 502] width 224 height 21
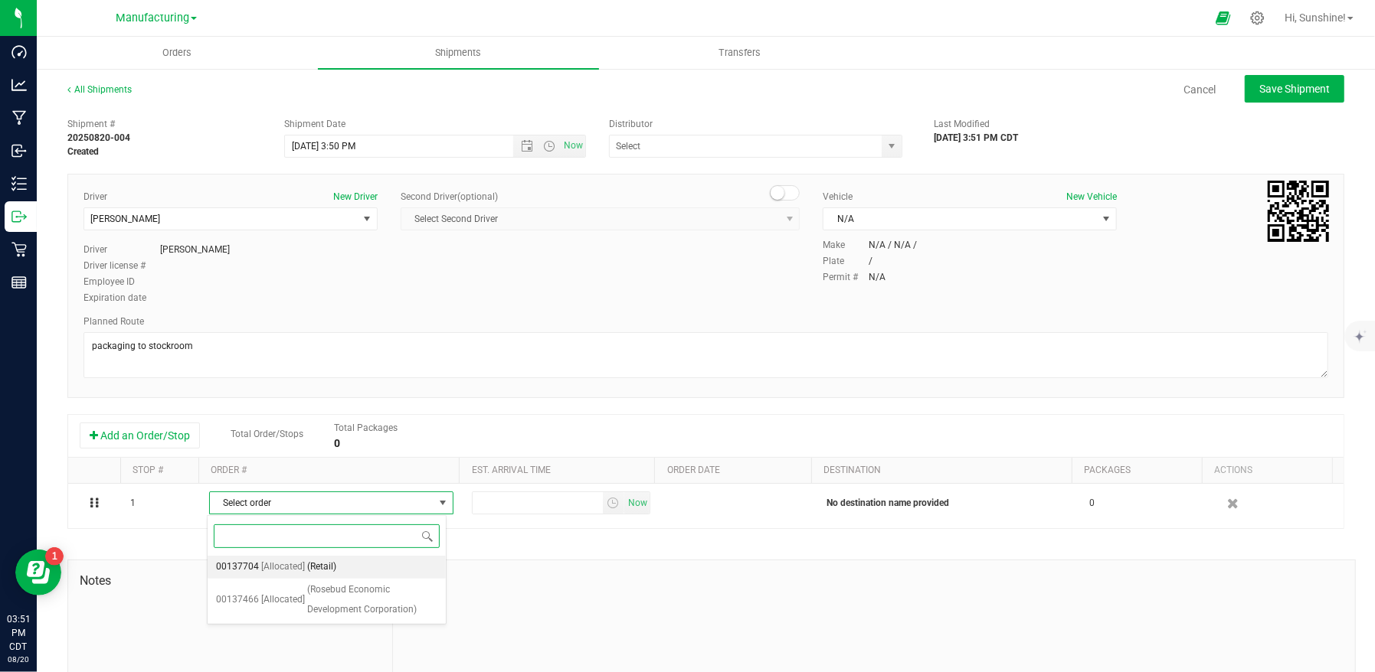
click at [273, 569] on span "[Allocated]" at bounding box center [284, 568] width 44 height 20
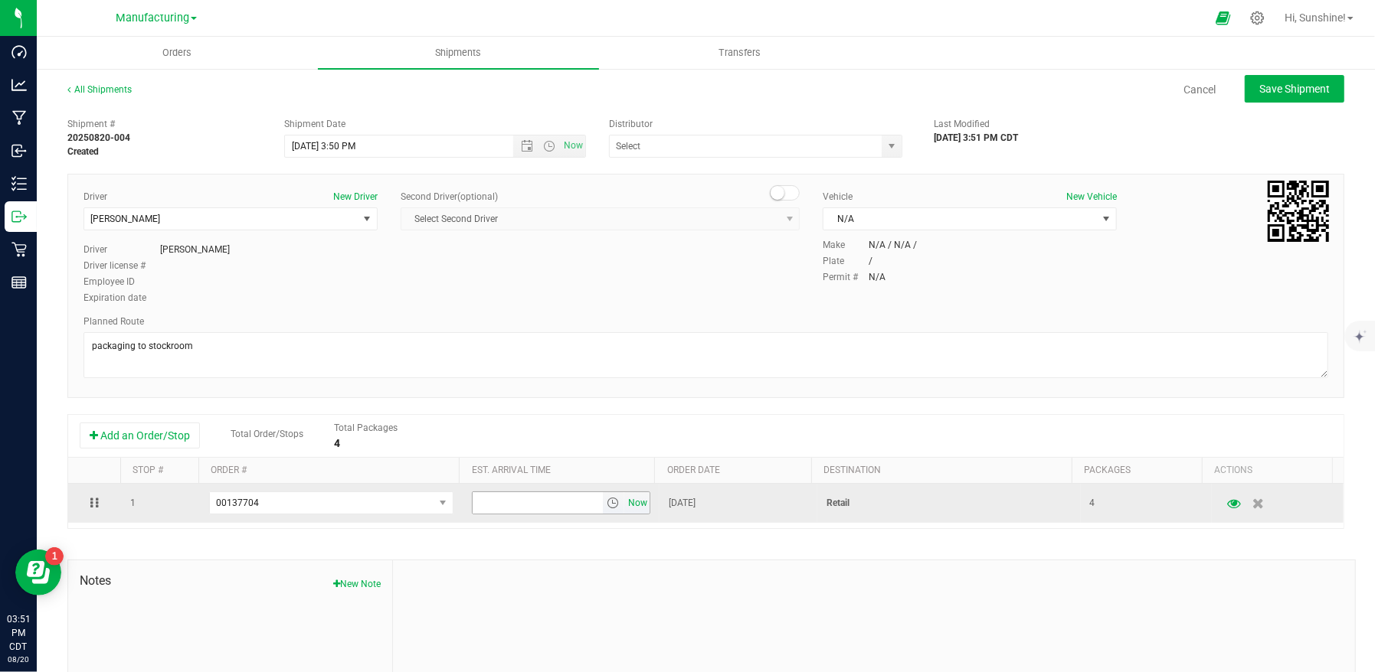
click at [634, 503] on span "Now" at bounding box center [638, 503] width 26 height 22
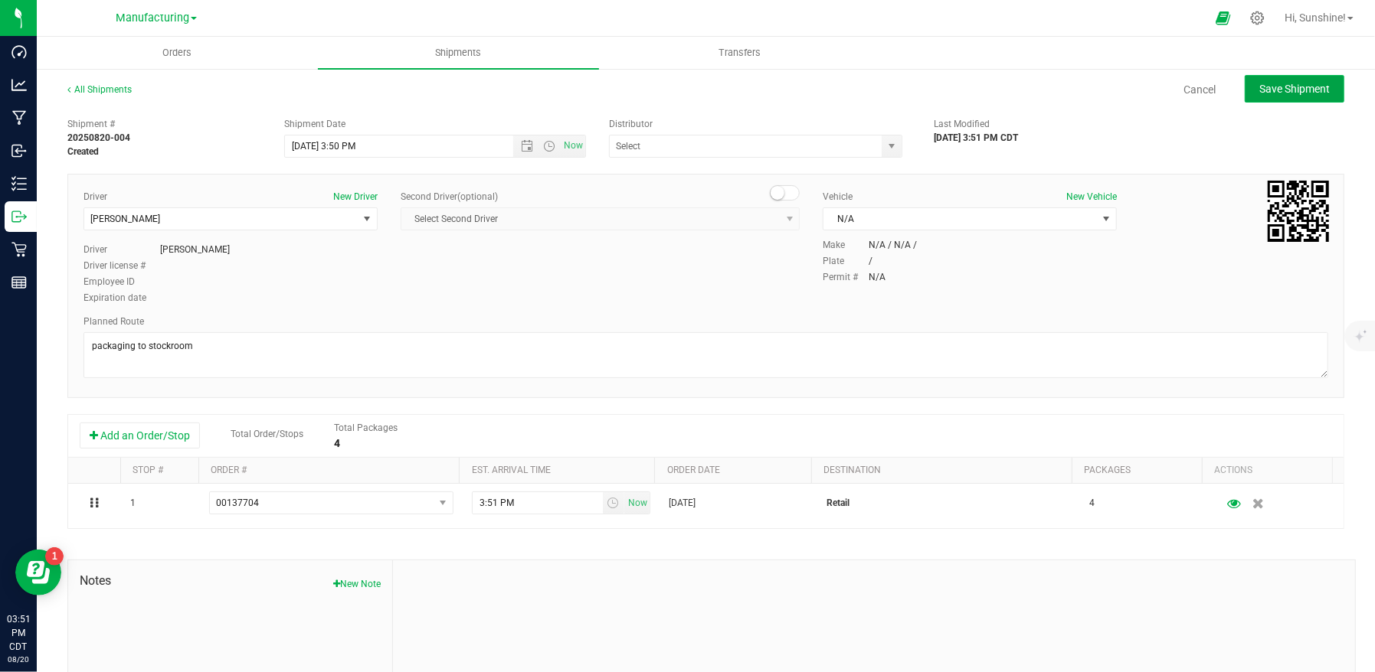
click at [1272, 91] on span "Save Shipment" at bounding box center [1294, 89] width 70 height 12
type input "[DATE] 8:50 PM"
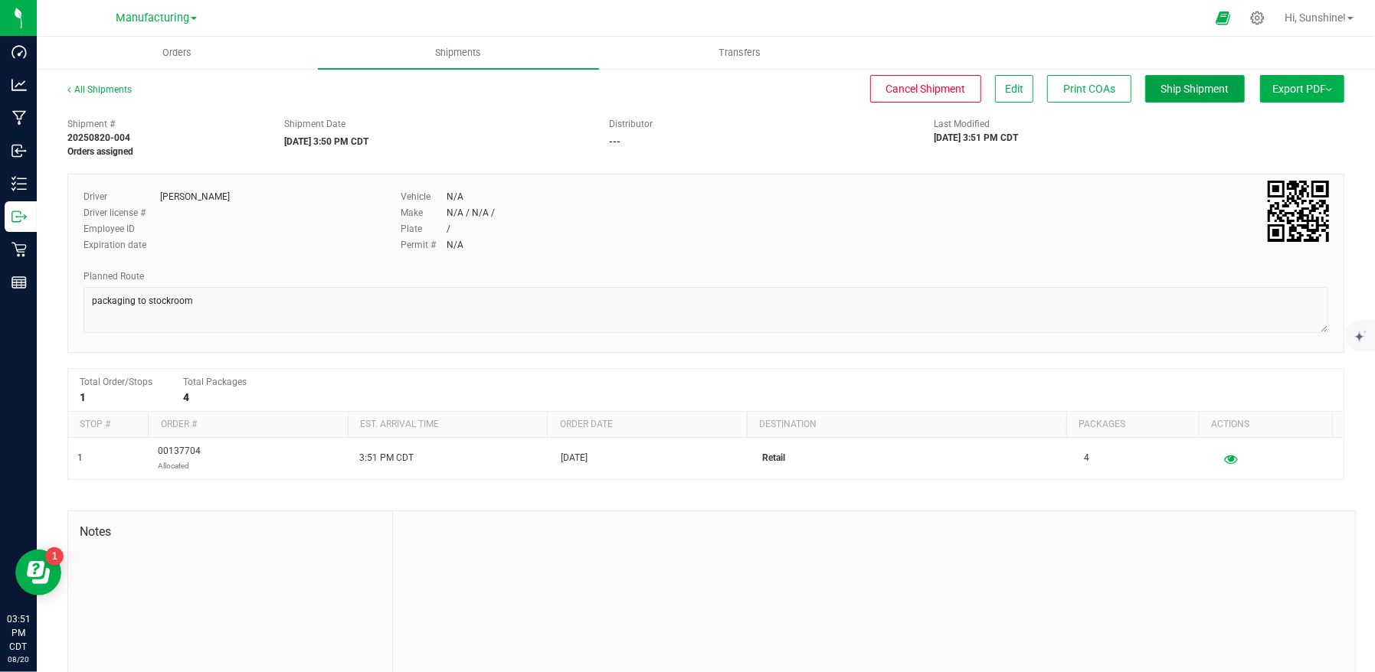
click at [1161, 93] on span "Ship Shipment" at bounding box center [1195, 89] width 68 height 12
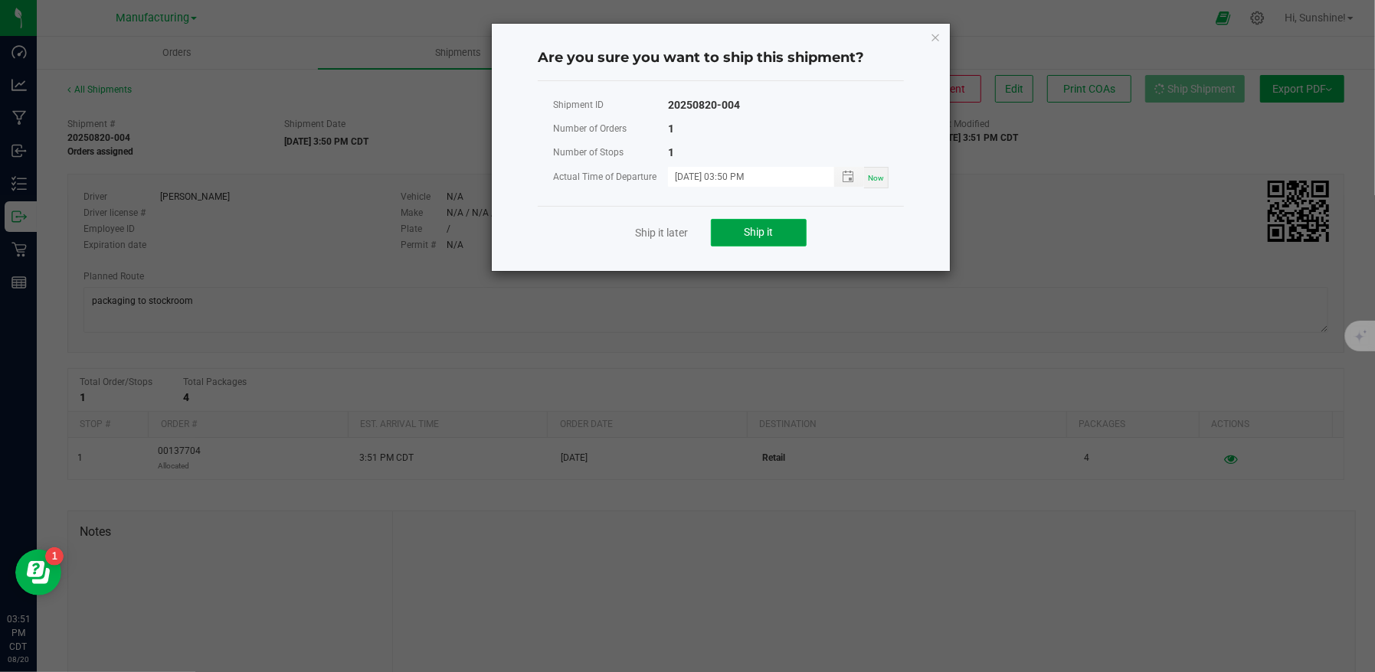
click at [760, 229] on span "Ship it" at bounding box center [758, 232] width 29 height 12
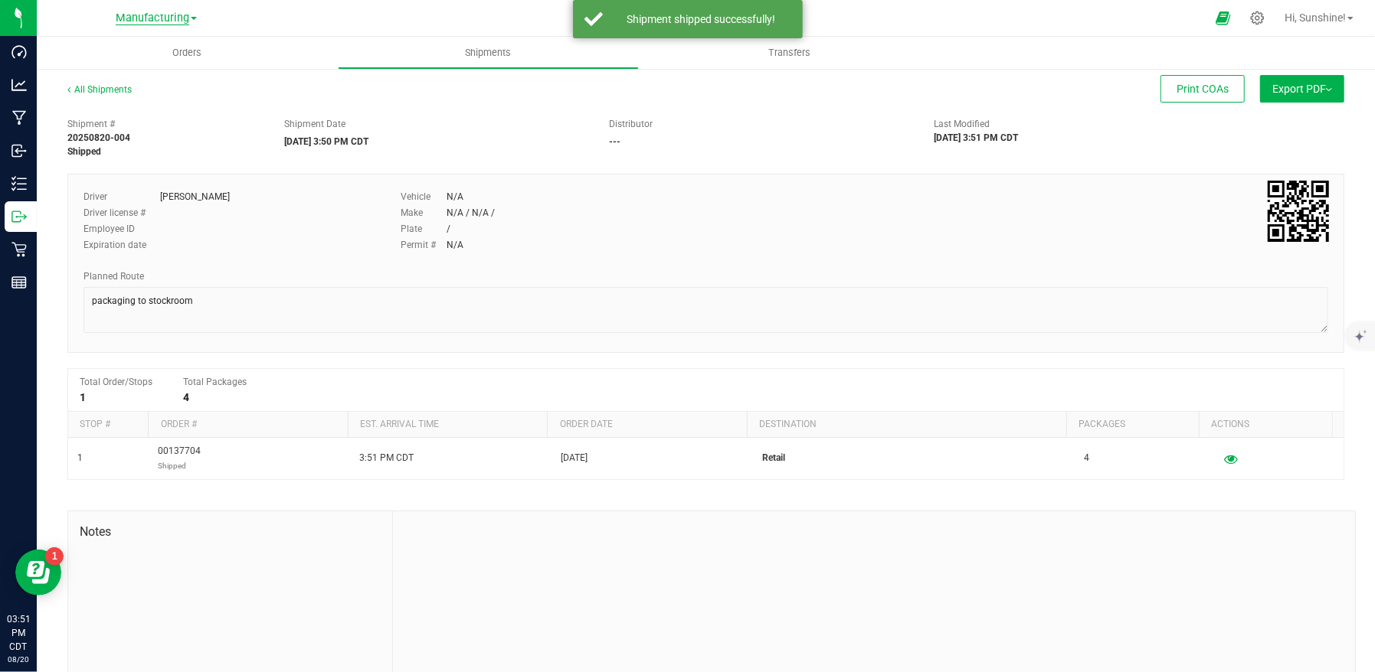
click at [154, 20] on span "Manufacturing" at bounding box center [153, 18] width 74 height 14
click at [142, 95] on link "Retail" at bounding box center [156, 94] width 224 height 21
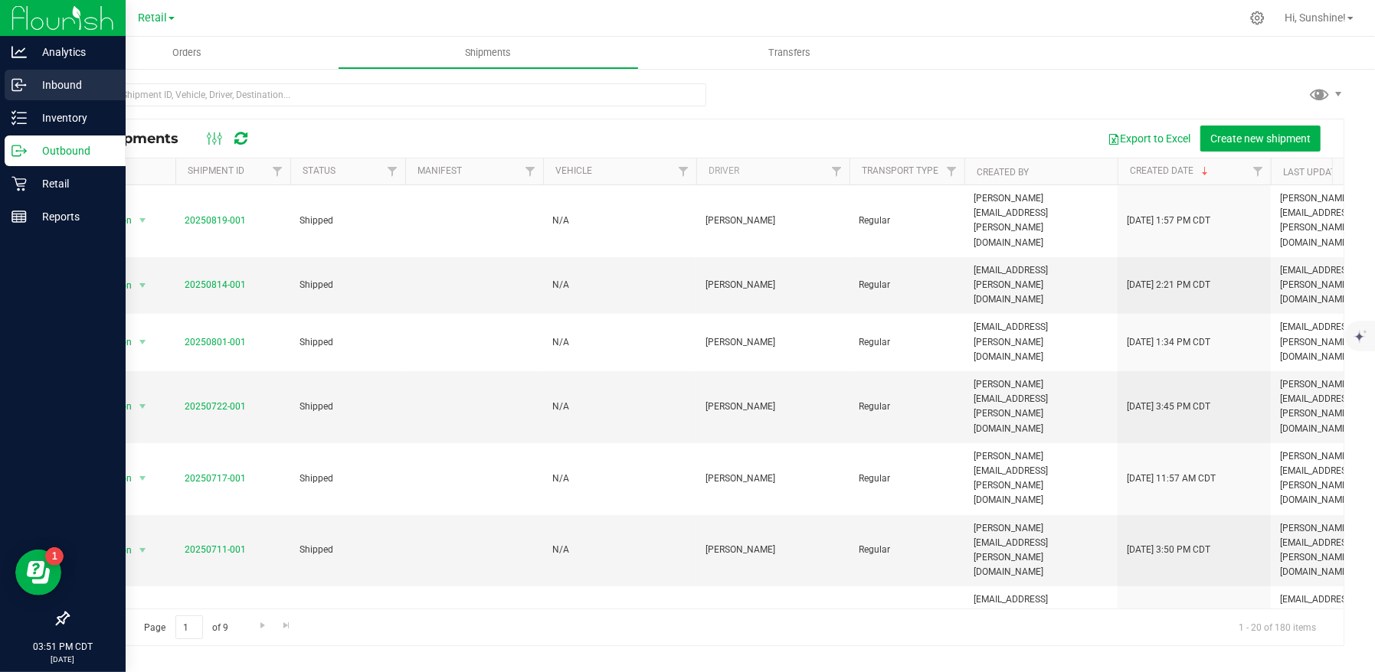
click at [64, 87] on p "Inbound" at bounding box center [73, 85] width 92 height 18
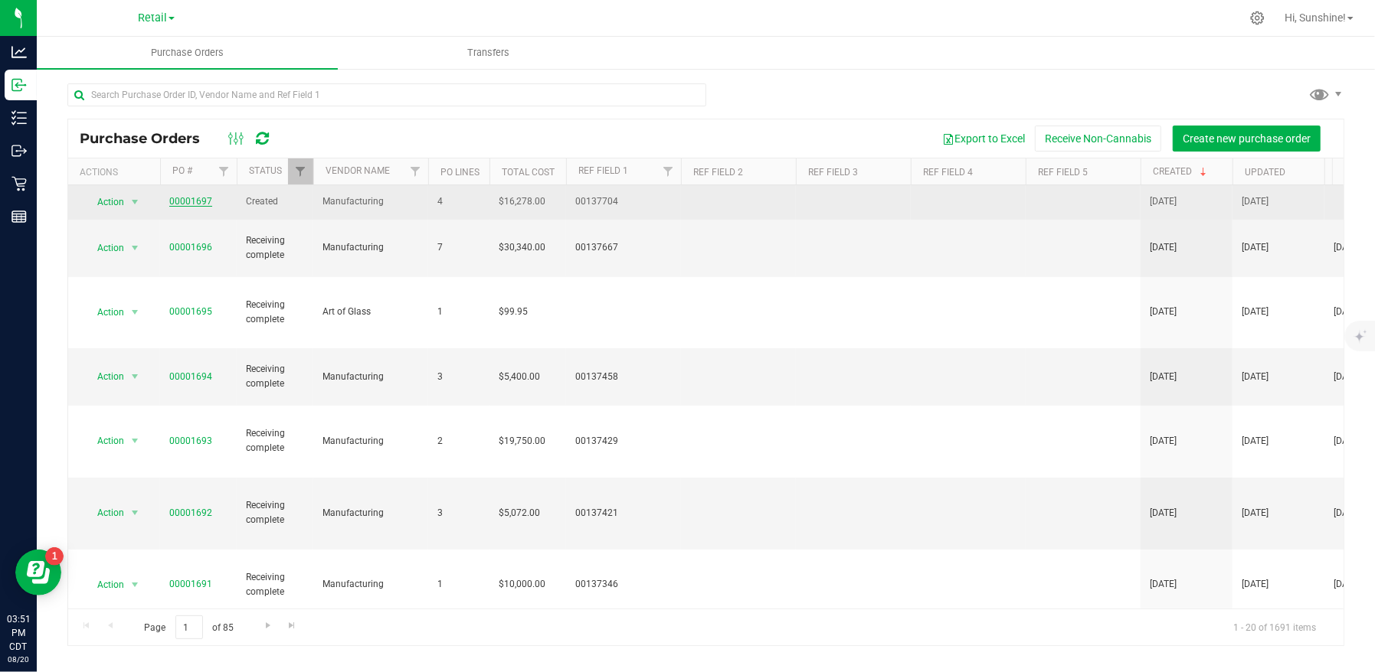
click at [184, 197] on link "00001697" at bounding box center [190, 201] width 43 height 11
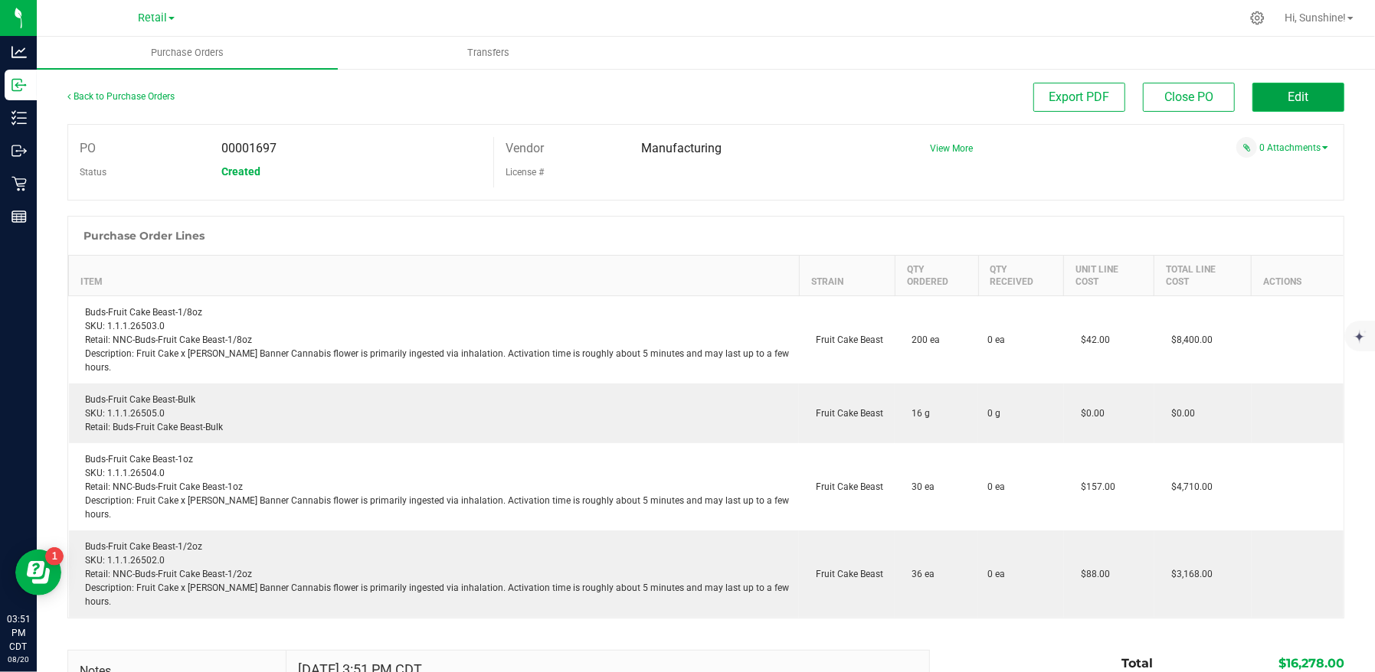
click at [1320, 105] on button "Edit" at bounding box center [1298, 97] width 92 height 29
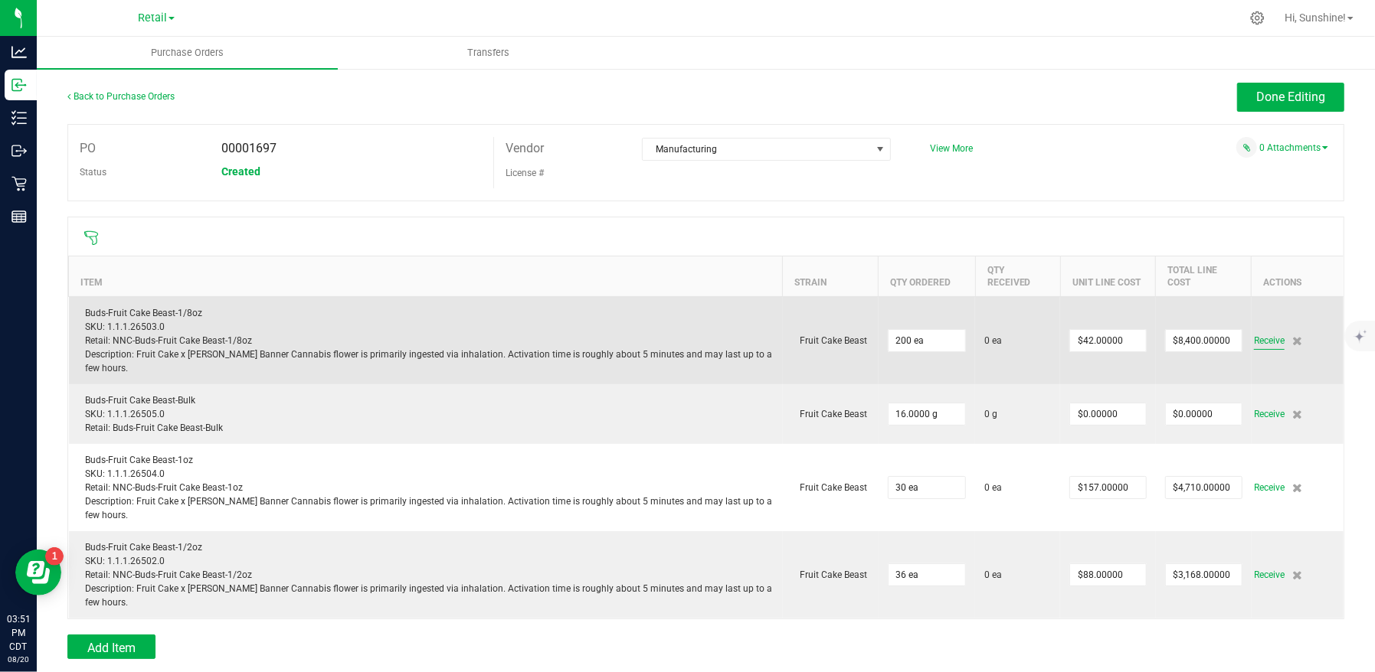
click at [1257, 338] on span "Receive" at bounding box center [1269, 341] width 31 height 18
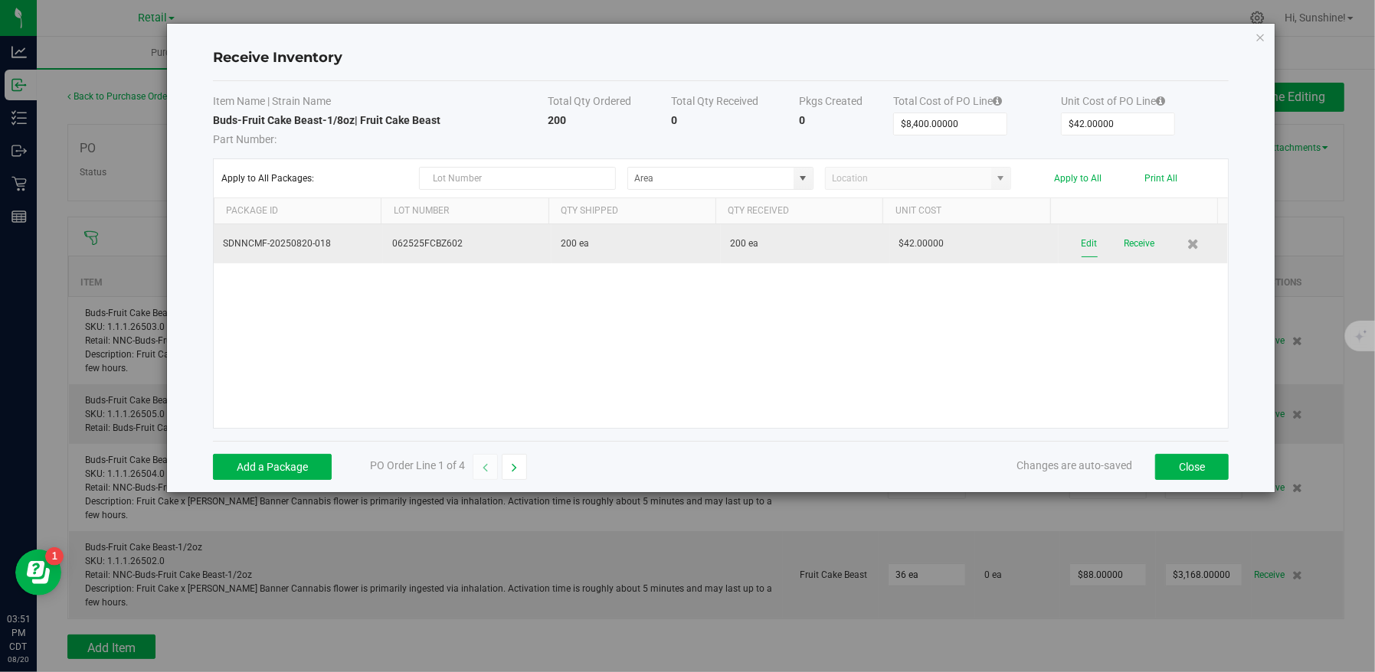
click at [1081, 243] on button "Edit" at bounding box center [1089, 244] width 16 height 27
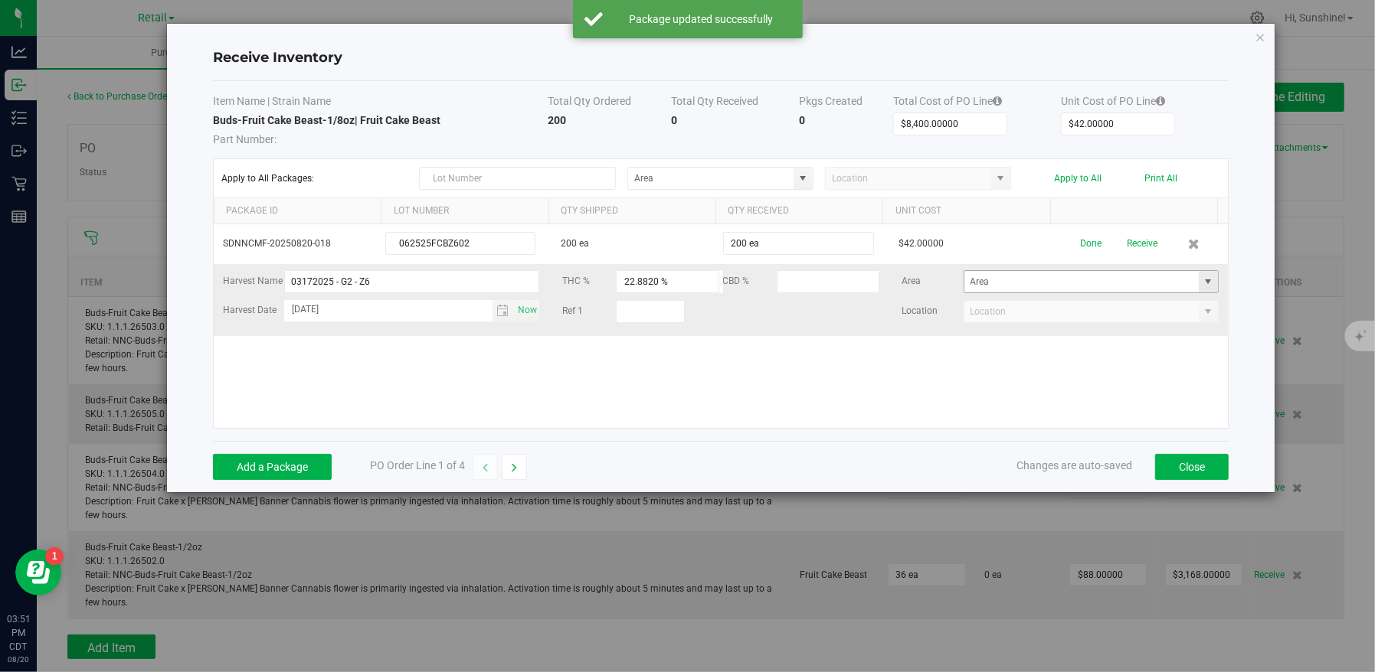
click at [1202, 283] on span at bounding box center [1208, 282] width 12 height 12
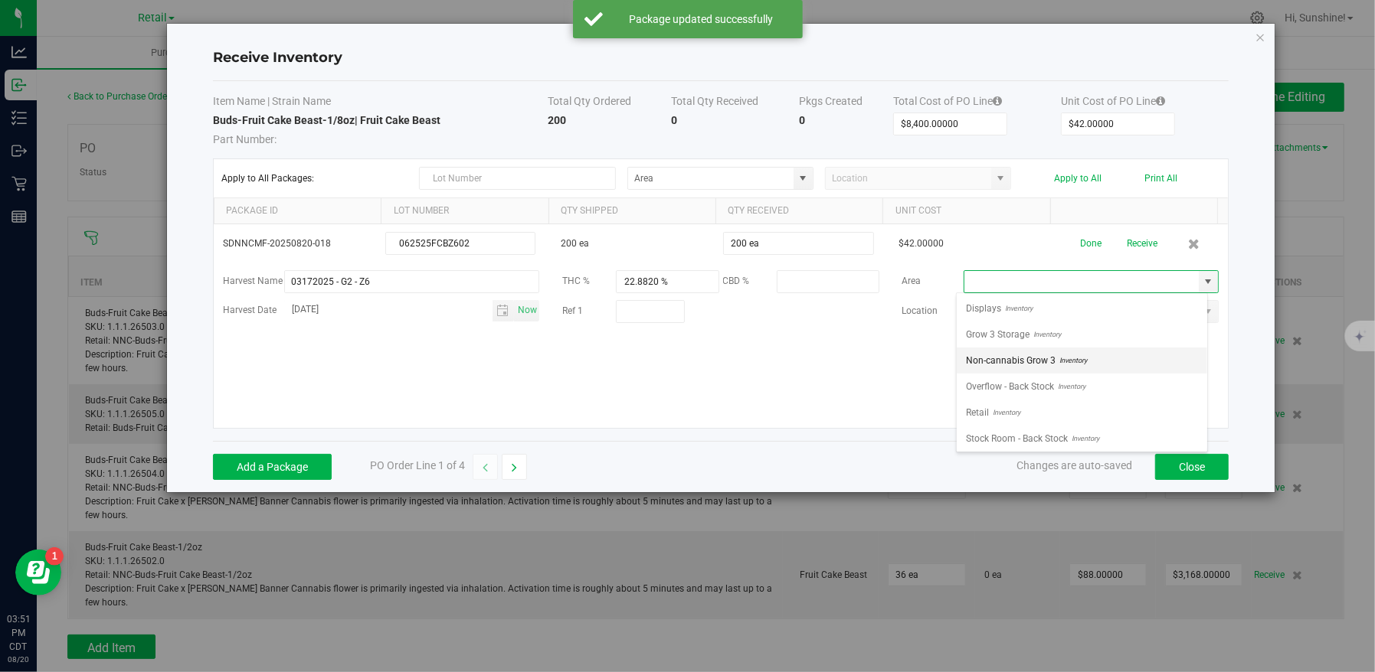
scroll to position [22, 251]
click at [1110, 409] on li "Retail Inventory" at bounding box center [1082, 413] width 250 height 26
type input "Retail"
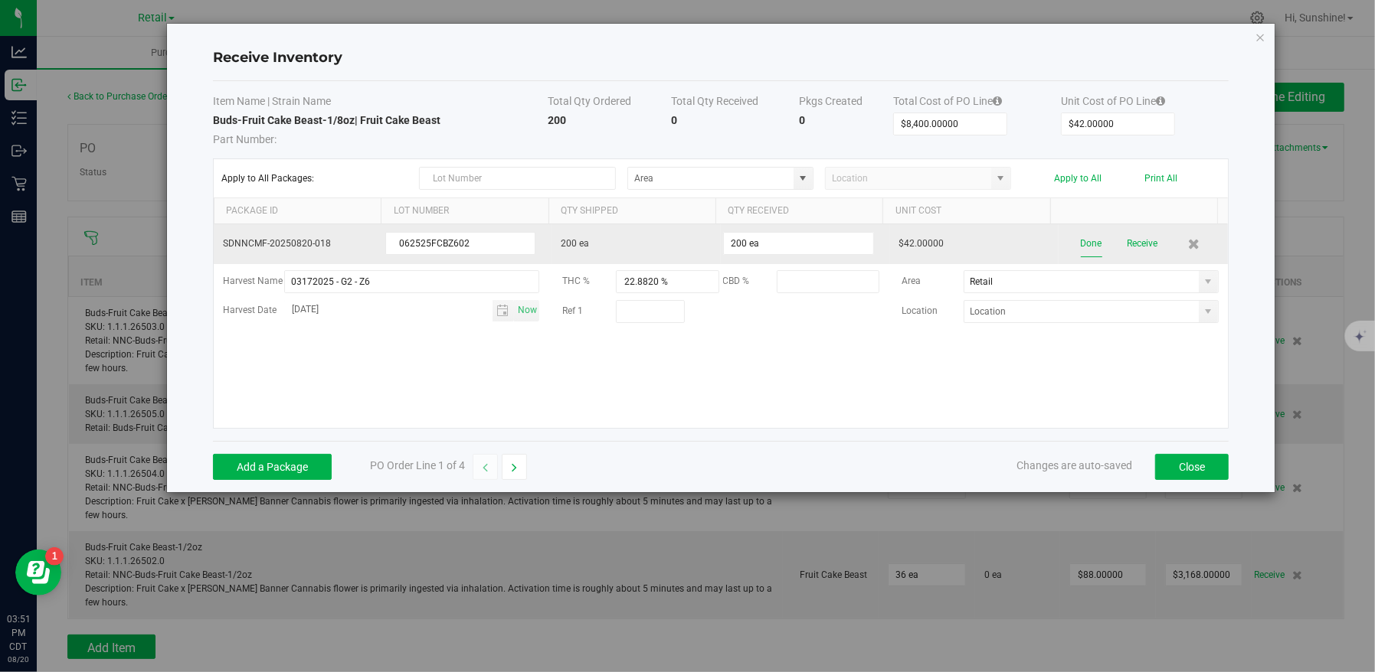
click at [1085, 244] on button "Done" at bounding box center [1091, 244] width 21 height 27
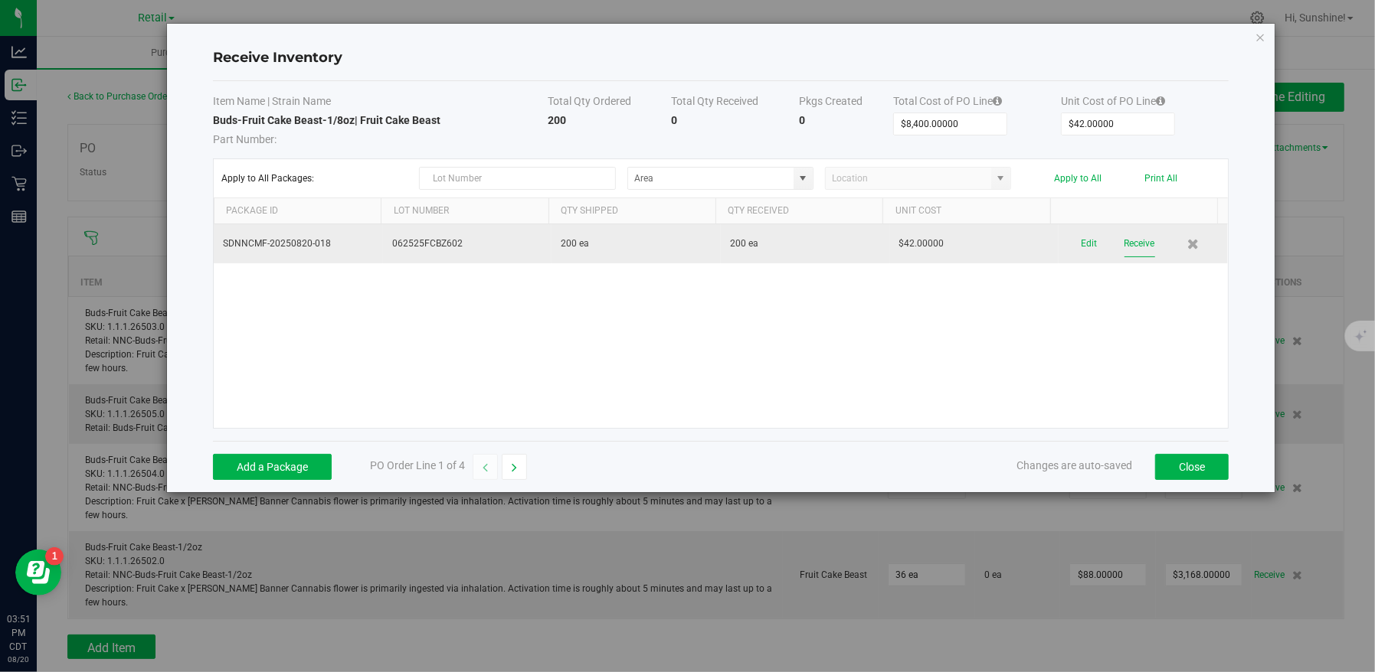
click at [1129, 242] on button "Receive" at bounding box center [1139, 244] width 31 height 27
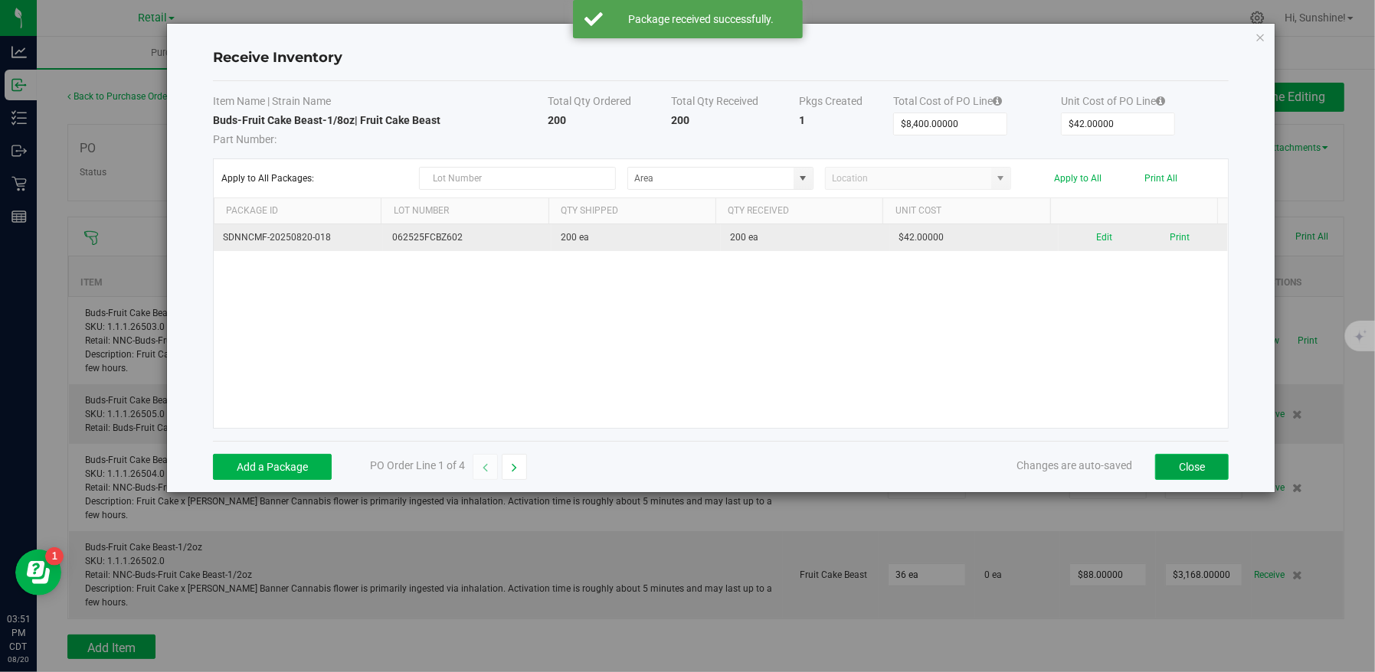
click at [1202, 462] on button "Close" at bounding box center [1192, 467] width 74 height 26
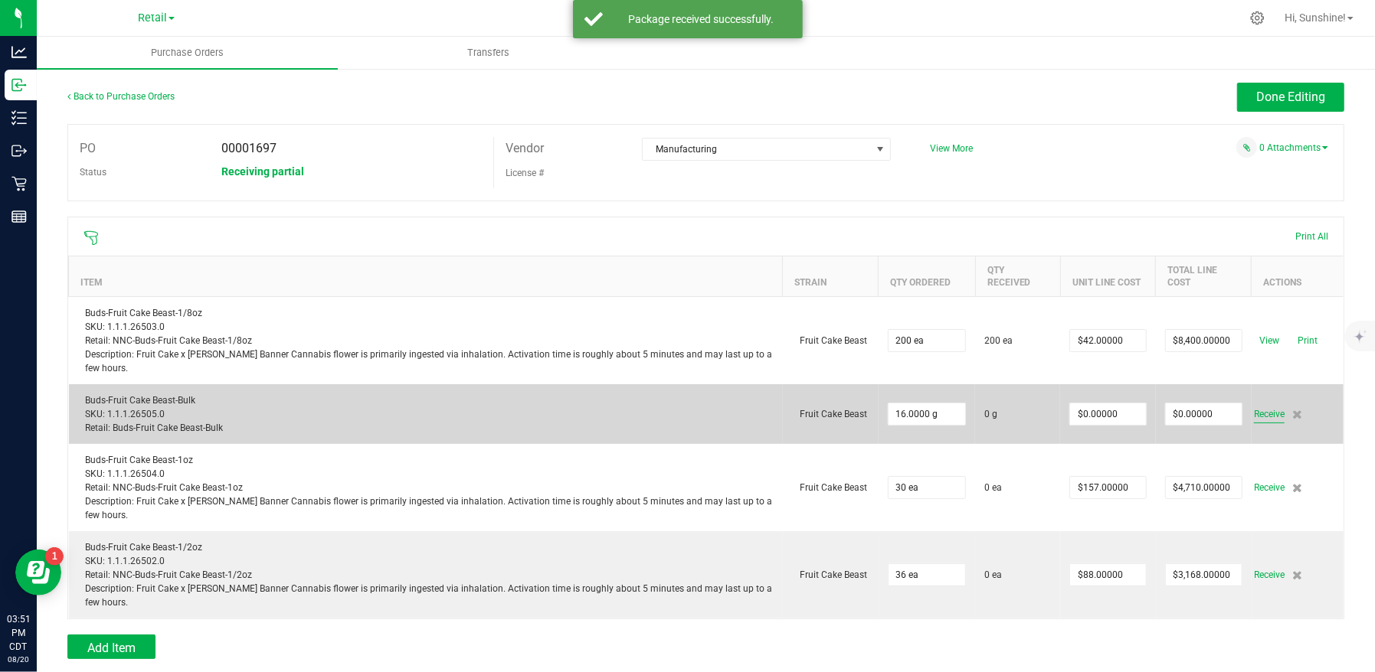
click at [1255, 414] on span "Receive" at bounding box center [1269, 414] width 31 height 18
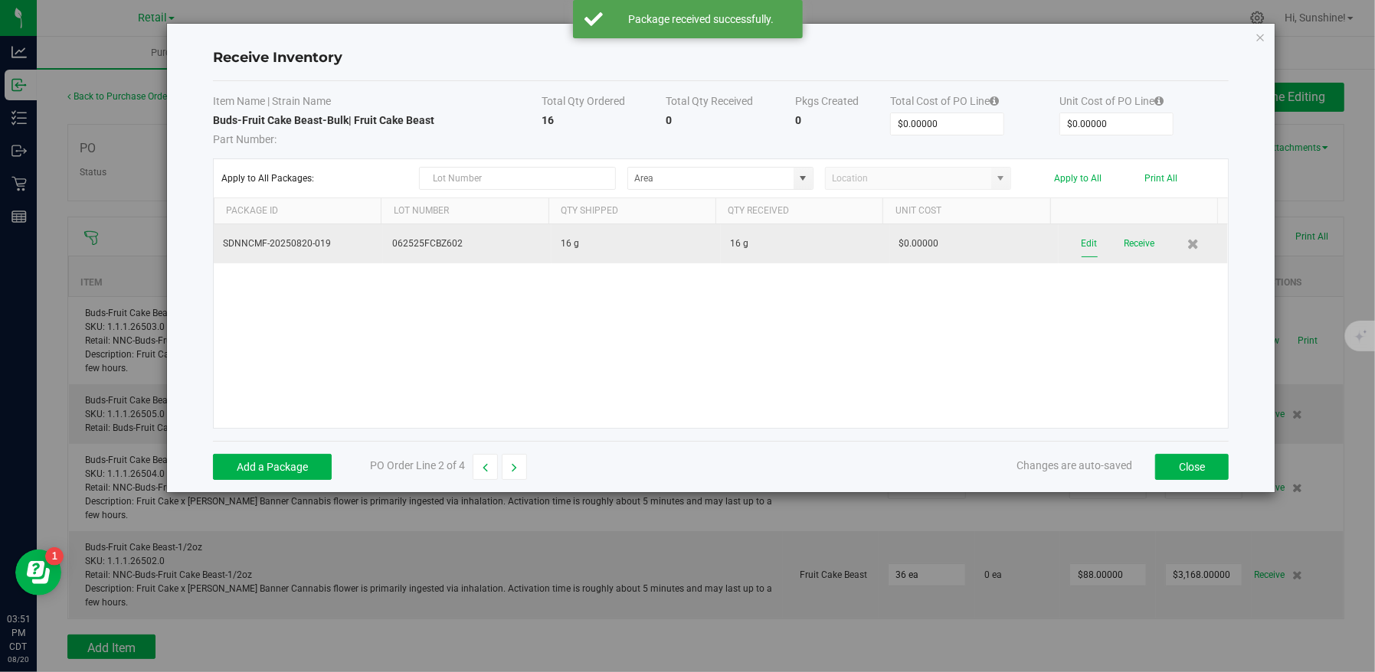
click at [1083, 242] on button "Edit" at bounding box center [1089, 244] width 16 height 27
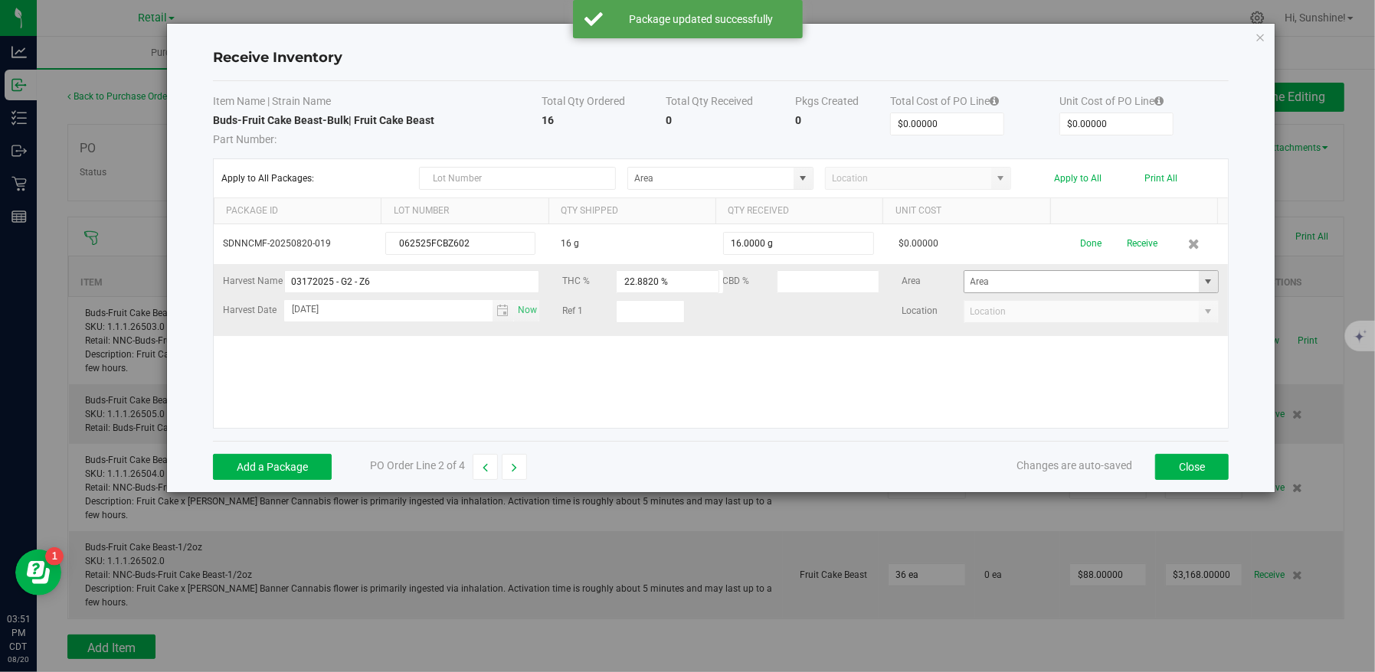
click at [1202, 283] on span at bounding box center [1208, 282] width 12 height 12
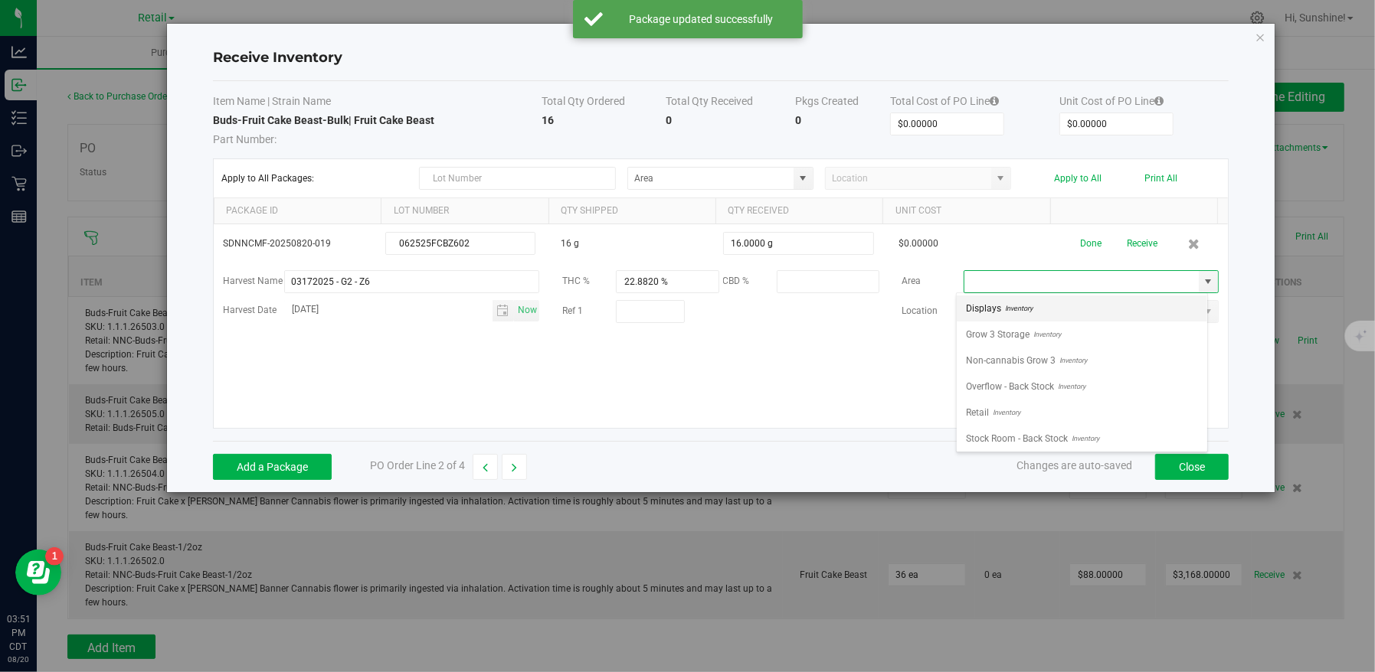
click at [1114, 305] on li "Displays Inventory" at bounding box center [1082, 309] width 250 height 26
type input "Displays"
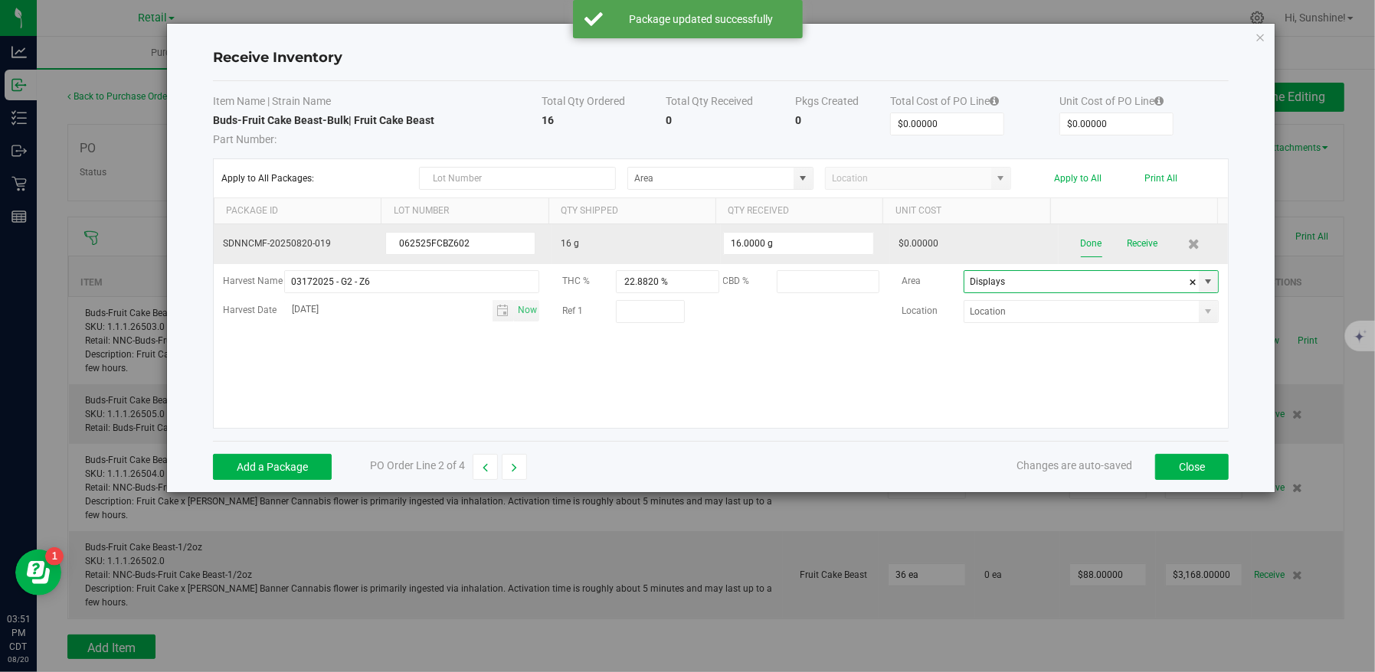
click at [1081, 241] on button "Done" at bounding box center [1091, 244] width 21 height 27
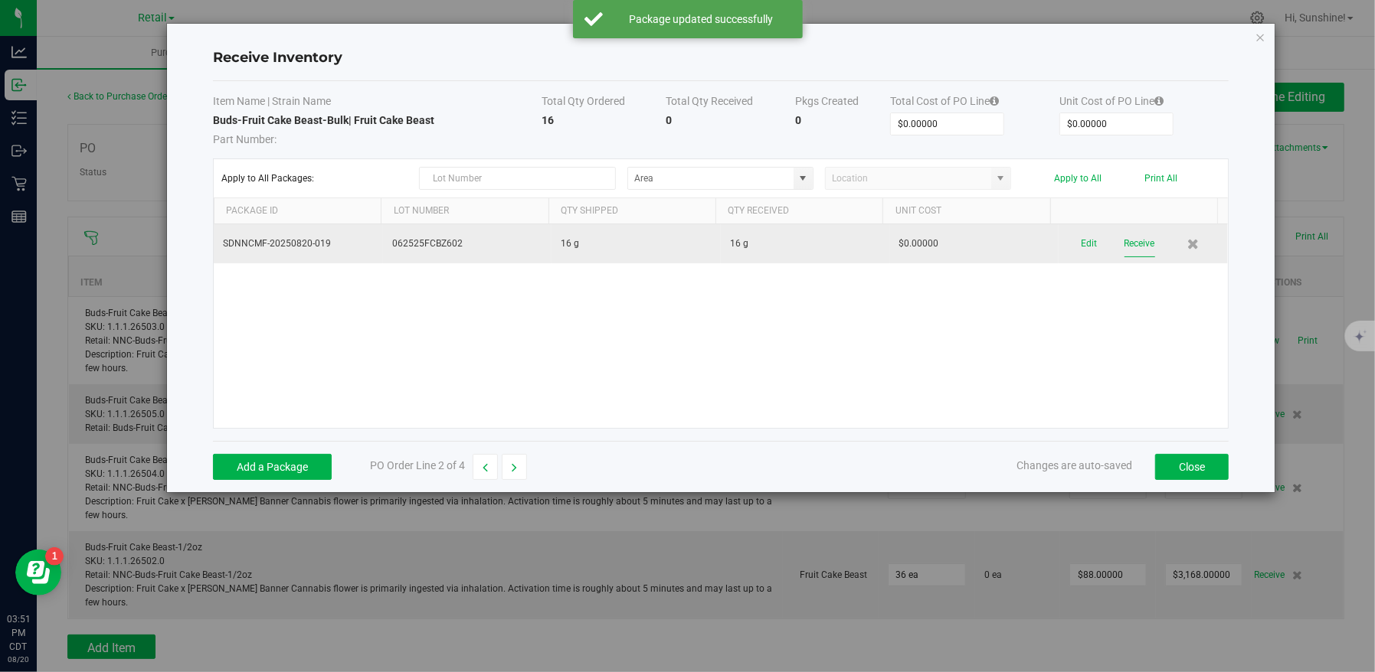
click at [1124, 242] on button "Receive" at bounding box center [1139, 244] width 31 height 27
click at [1201, 463] on button "Close" at bounding box center [1192, 467] width 74 height 26
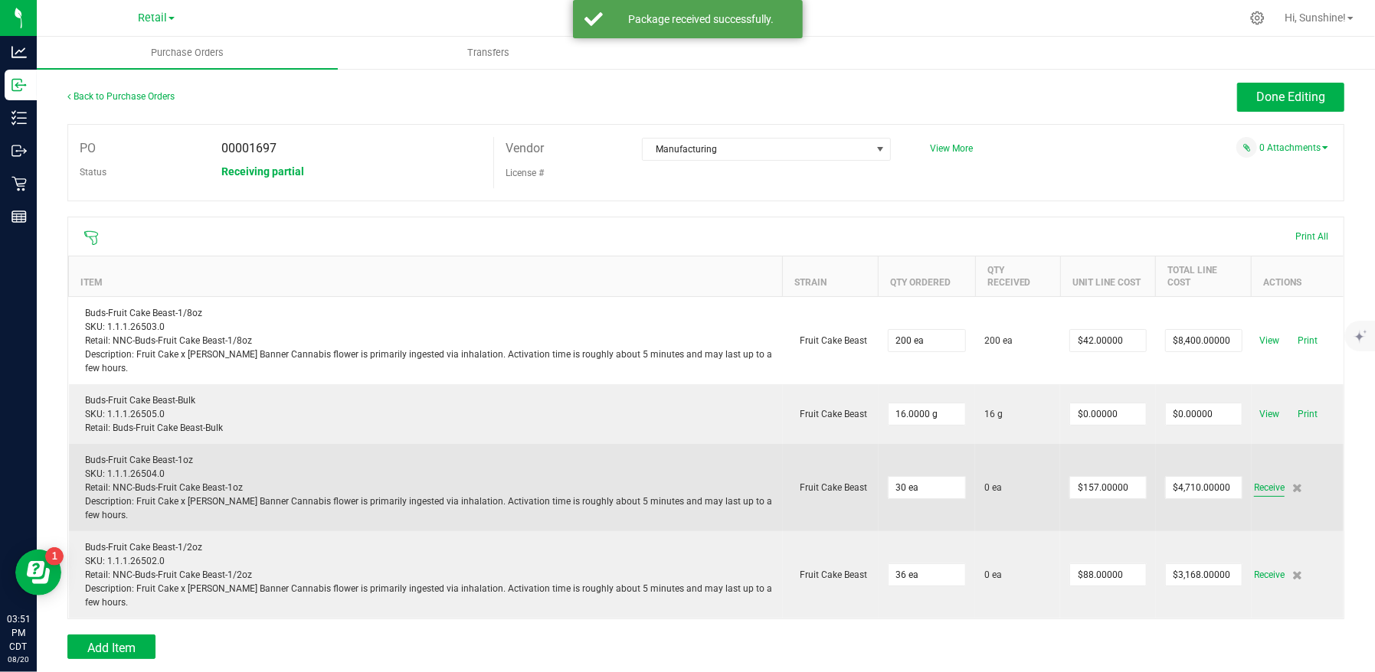
click at [1265, 489] on span "Receive" at bounding box center [1269, 488] width 31 height 18
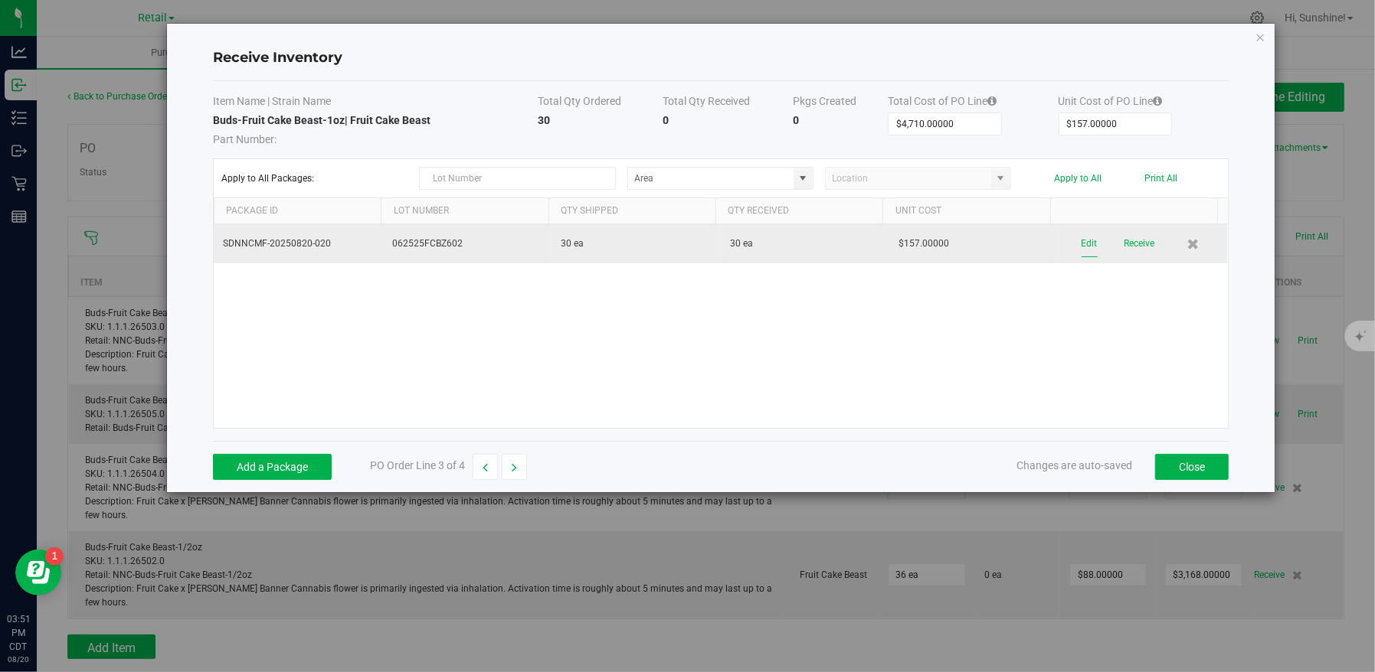
click at [1082, 244] on button "Edit" at bounding box center [1089, 244] width 16 height 27
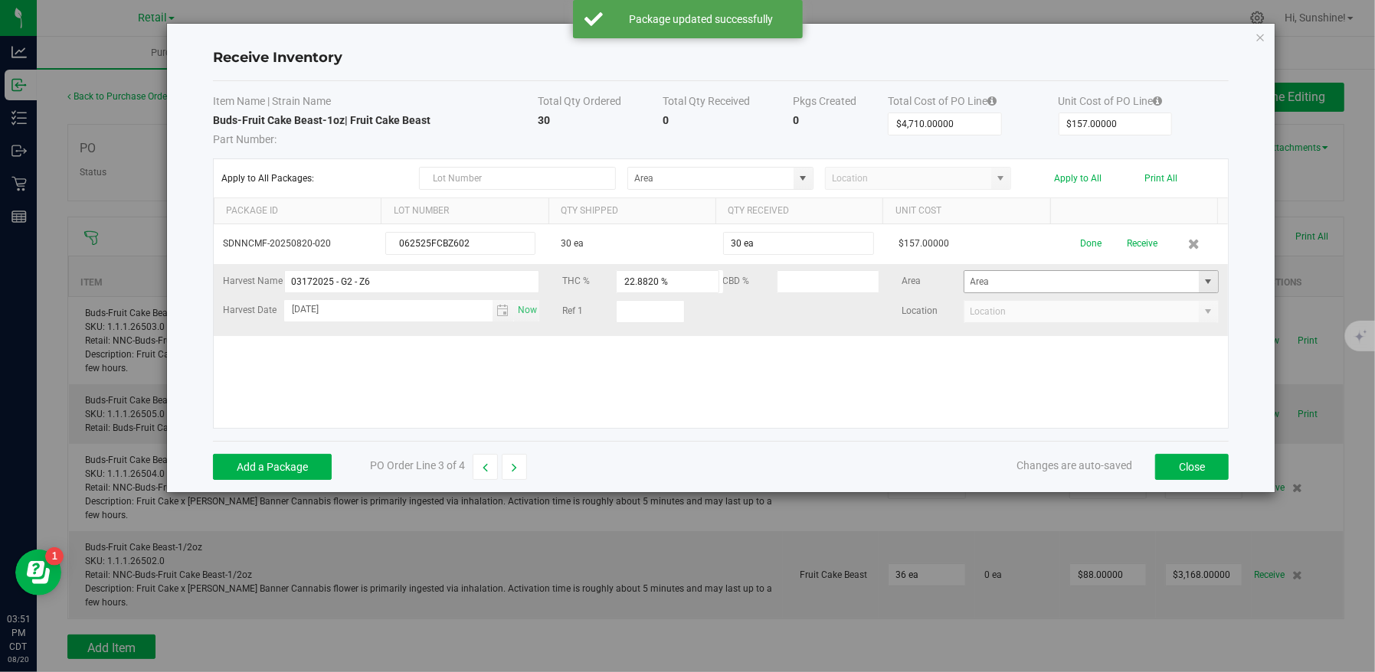
click at [1202, 280] on span at bounding box center [1208, 282] width 12 height 12
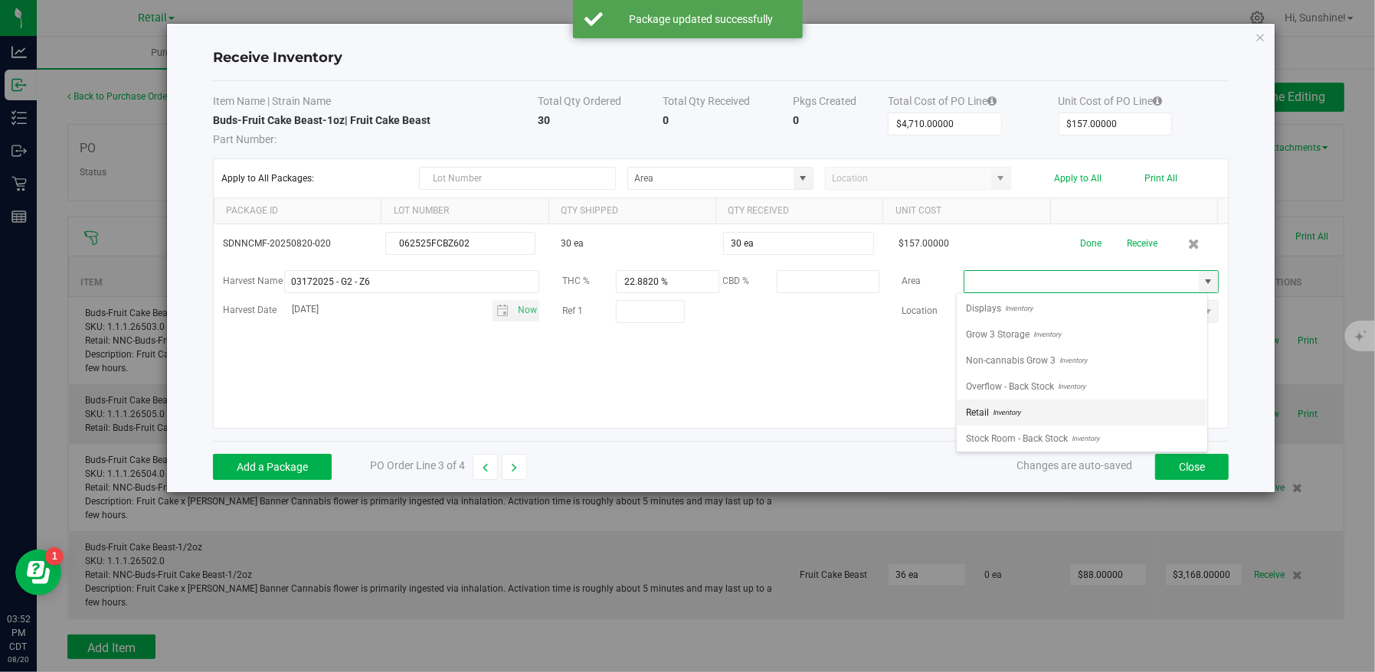
click at [1166, 414] on li "Retail Inventory" at bounding box center [1082, 413] width 250 height 26
type input "Retail"
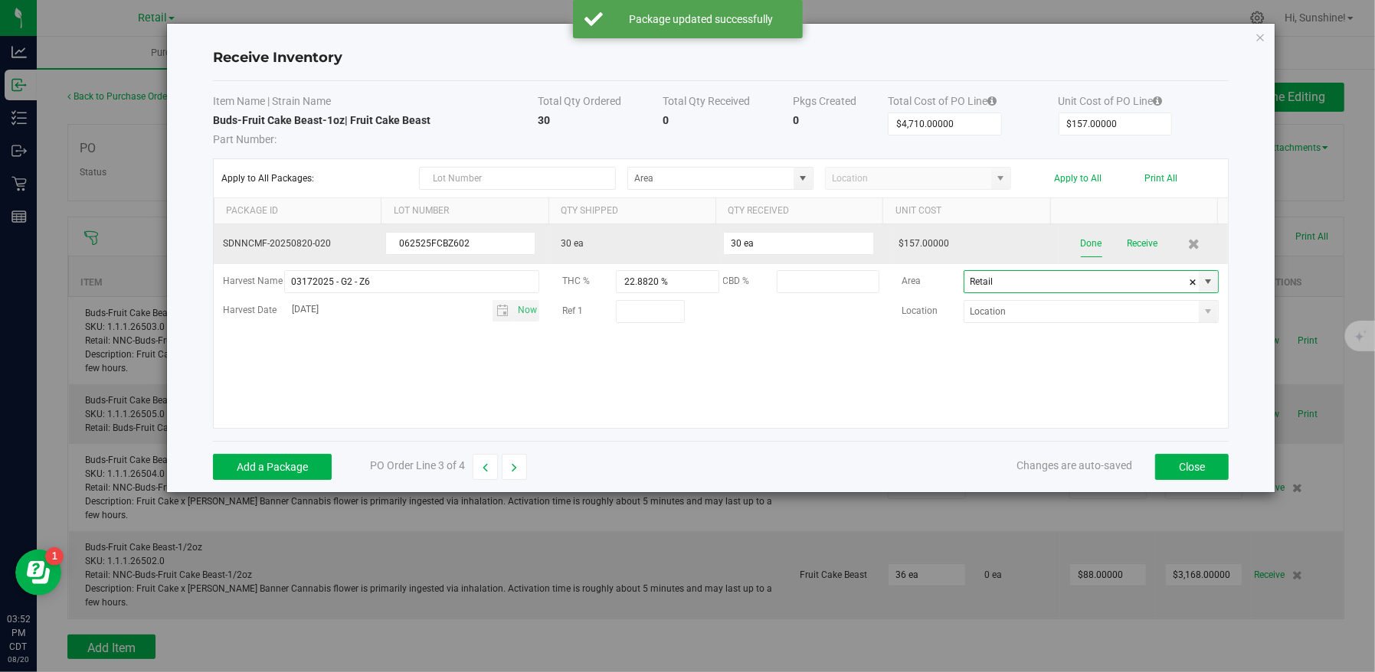
click at [1084, 246] on button "Done" at bounding box center [1091, 244] width 21 height 27
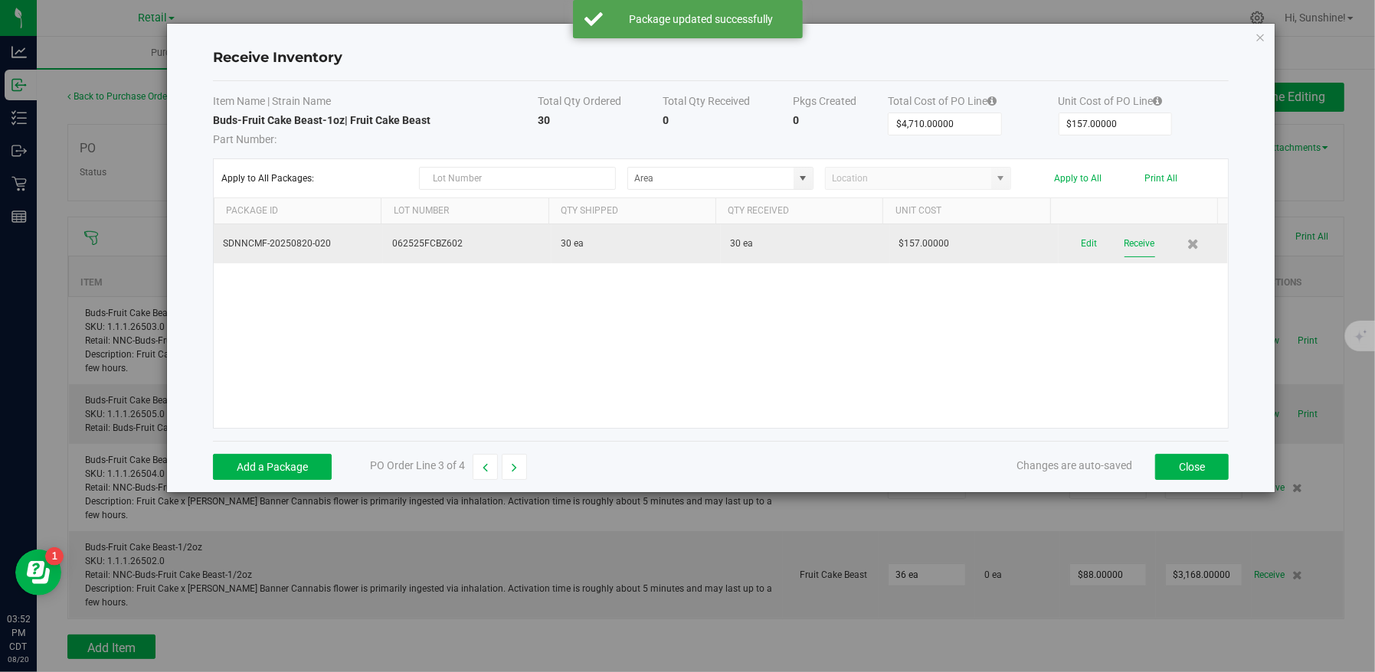
click at [1124, 244] on button "Receive" at bounding box center [1139, 244] width 31 height 27
click at [1192, 469] on button "Close" at bounding box center [1192, 467] width 74 height 26
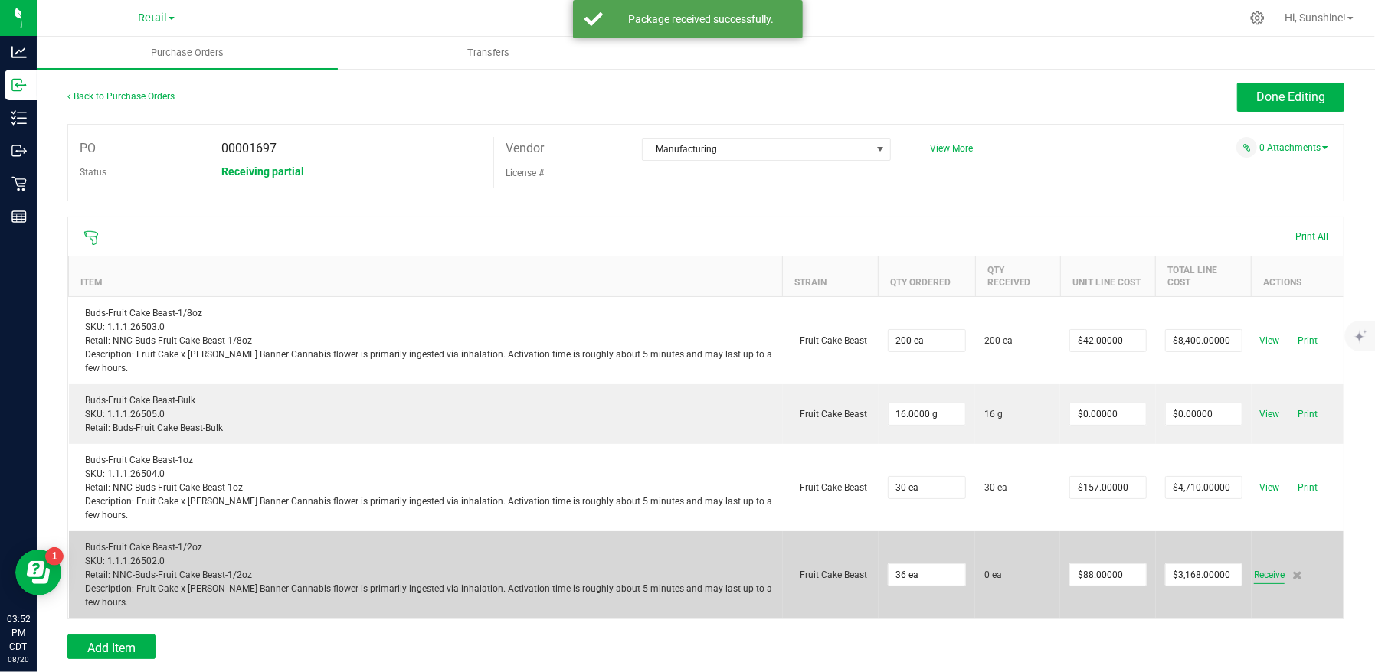
click at [1261, 574] on span "Receive" at bounding box center [1269, 575] width 31 height 18
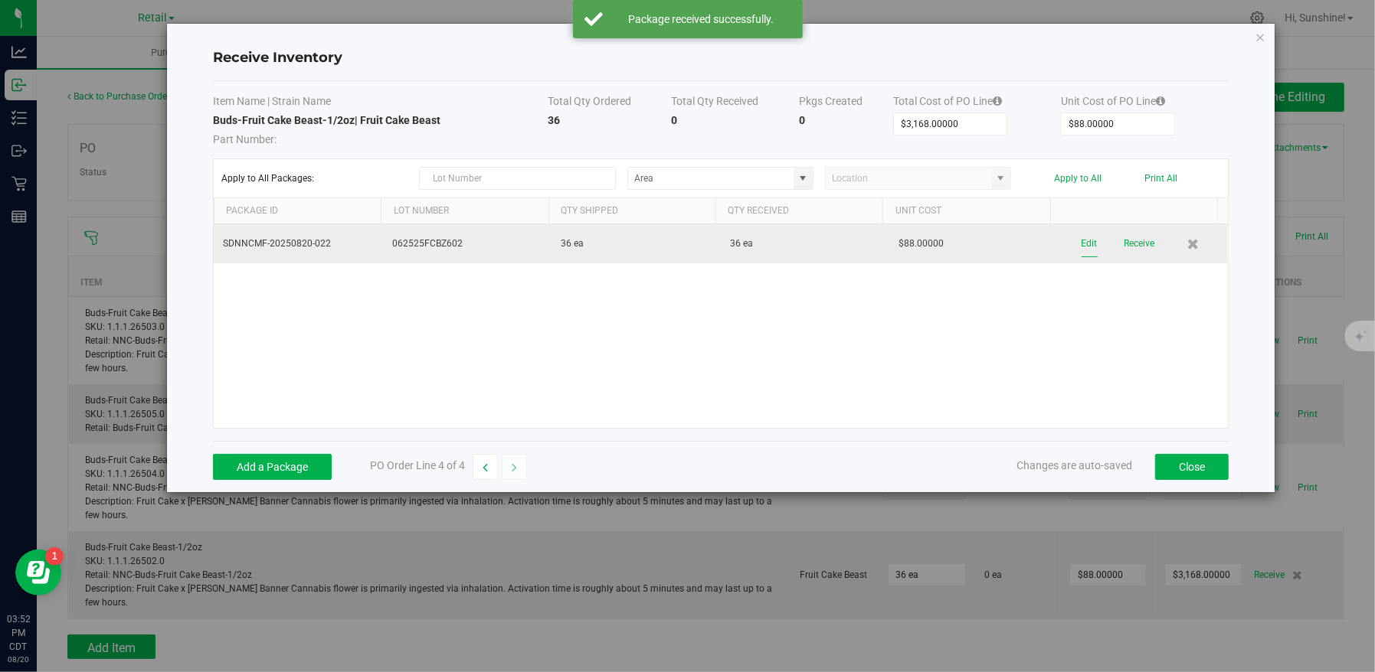
click at [1081, 240] on button "Edit" at bounding box center [1089, 244] width 16 height 27
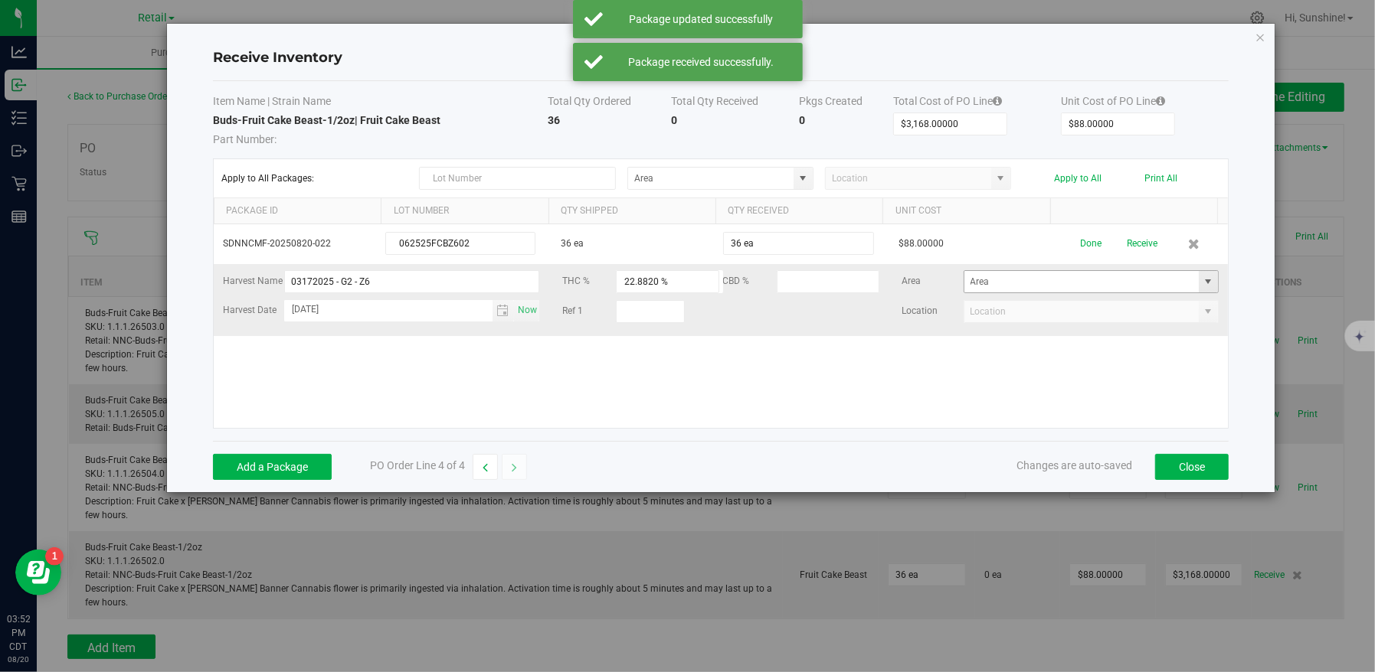
click at [1202, 282] on span at bounding box center [1208, 282] width 12 height 12
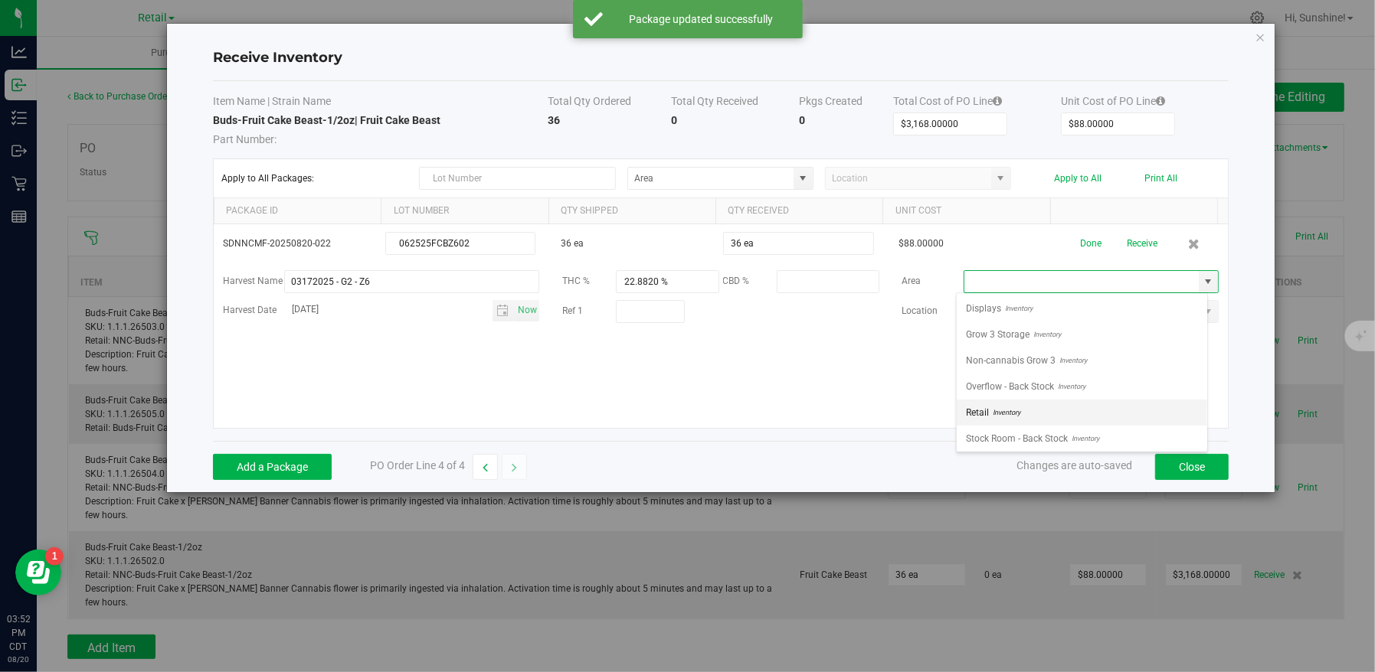
click at [1134, 407] on li "Retail Inventory" at bounding box center [1082, 413] width 250 height 26
type input "Retail"
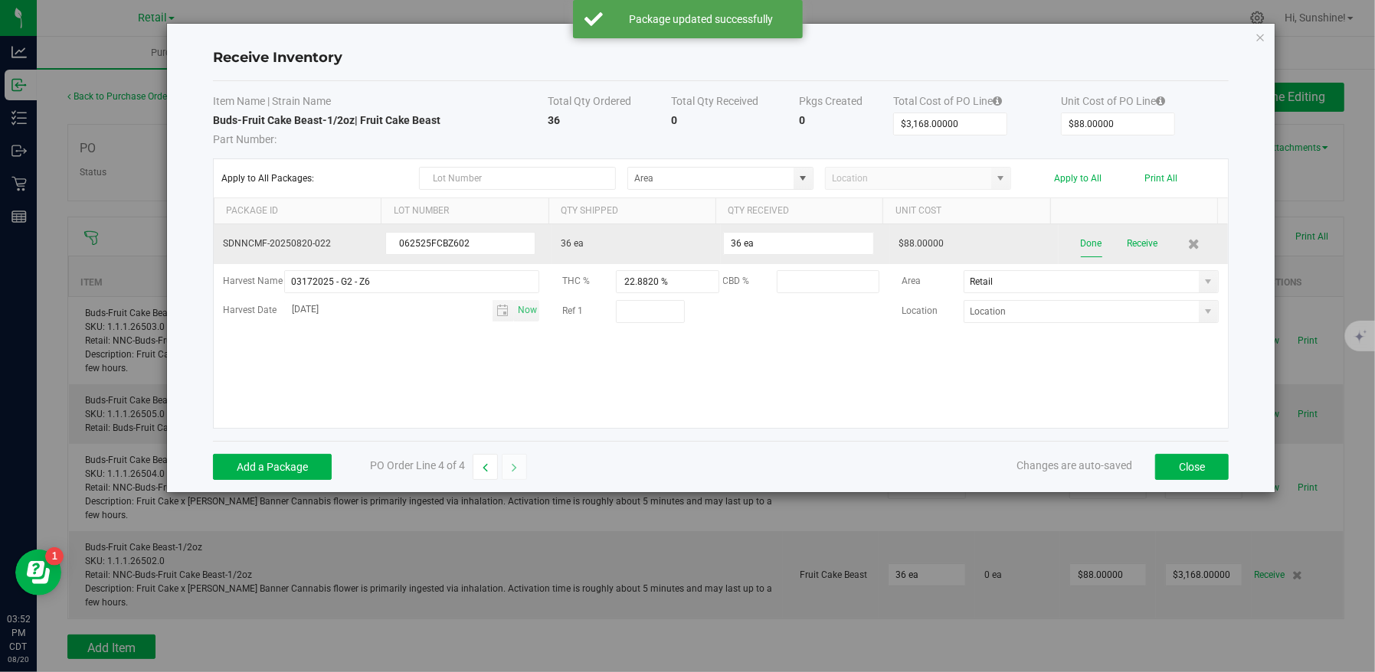
click at [1083, 242] on button "Done" at bounding box center [1091, 244] width 21 height 27
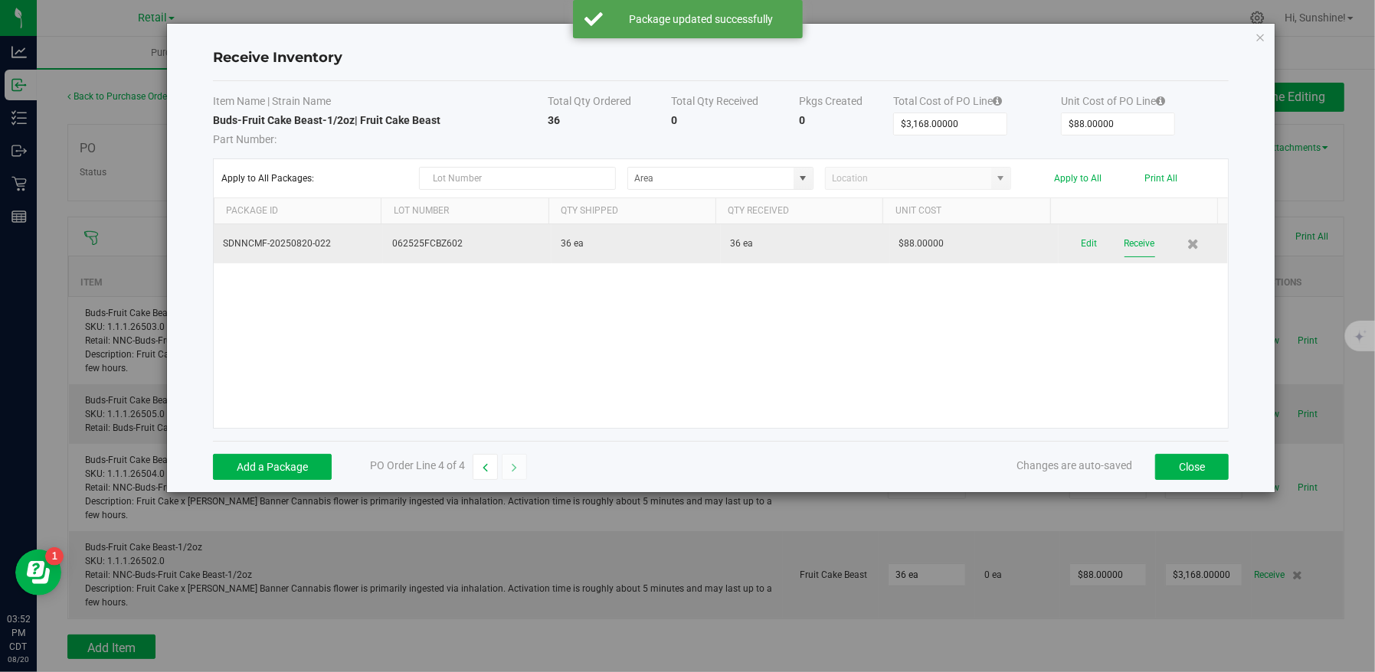
click at [1133, 237] on button "Receive" at bounding box center [1139, 244] width 31 height 27
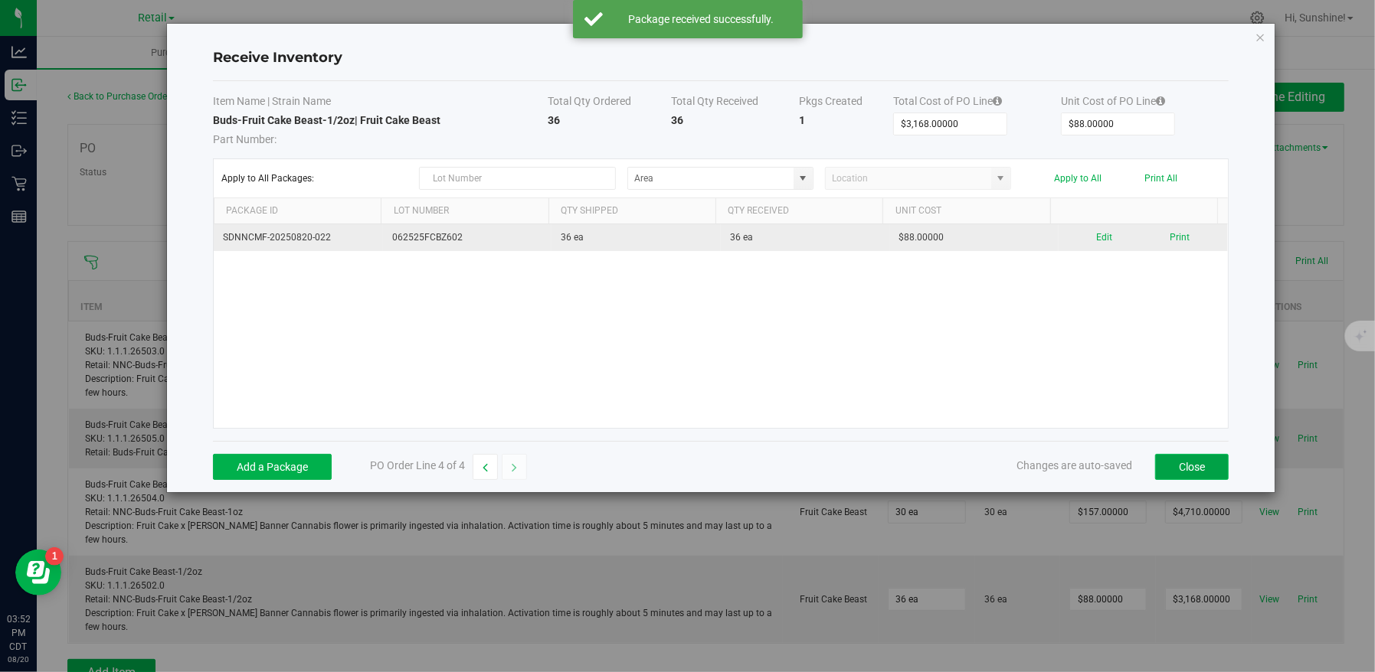
click at [1201, 468] on button "Close" at bounding box center [1192, 467] width 74 height 26
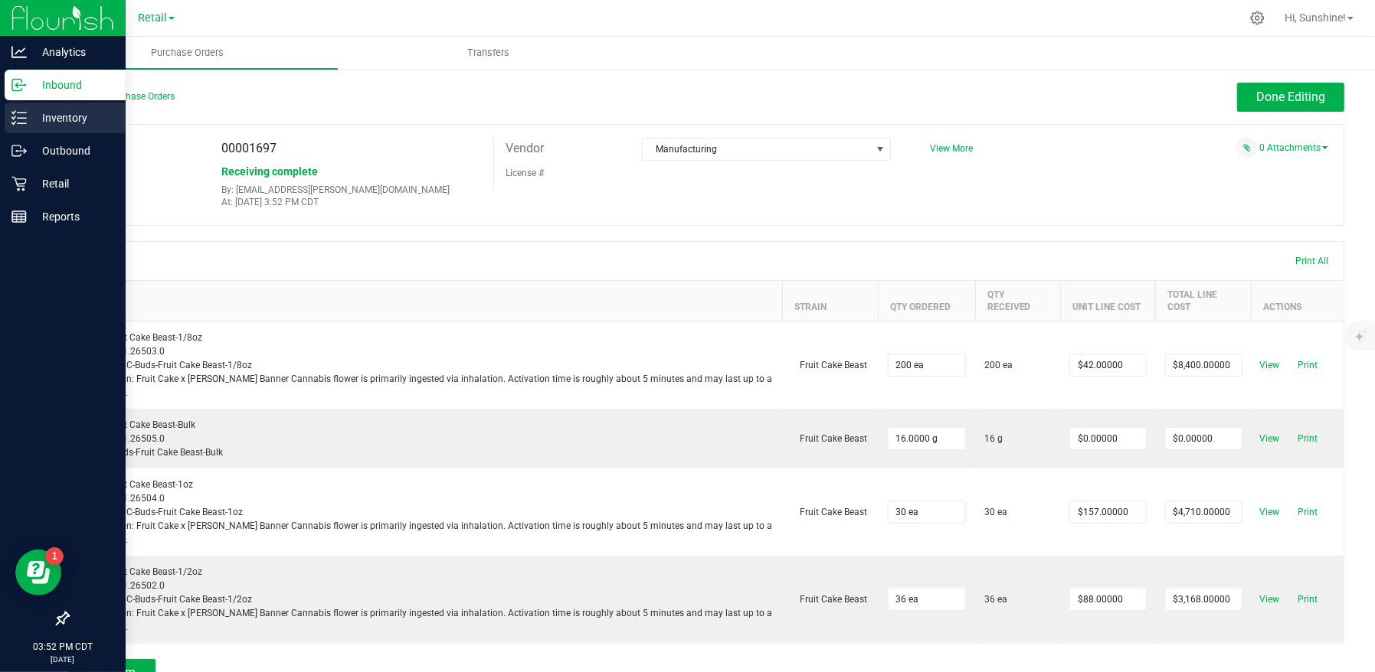
click at [23, 119] on icon at bounding box center [18, 117] width 15 height 15
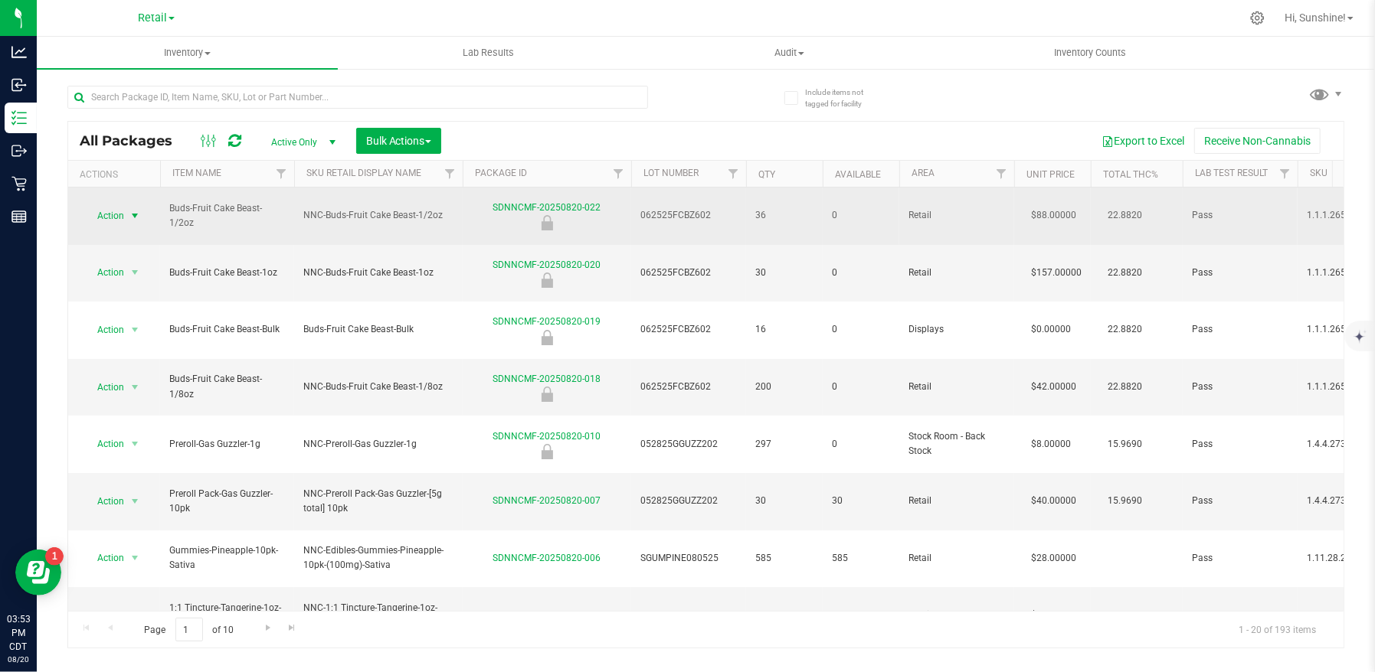
click at [115, 211] on span "Action" at bounding box center [103, 215] width 41 height 21
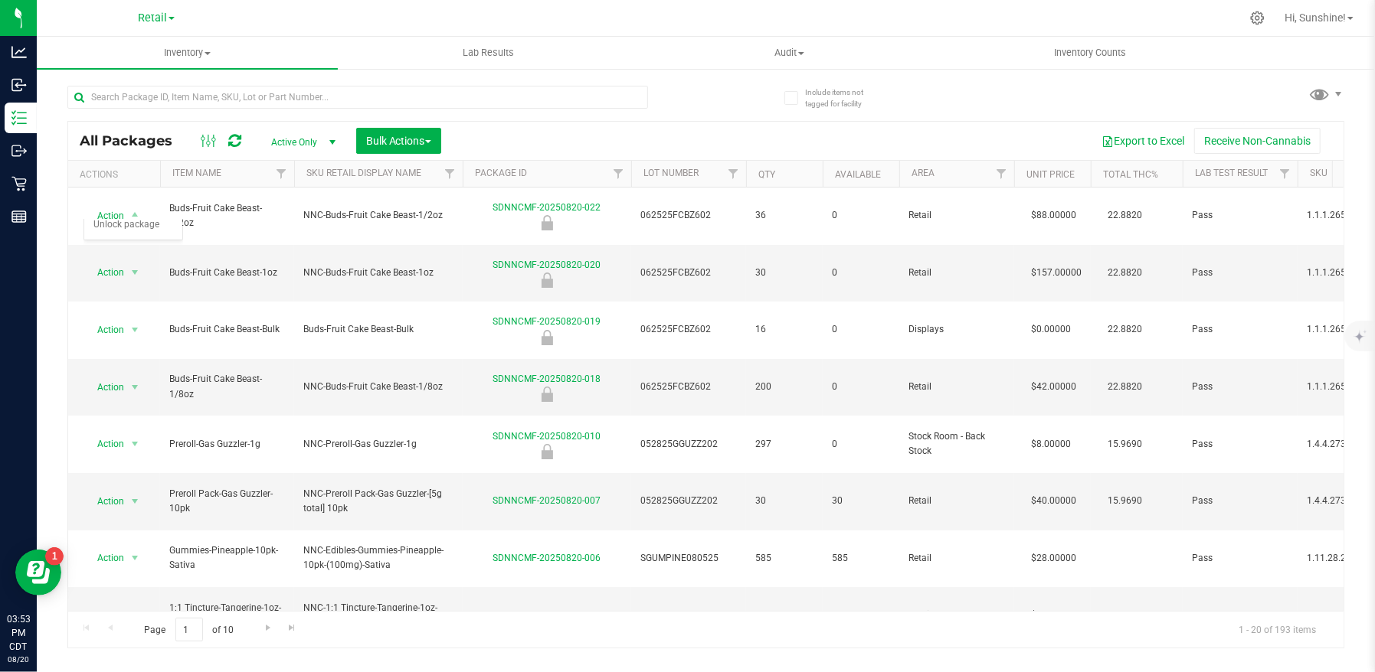
click at [728, 116] on div "All Packages Active Only Active Only Lab Samples Locked All Bulk Actions Add to…" at bounding box center [705, 359] width 1277 height 577
click at [146, 17] on span "Retail" at bounding box center [152, 18] width 29 height 14
click at [137, 80] on link "Manufacturing" at bounding box center [156, 74] width 224 height 21
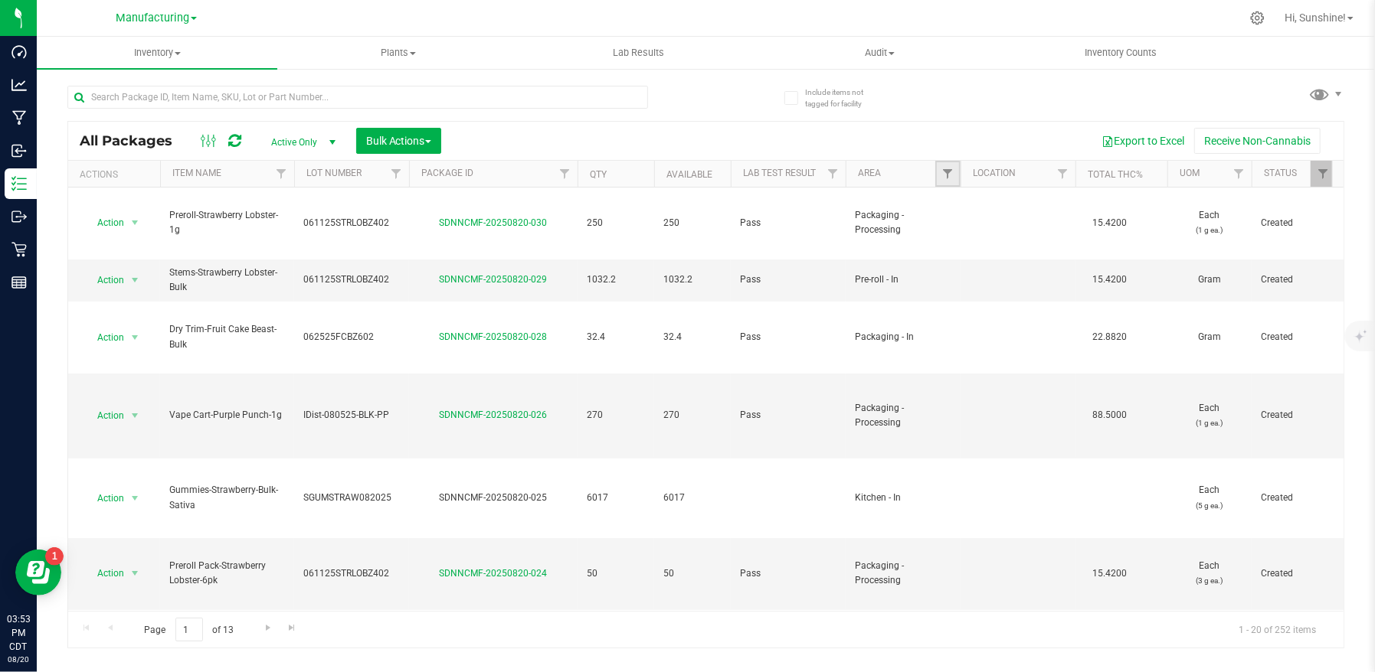
click at [947, 164] on link "Filter" at bounding box center [947, 174] width 25 height 26
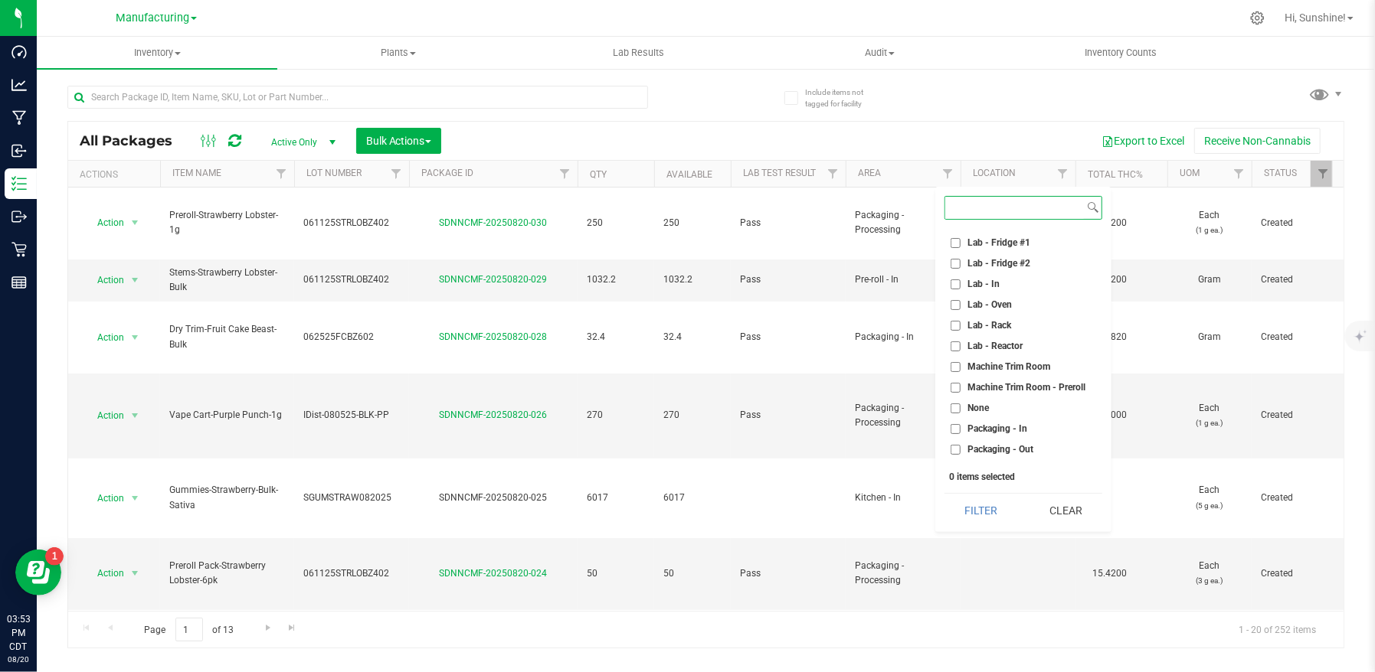
scroll to position [253, 0]
click at [952, 440] on input "Packaging - Out" at bounding box center [955, 442] width 10 height 10
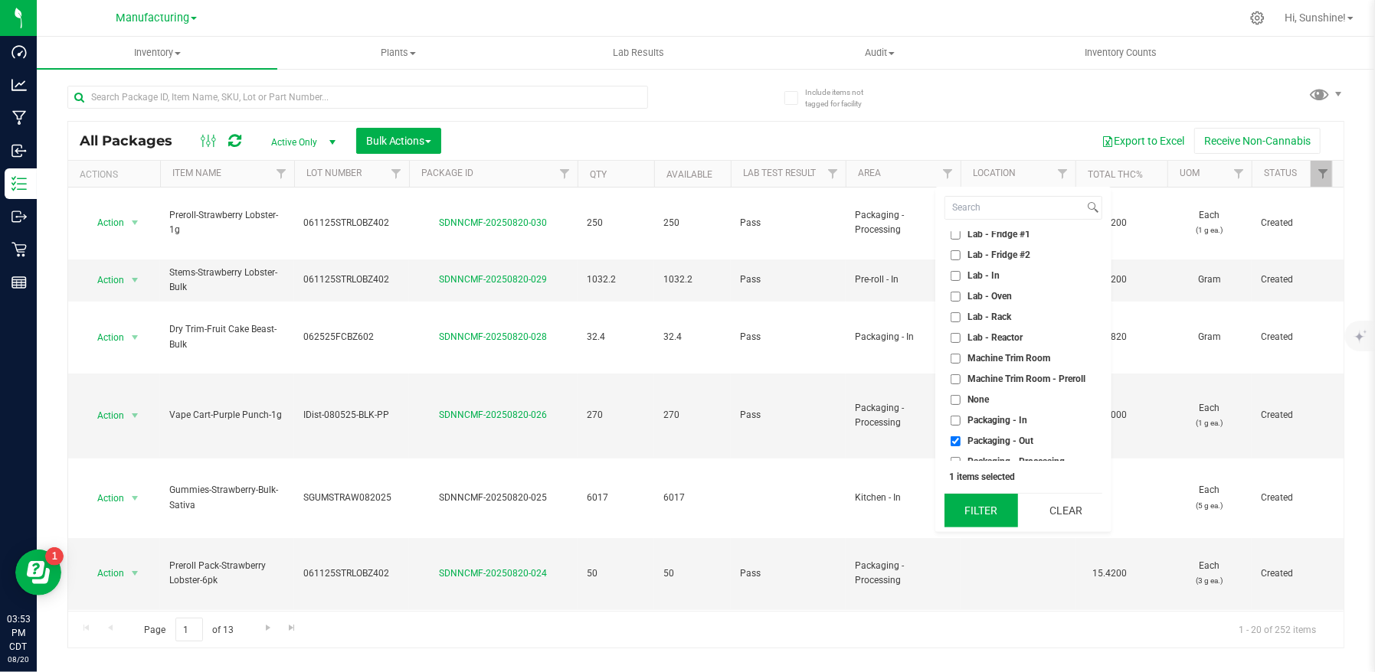
click at [960, 517] on button "Filter" at bounding box center [981, 511] width 74 height 34
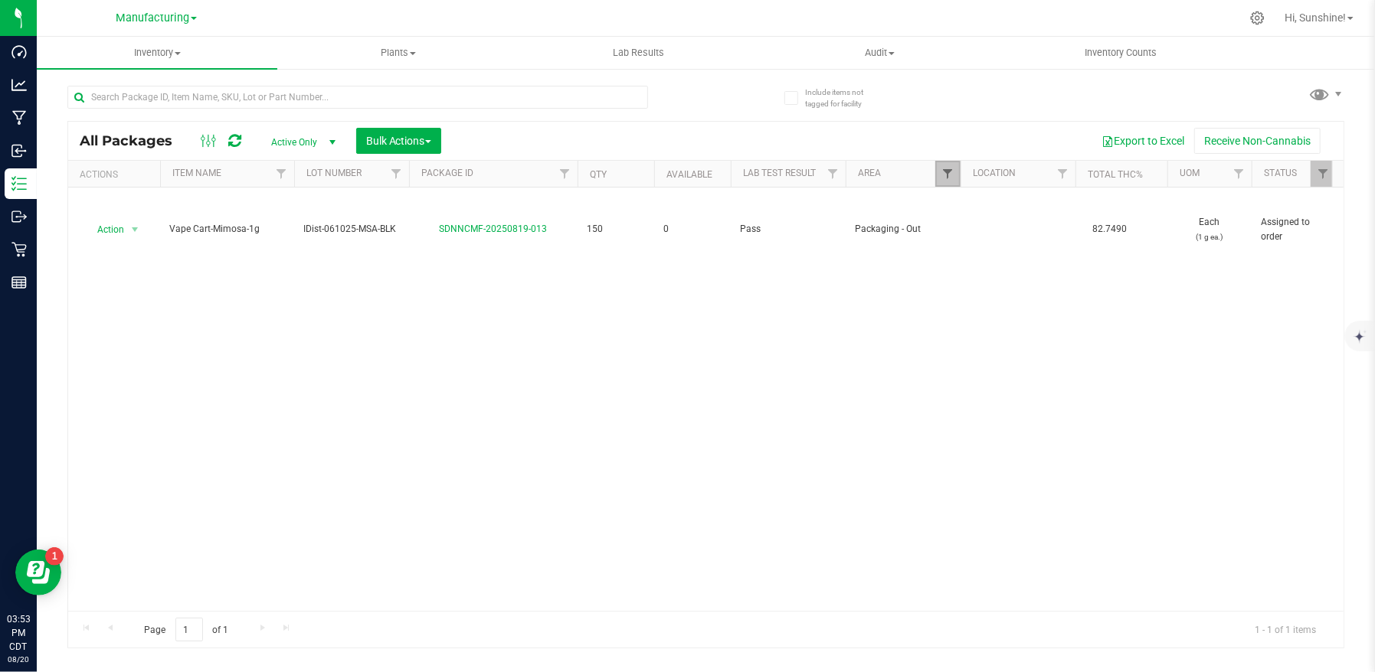
click at [944, 175] on span "Filter" at bounding box center [947, 174] width 12 height 12
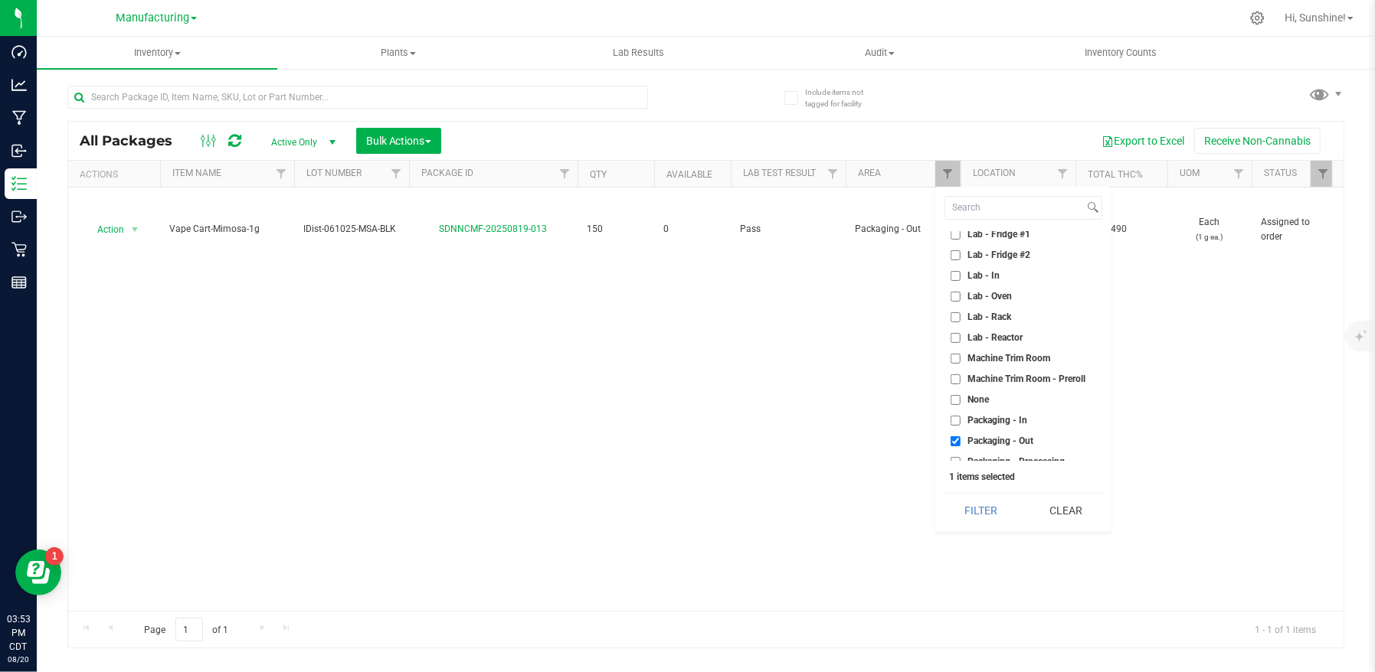
click at [952, 439] on input "Packaging - Out" at bounding box center [955, 442] width 10 height 10
checkbox input "false"
click at [959, 344] on input "Packaging - In" at bounding box center [955, 344] width 10 height 10
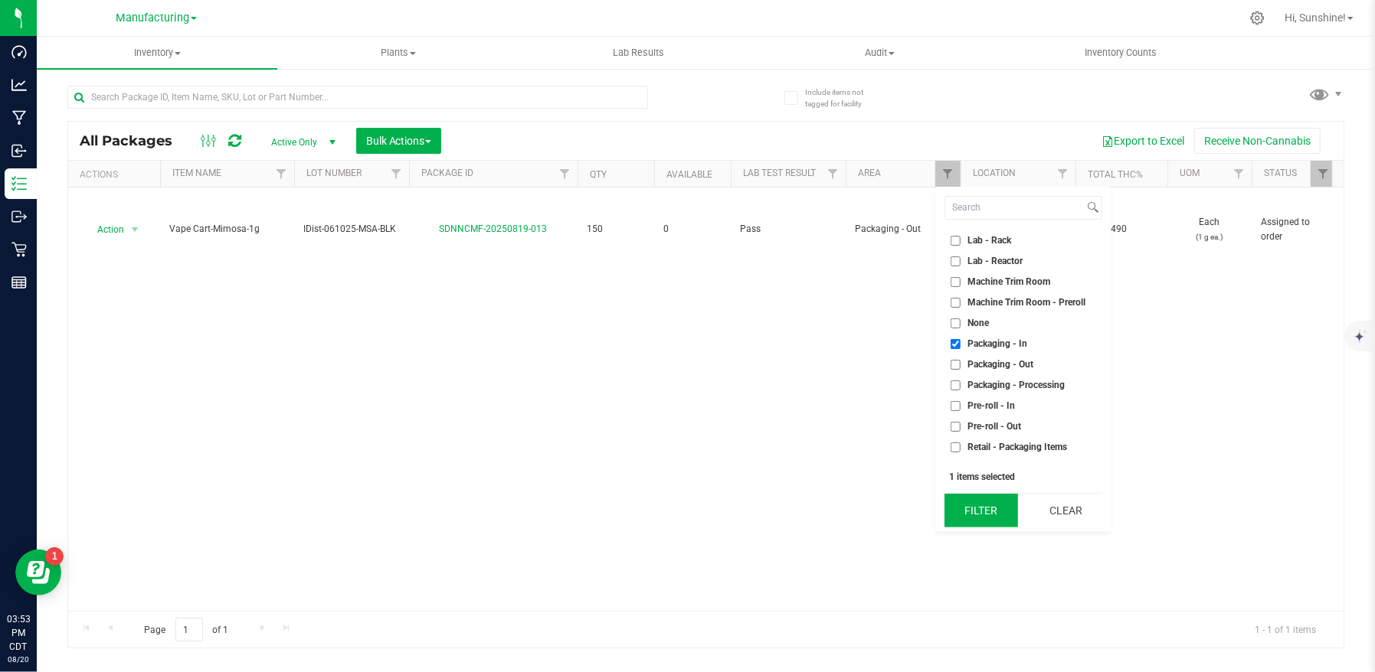
click at [980, 509] on button "Filter" at bounding box center [981, 511] width 74 height 34
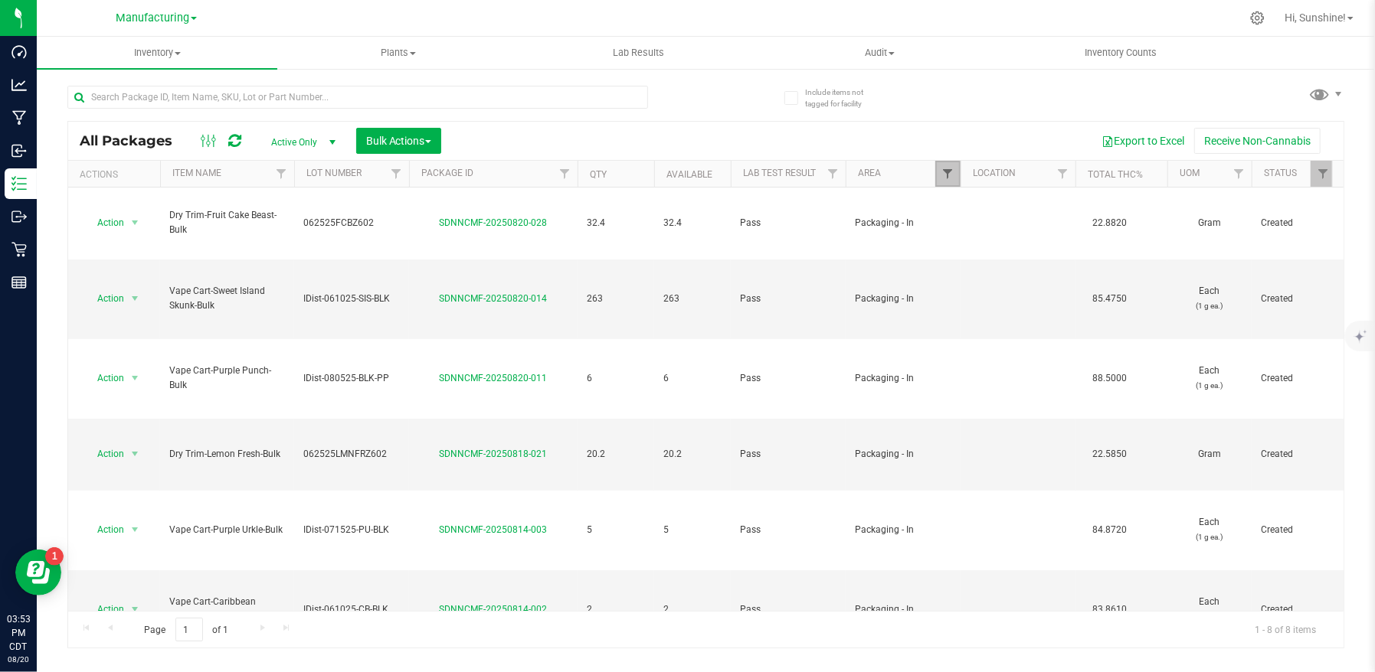
click at [949, 177] on span "Filter" at bounding box center [947, 174] width 12 height 12
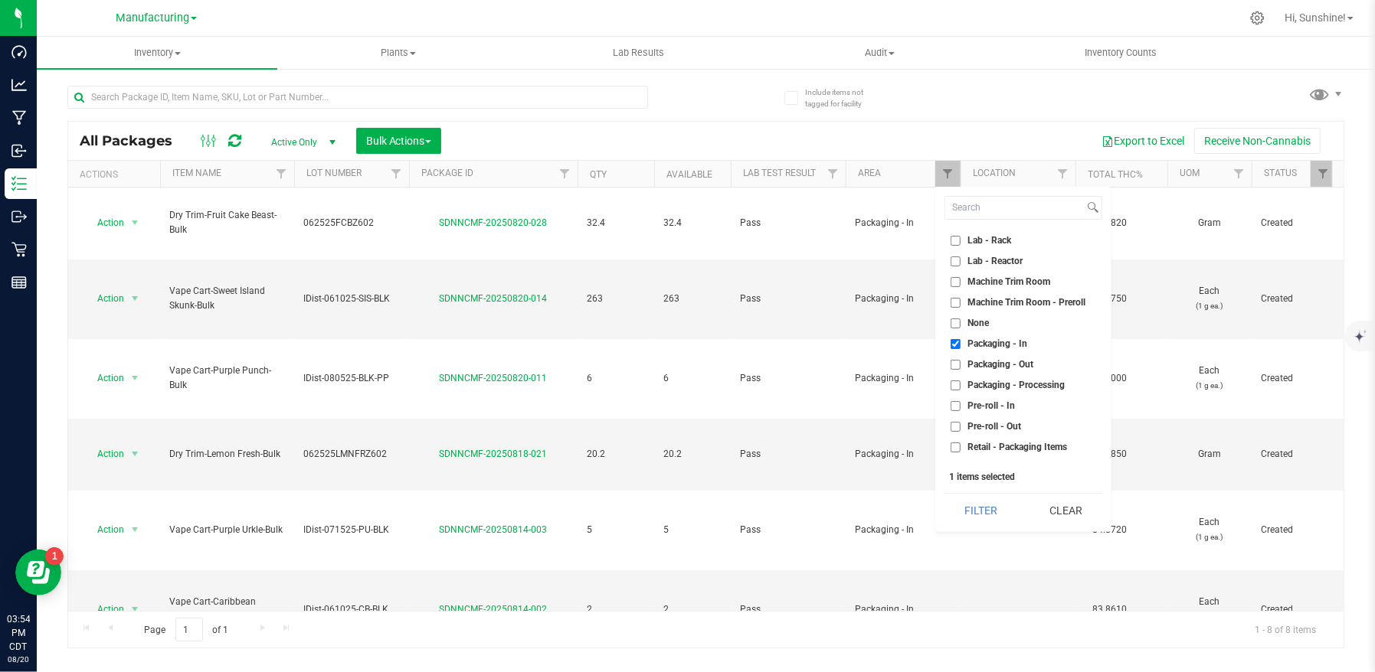
click at [957, 345] on input "Packaging - In" at bounding box center [955, 344] width 10 height 10
checkbox input "false"
click at [954, 384] on input "Packaging - Processing" at bounding box center [955, 386] width 10 height 10
checkbox input "true"
click at [983, 513] on button "Filter" at bounding box center [981, 511] width 74 height 34
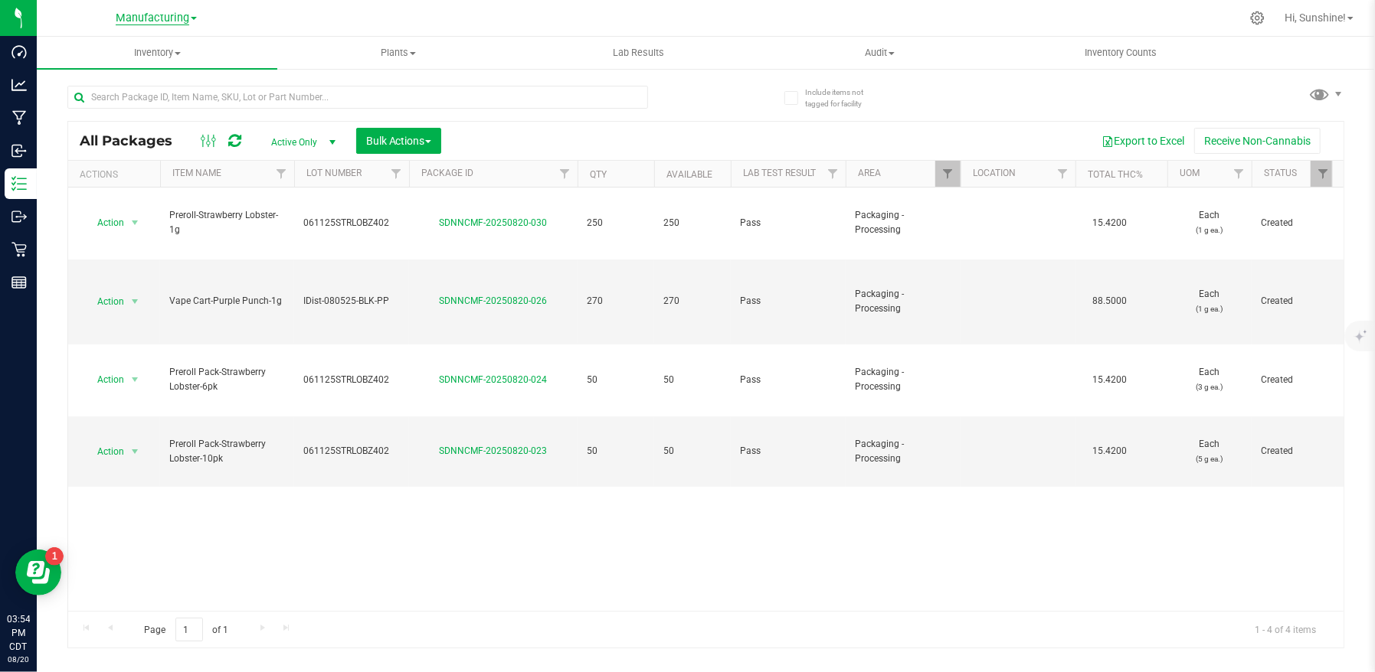
click at [175, 21] on span "Manufacturing" at bounding box center [153, 18] width 74 height 14
click at [335, 25] on div at bounding box center [757, 18] width 966 height 30
click at [1265, 24] on div at bounding box center [1257, 18] width 38 height 33
click at [1258, 18] on icon at bounding box center [1257, 18] width 16 height 16
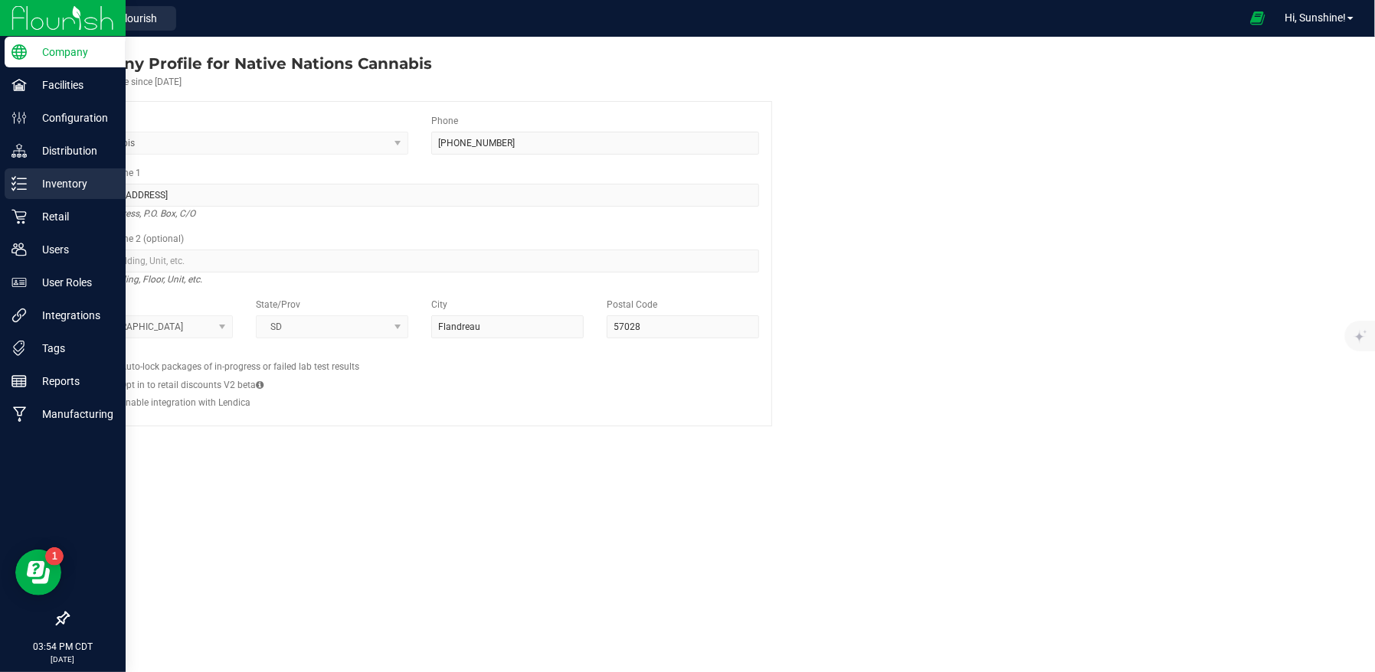
click at [31, 188] on p "Inventory" at bounding box center [73, 184] width 92 height 18
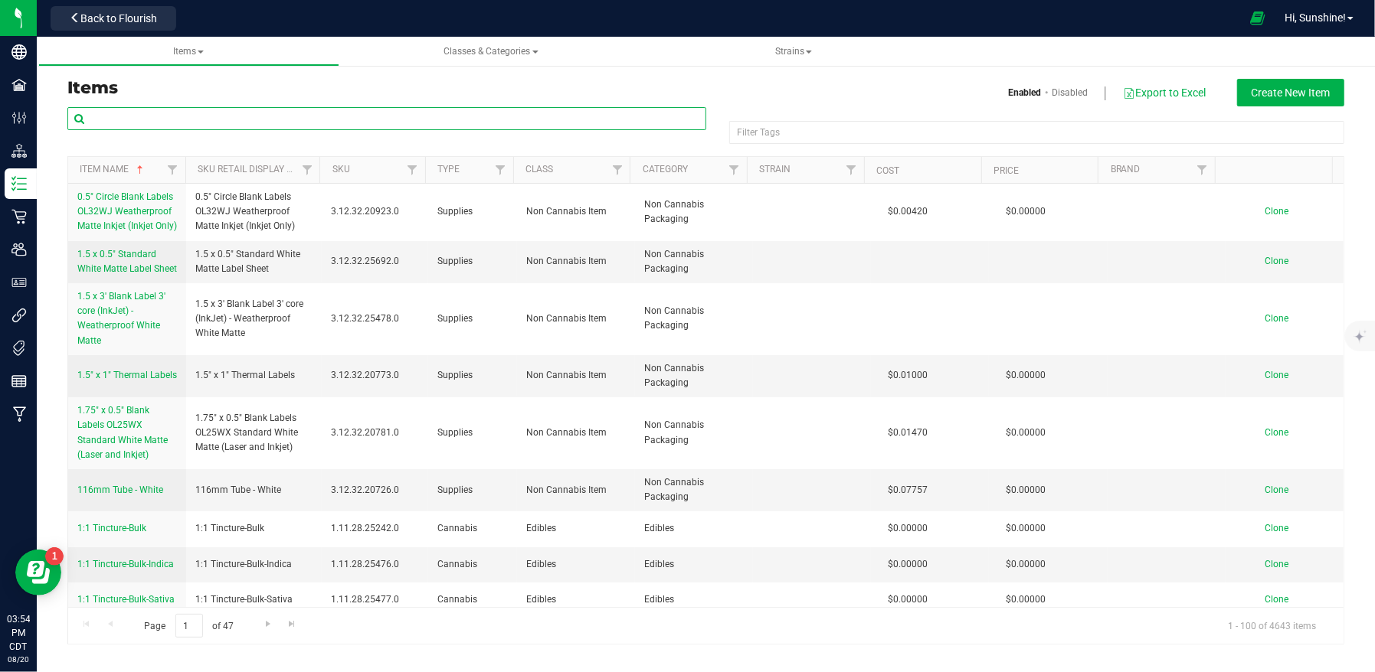
click at [262, 124] on input "text" at bounding box center [386, 118] width 639 height 23
click at [236, 127] on input "text" at bounding box center [386, 118] width 639 height 23
type input "strawberry lobster"
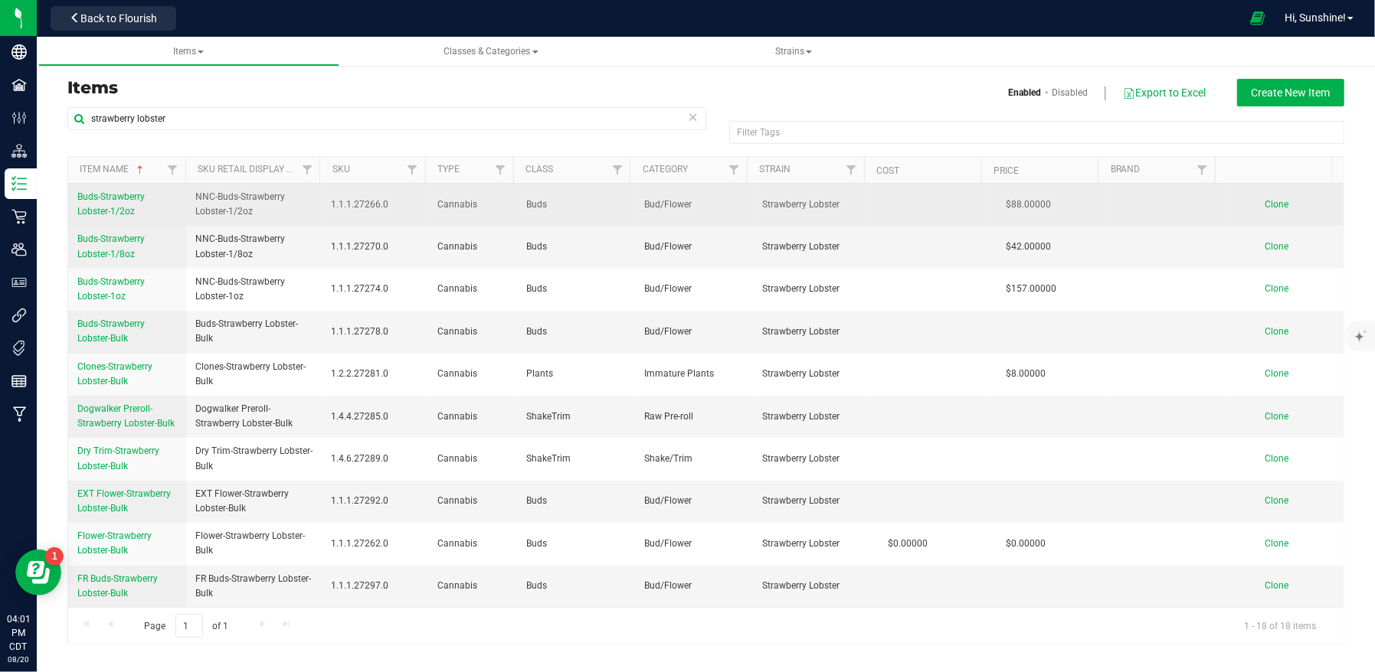
click at [91, 202] on link "Buds-Strawberry Lobster-1/2oz" at bounding box center [127, 204] width 100 height 29
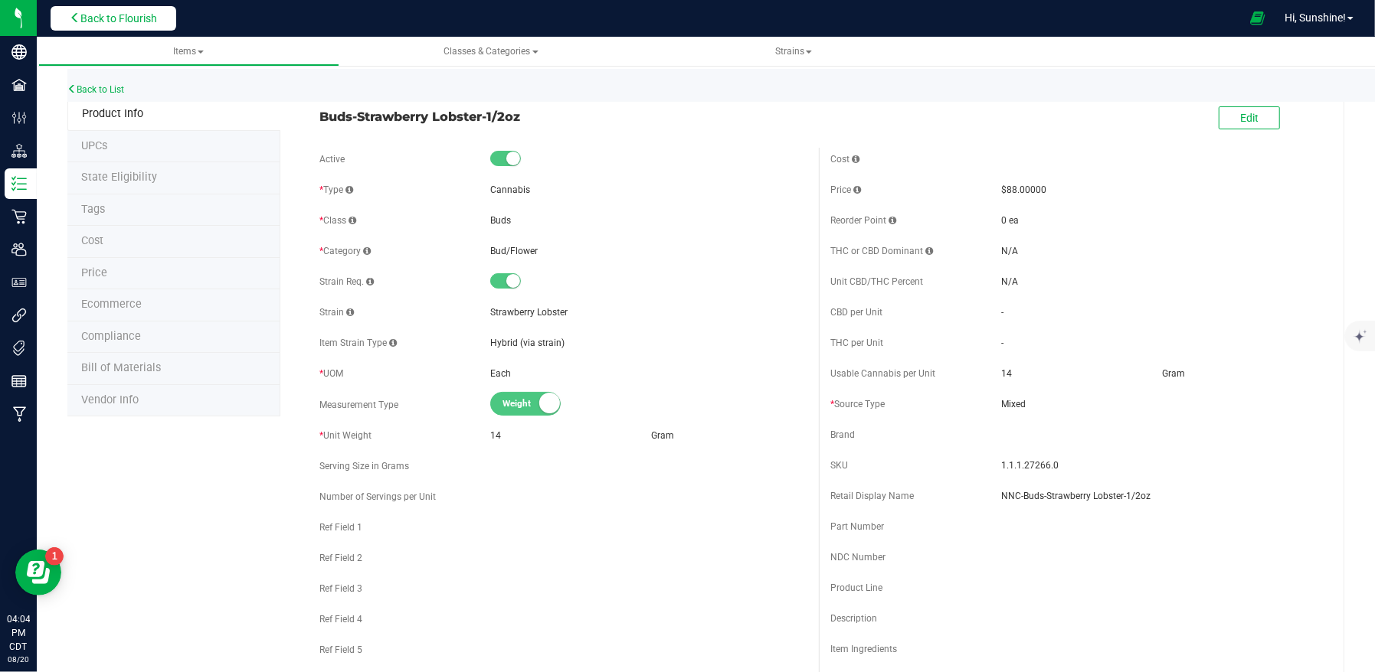
click at [125, 25] on button "Back to Flourish" at bounding box center [114, 18] width 126 height 25
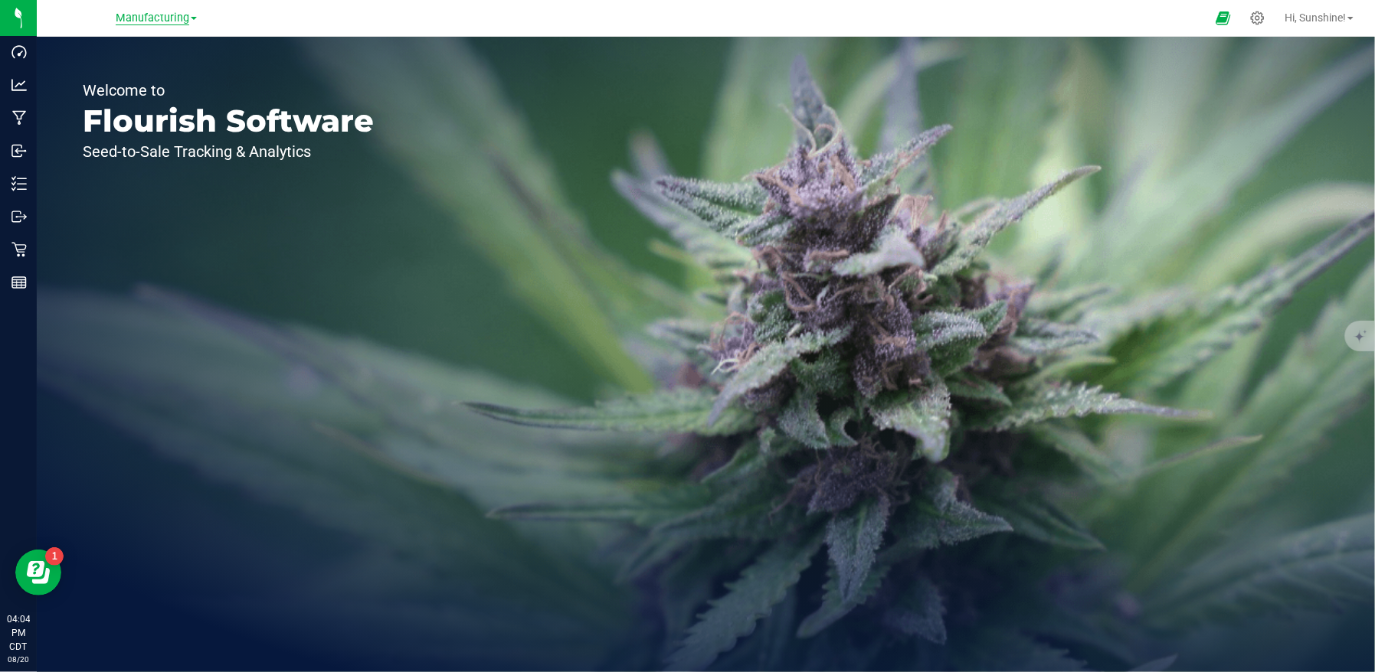
click at [152, 18] on span "Manufacturing" at bounding box center [153, 18] width 74 height 14
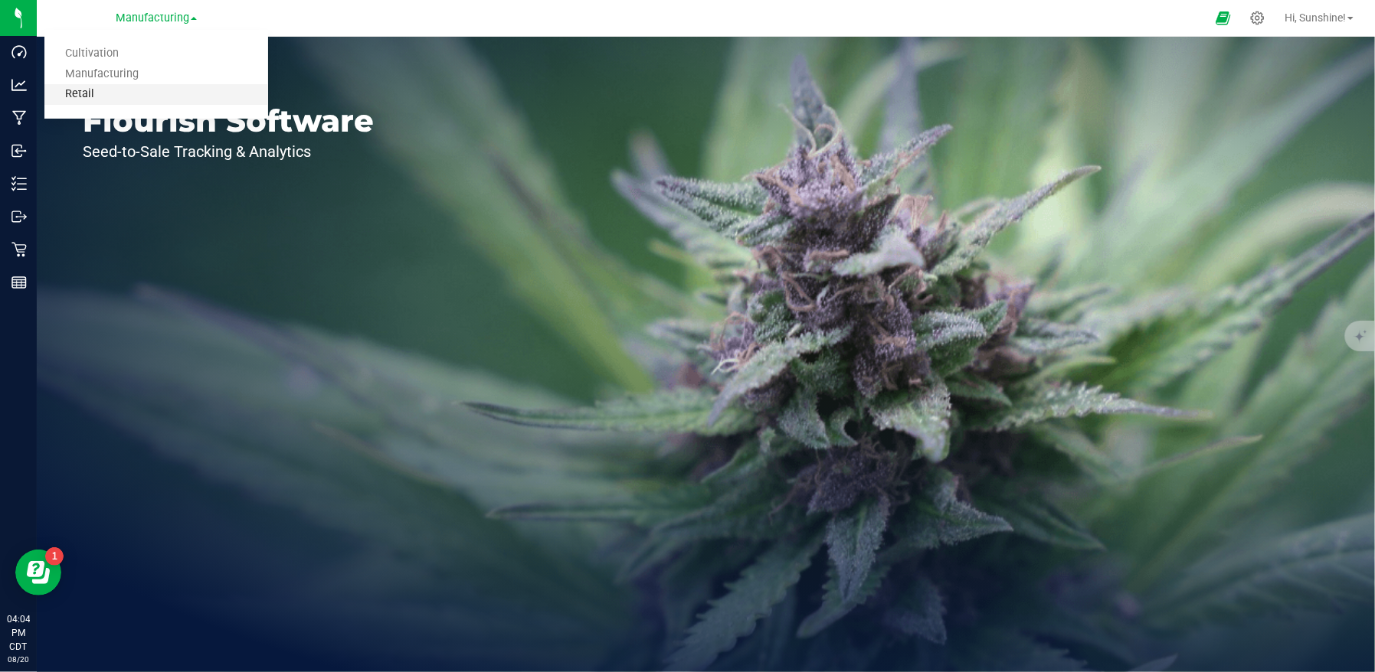
click at [136, 92] on link "Retail" at bounding box center [156, 94] width 224 height 21
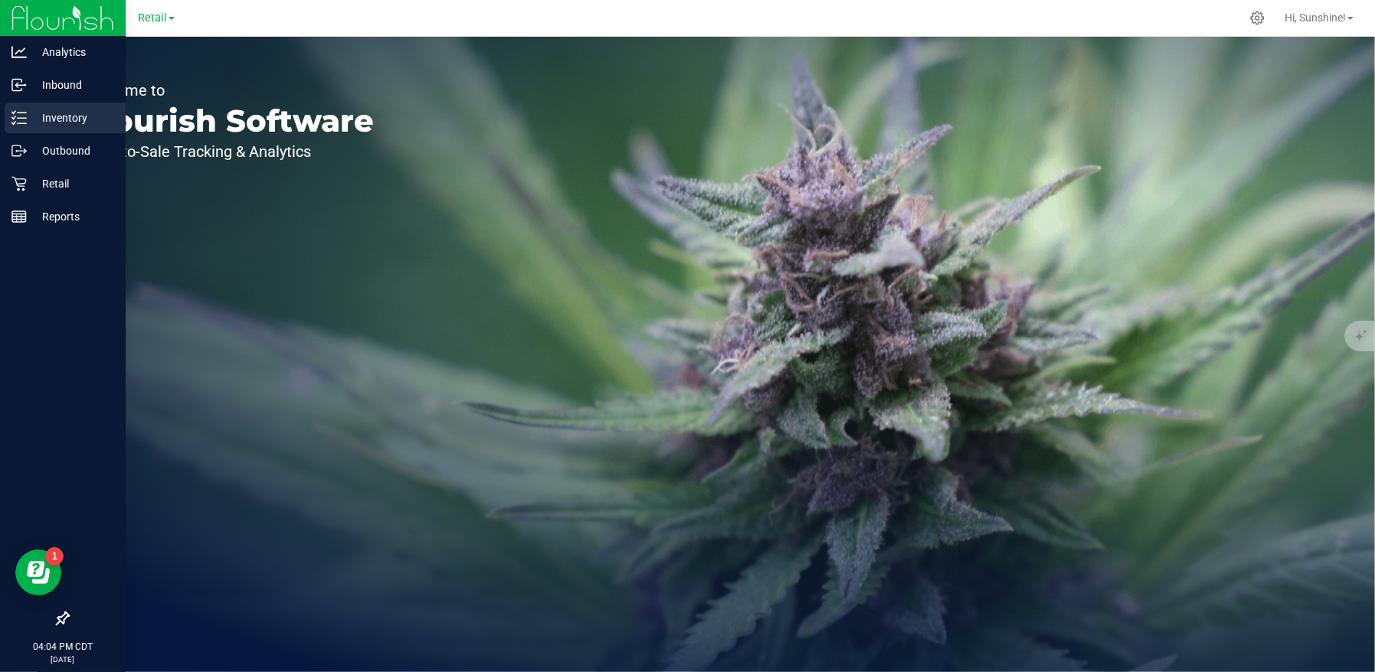
click at [30, 118] on p "Inventory" at bounding box center [73, 118] width 92 height 18
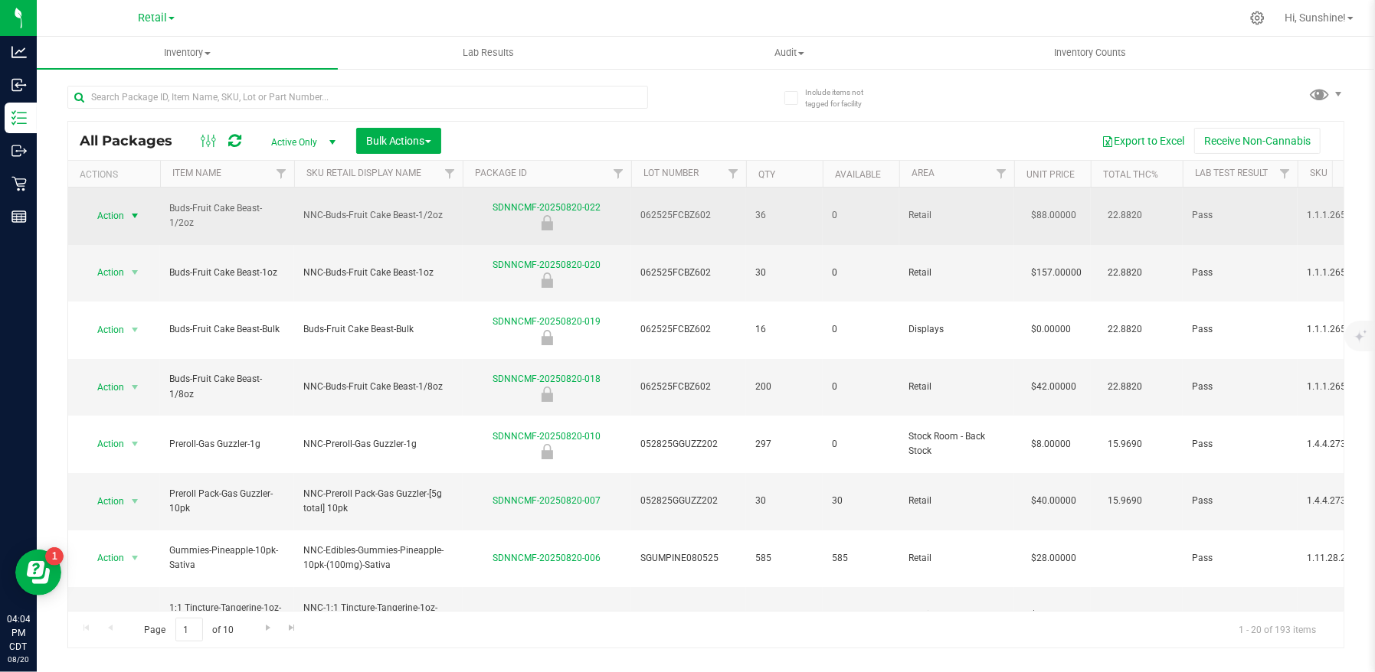
click at [119, 206] on span "Action" at bounding box center [103, 215] width 41 height 21
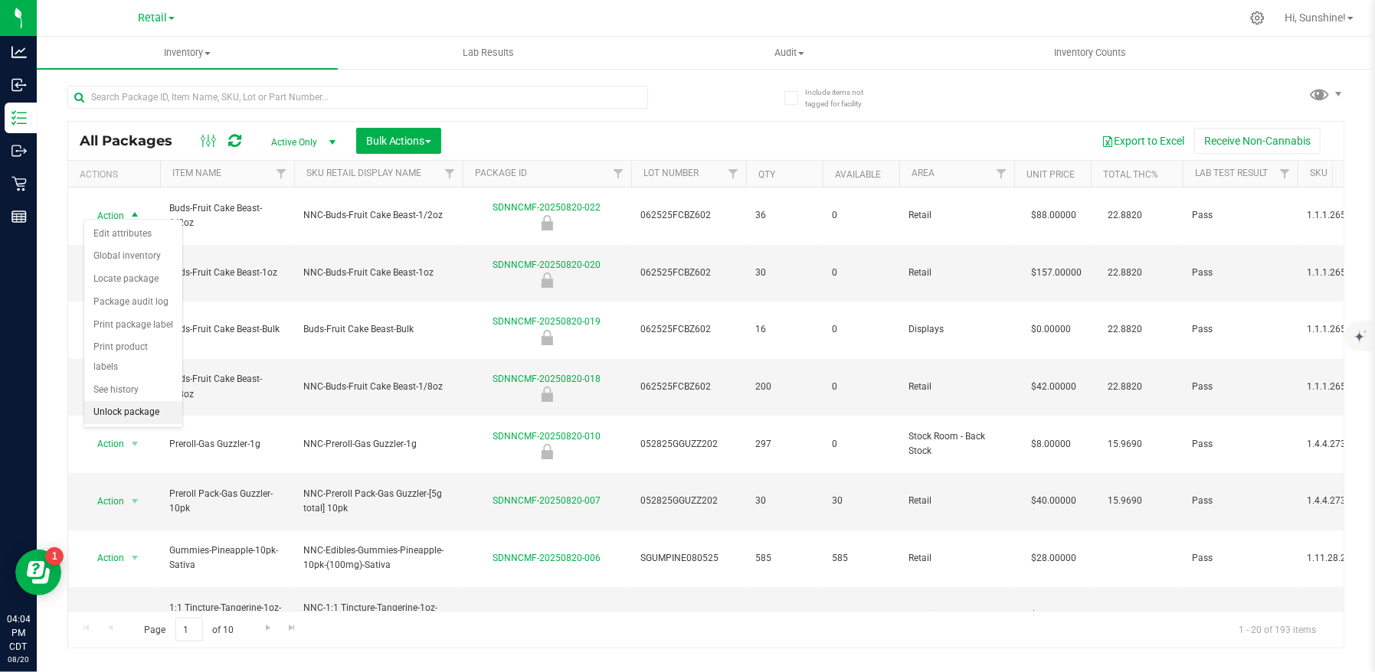
click at [139, 401] on li "Unlock package" at bounding box center [133, 412] width 98 height 23
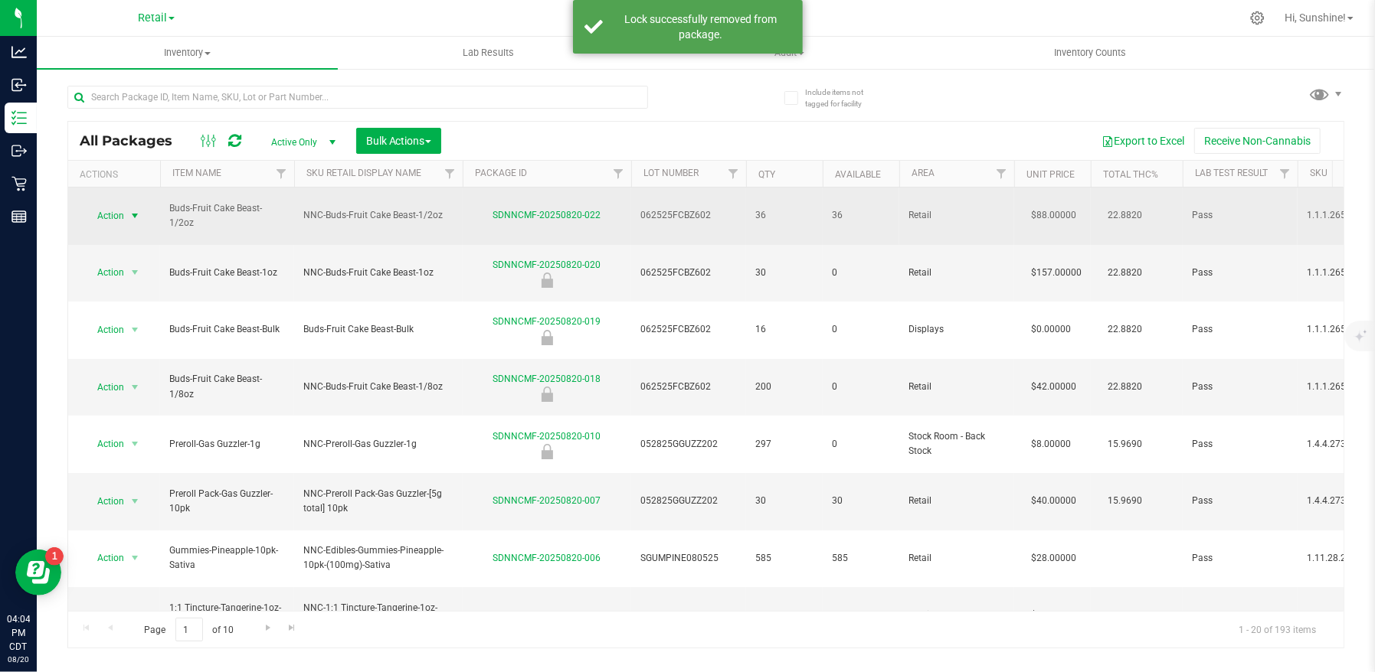
click at [119, 210] on span "Action" at bounding box center [103, 215] width 41 height 21
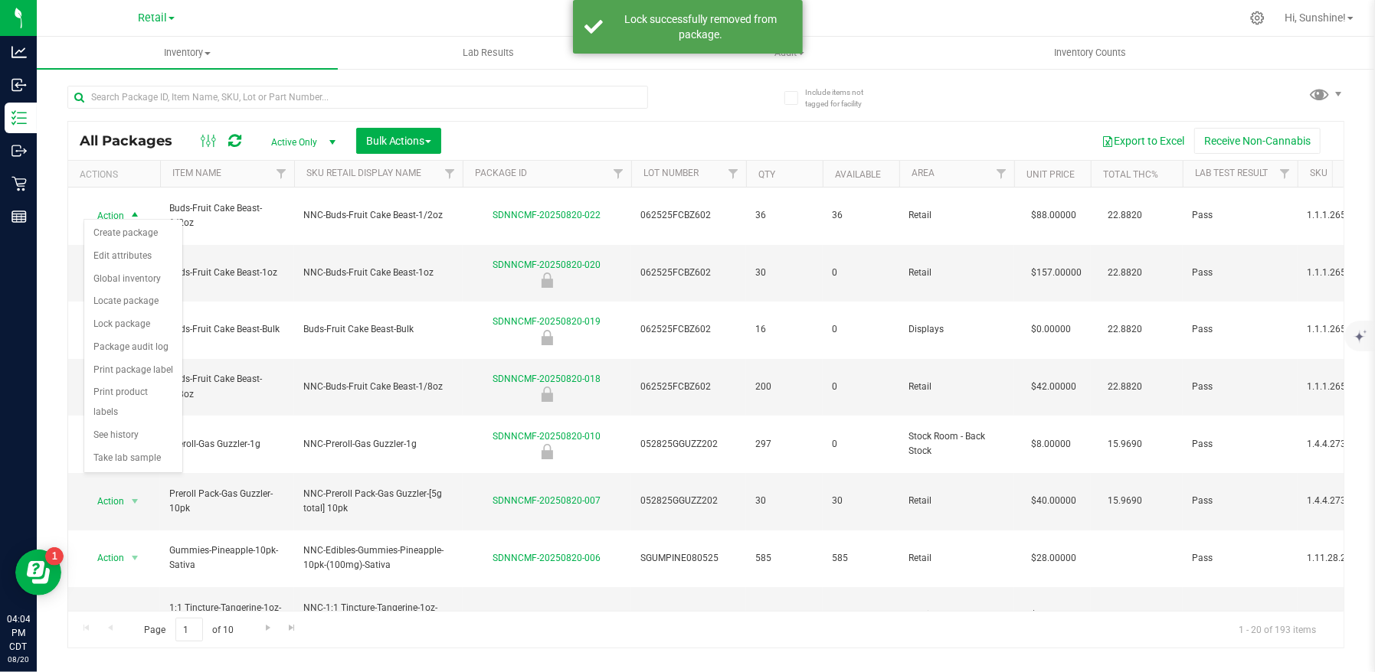
click at [532, 119] on div at bounding box center [357, 103] width 581 height 35
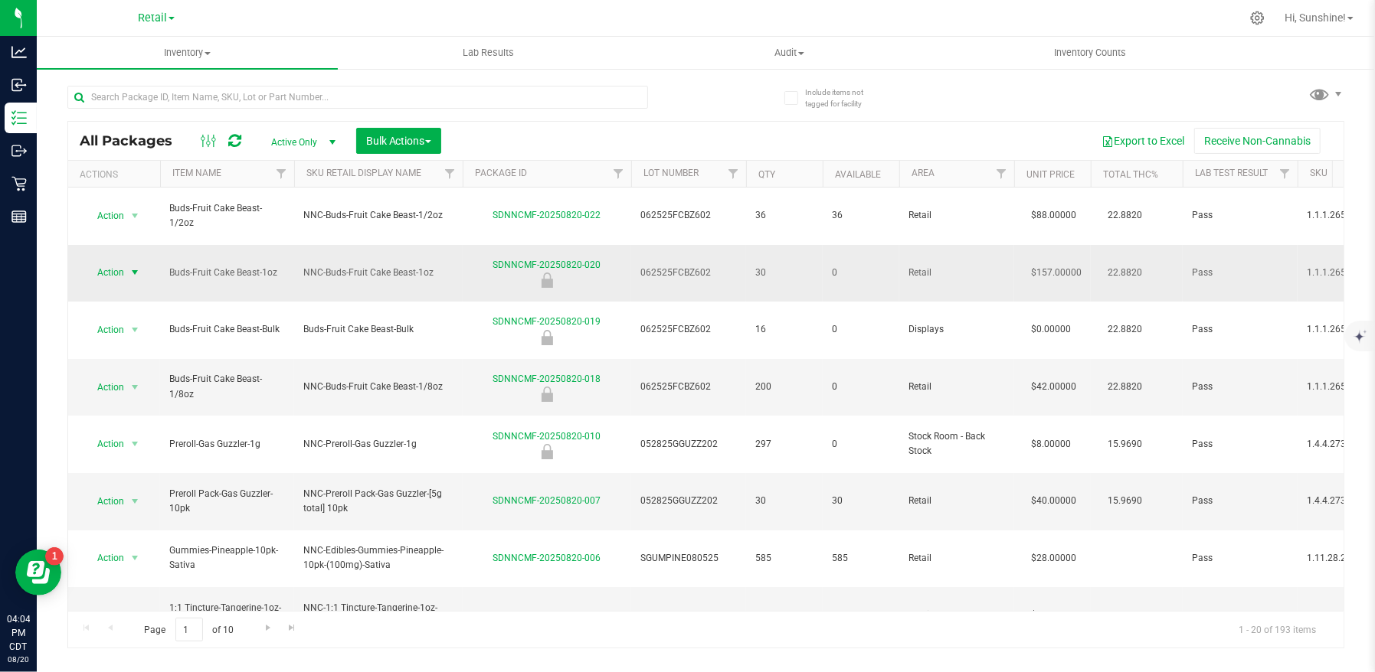
click at [118, 262] on span "Action" at bounding box center [103, 272] width 41 height 21
click at [138, 444] on li "Unlock package" at bounding box center [133, 455] width 98 height 23
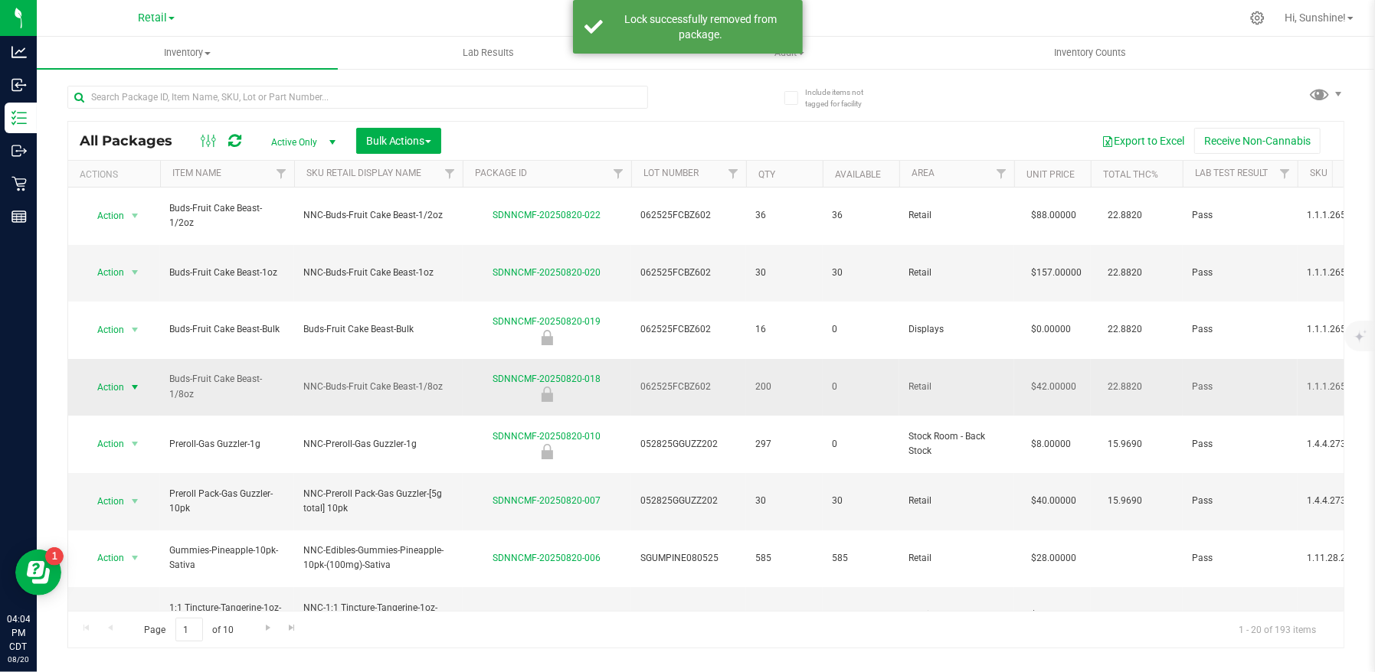
click at [120, 377] on span "Action" at bounding box center [103, 387] width 41 height 21
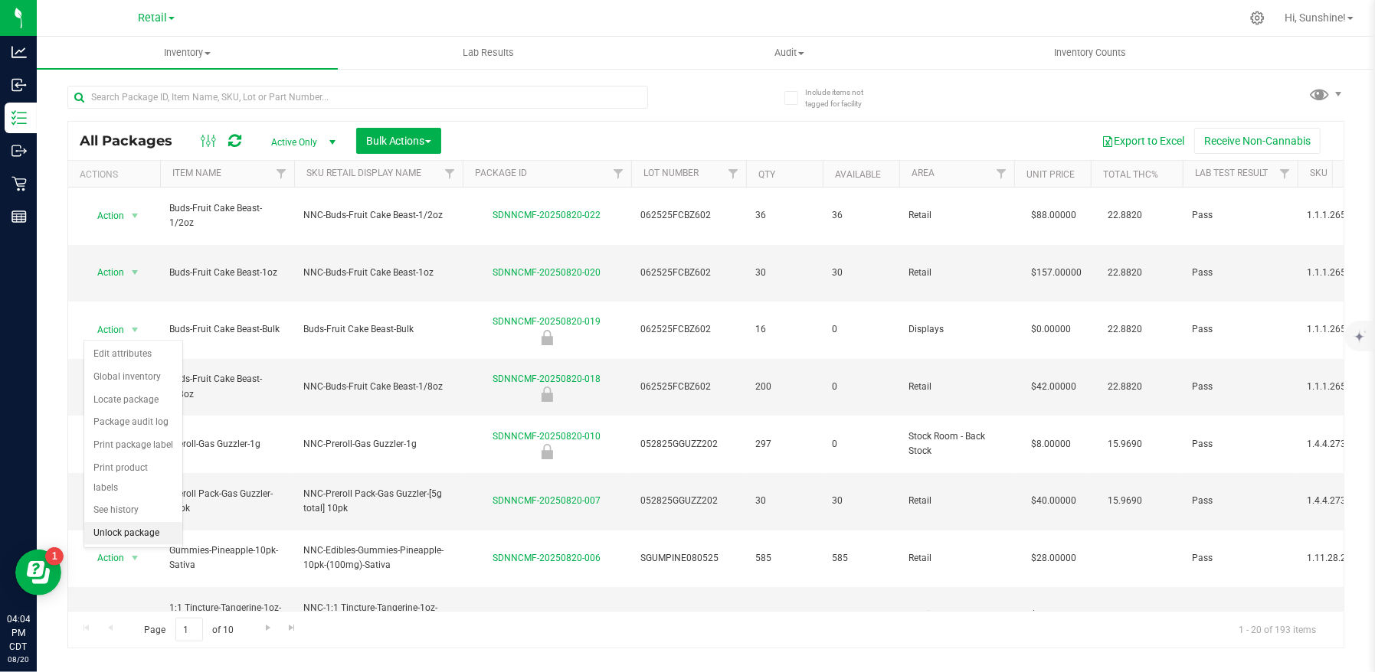
click at [136, 522] on li "Unlock package" at bounding box center [133, 533] width 98 height 23
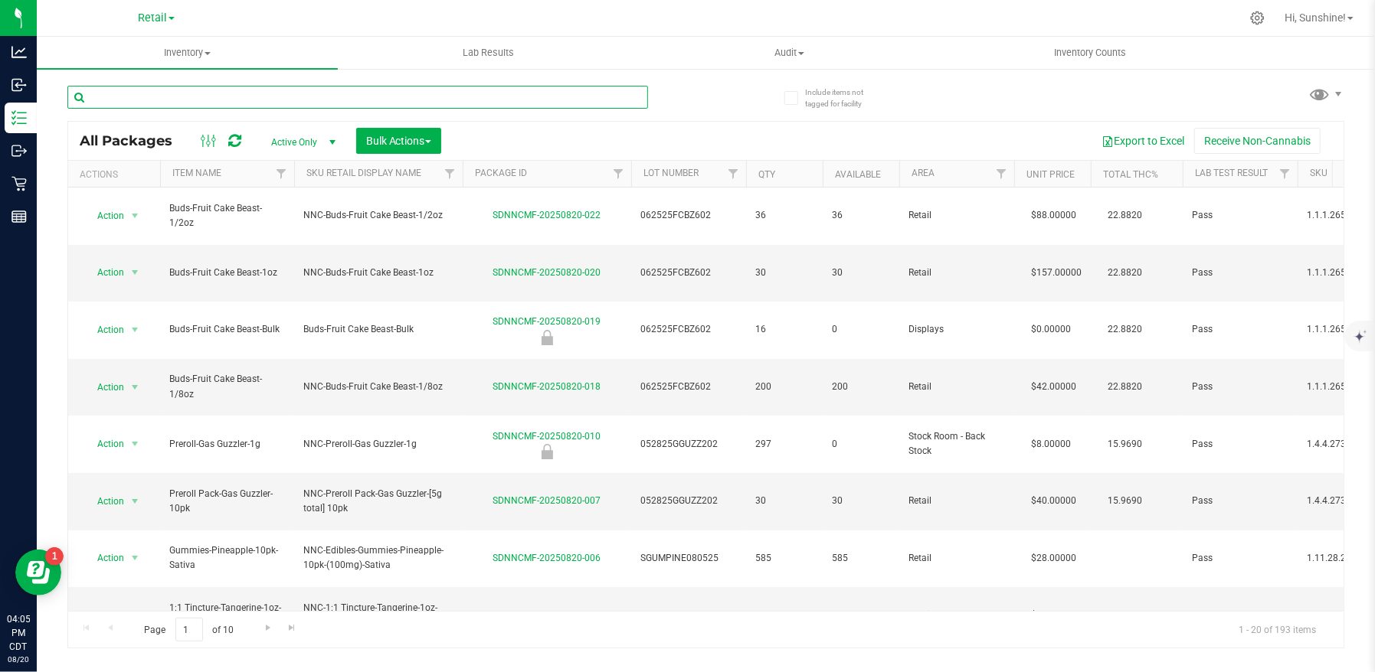
click at [143, 96] on input "text" at bounding box center [357, 97] width 581 height 23
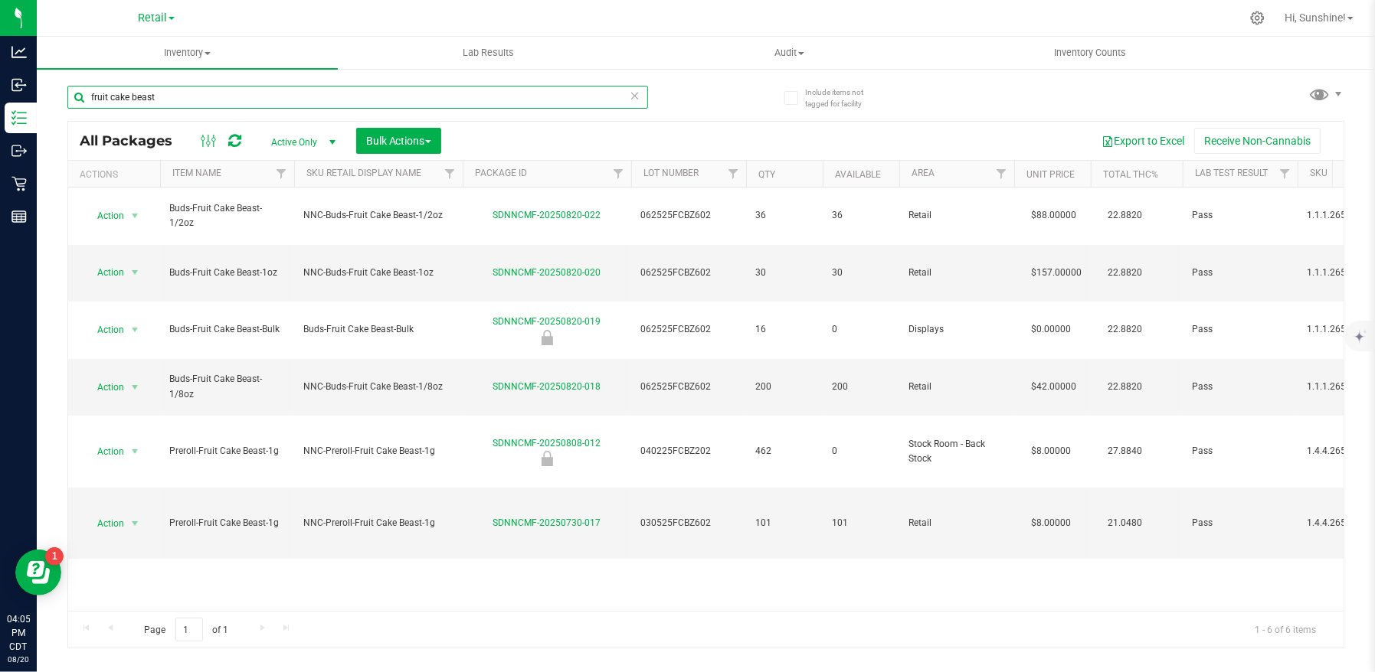
click at [206, 104] on input "fruit cake beast" at bounding box center [357, 97] width 581 height 23
type input "f"
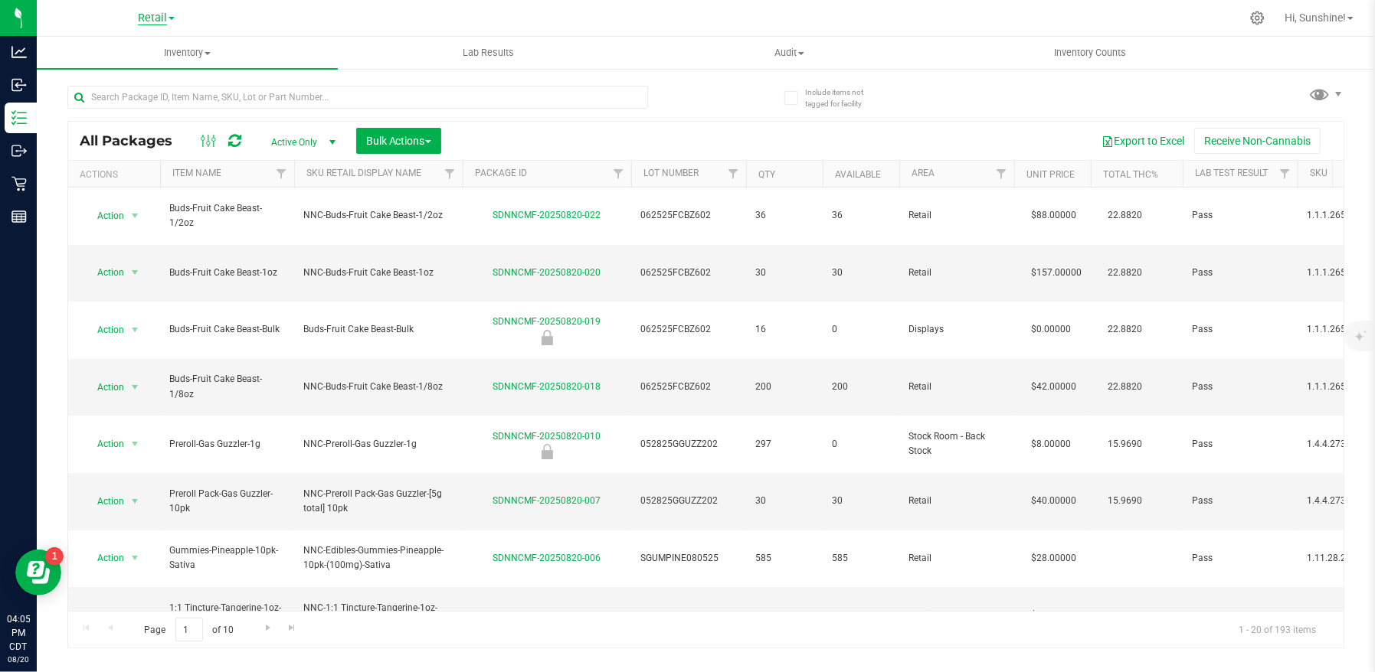
click at [152, 15] on span "Retail" at bounding box center [152, 18] width 29 height 14
click at [150, 75] on link "Manufacturing" at bounding box center [156, 74] width 224 height 21
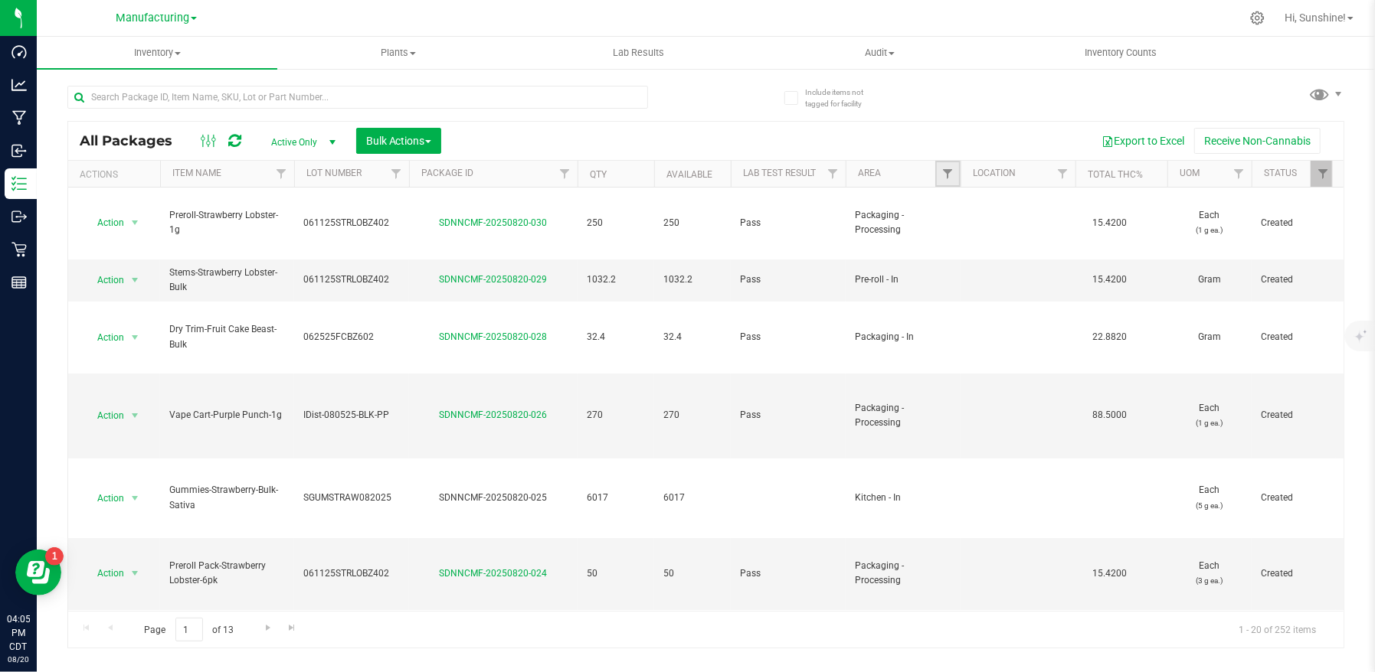
click at [941, 172] on span "Filter" at bounding box center [947, 174] width 12 height 12
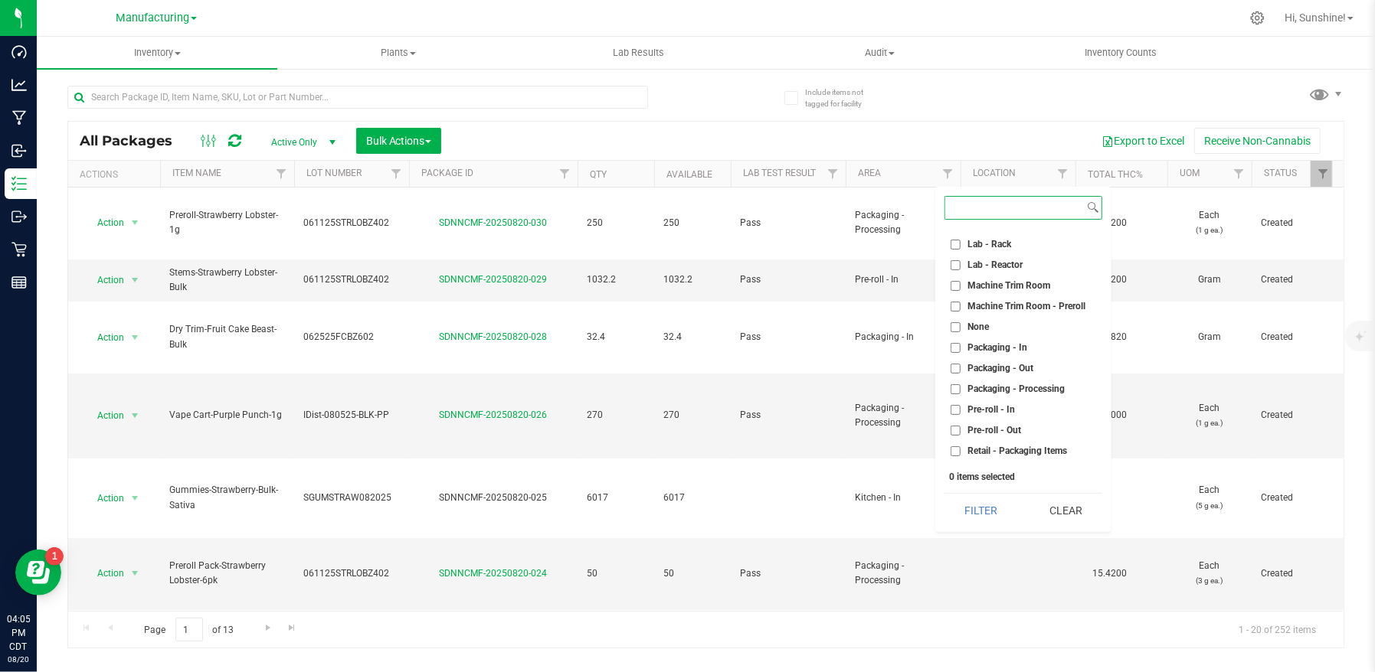
scroll to position [334, 0]
click at [956, 360] on input "Packaging - Out" at bounding box center [955, 360] width 10 height 10
checkbox input "true"
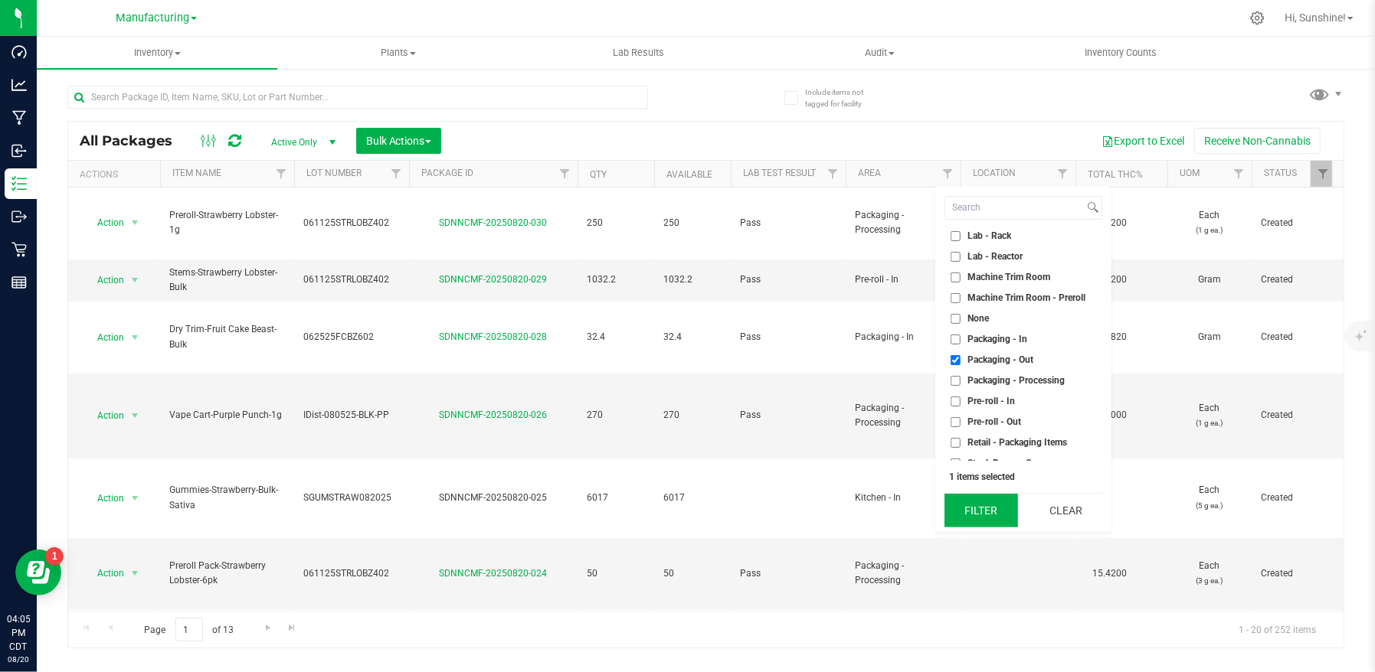
click at [969, 505] on button "Filter" at bounding box center [981, 511] width 74 height 34
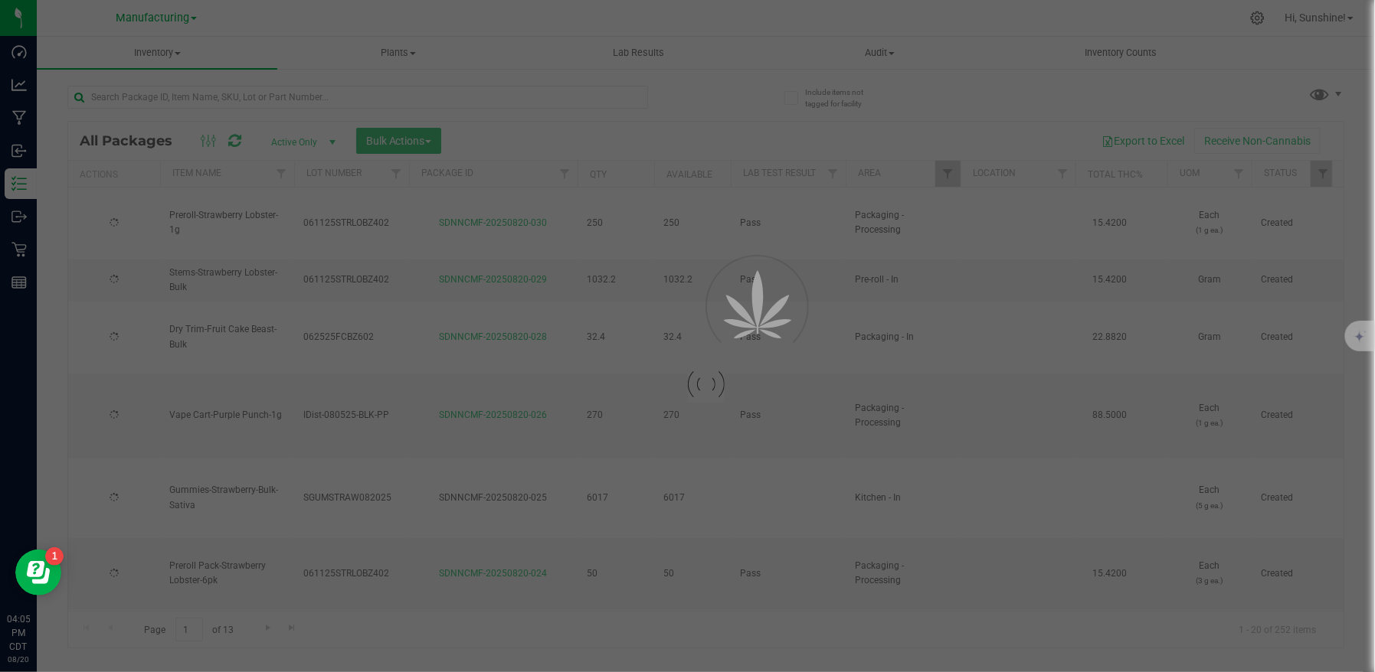
type input "[DATE]"
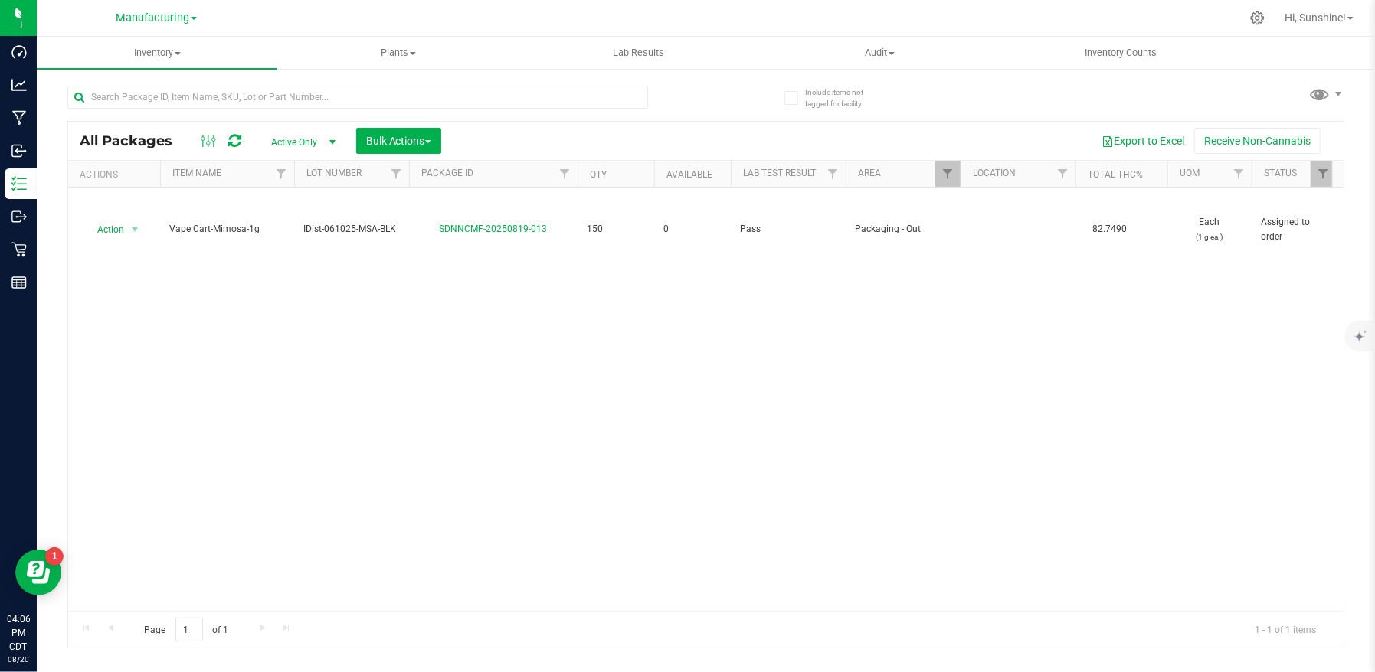
click at [372, 365] on div "Action Action Edit attributes Global inventory Locate package Package audit log…" at bounding box center [705, 400] width 1275 height 424
click at [146, 21] on span "Manufacturing" at bounding box center [153, 18] width 74 height 14
click at [149, 94] on link "Retail" at bounding box center [156, 94] width 224 height 21
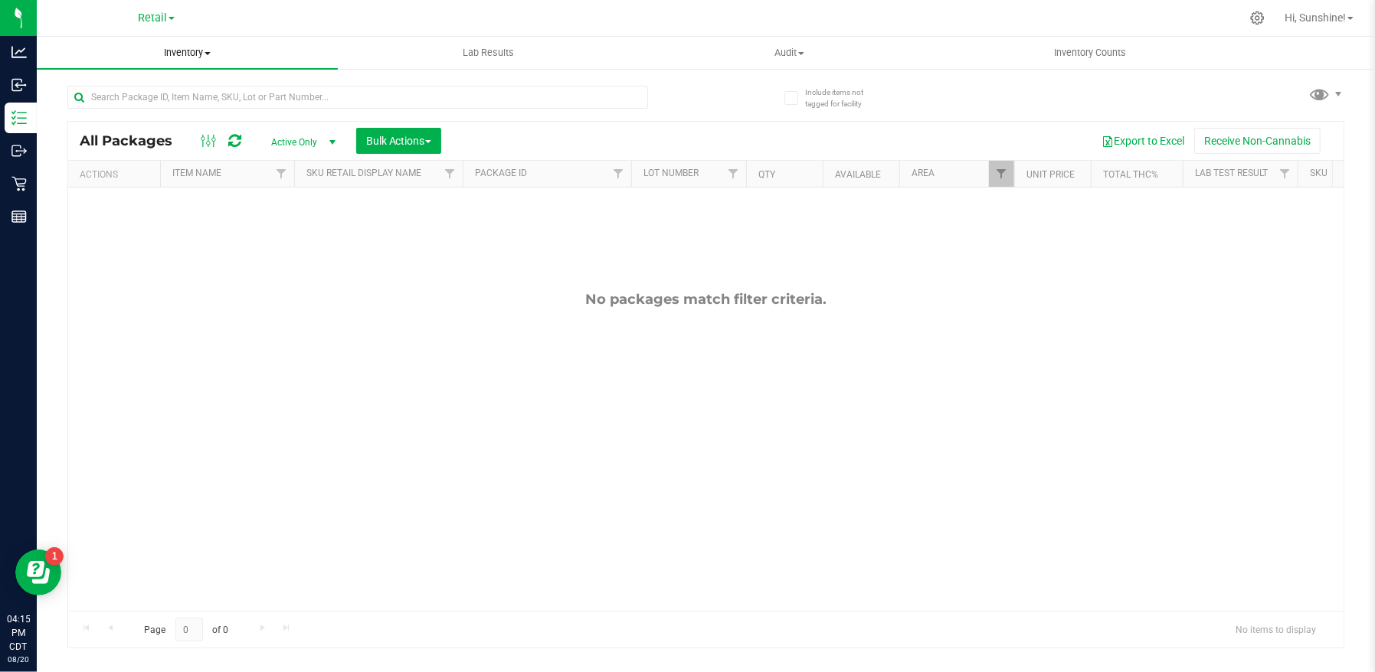
click at [171, 51] on span "Inventory" at bounding box center [187, 53] width 301 height 14
click at [146, 108] on li "All inventory" at bounding box center [187, 111] width 301 height 18
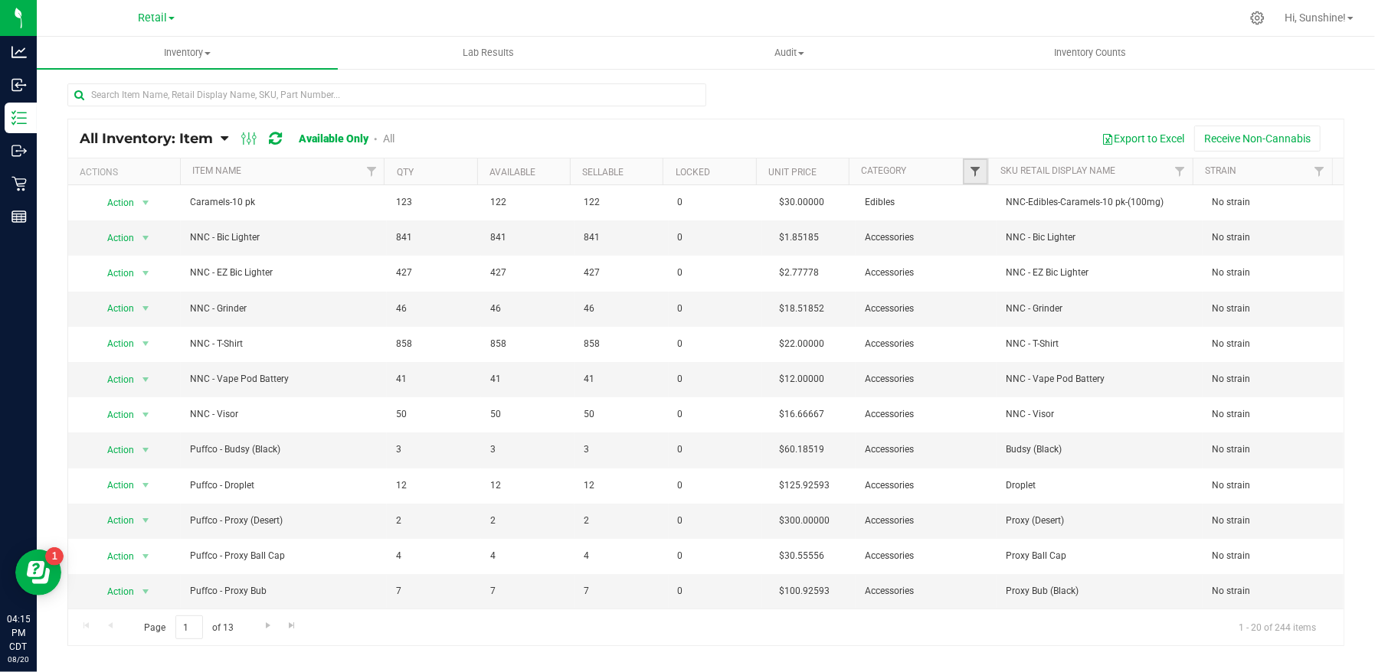
click at [975, 167] on span "Filter" at bounding box center [975, 171] width 12 height 12
